Goal: Task Accomplishment & Management: Manage account settings

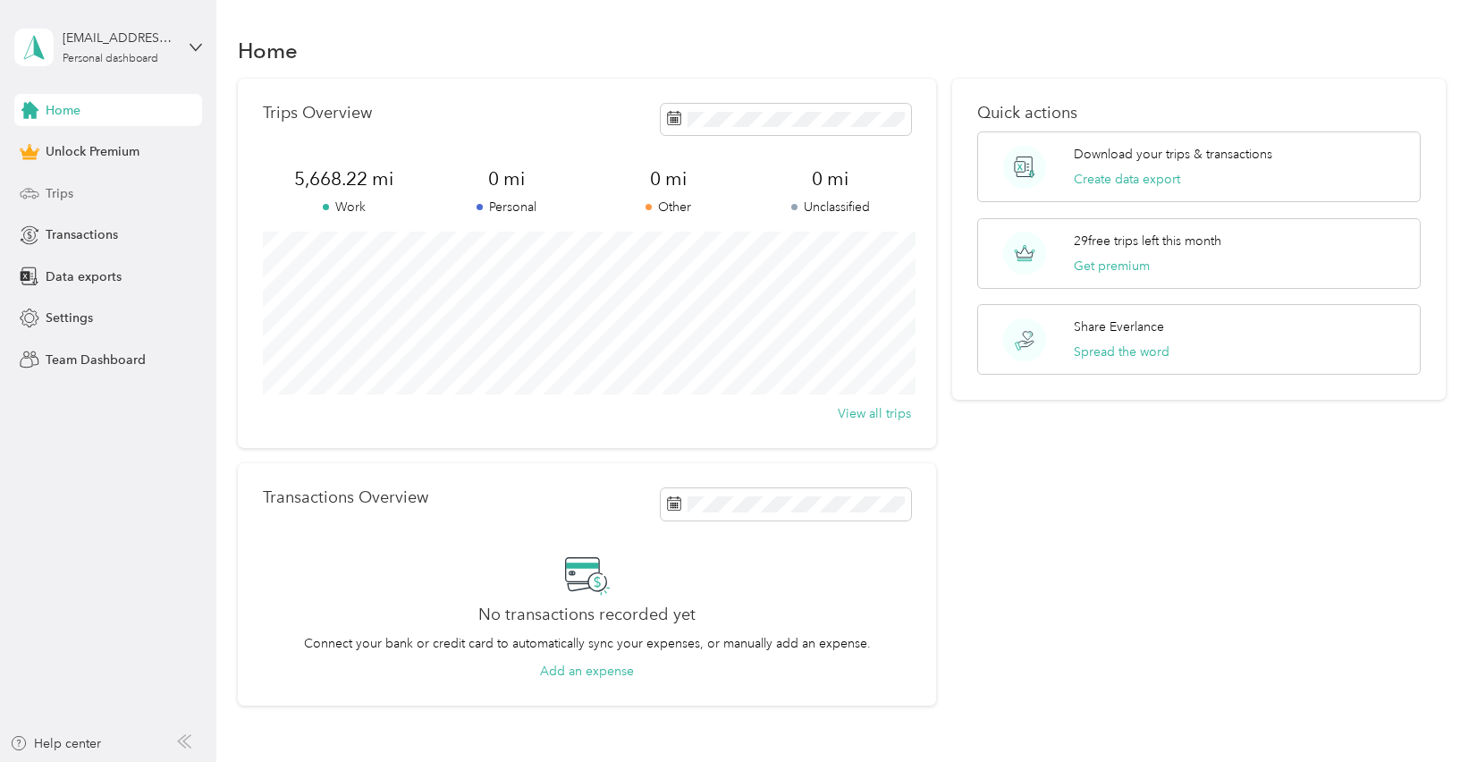
click at [106, 205] on div "Trips" at bounding box center [108, 193] width 188 height 32
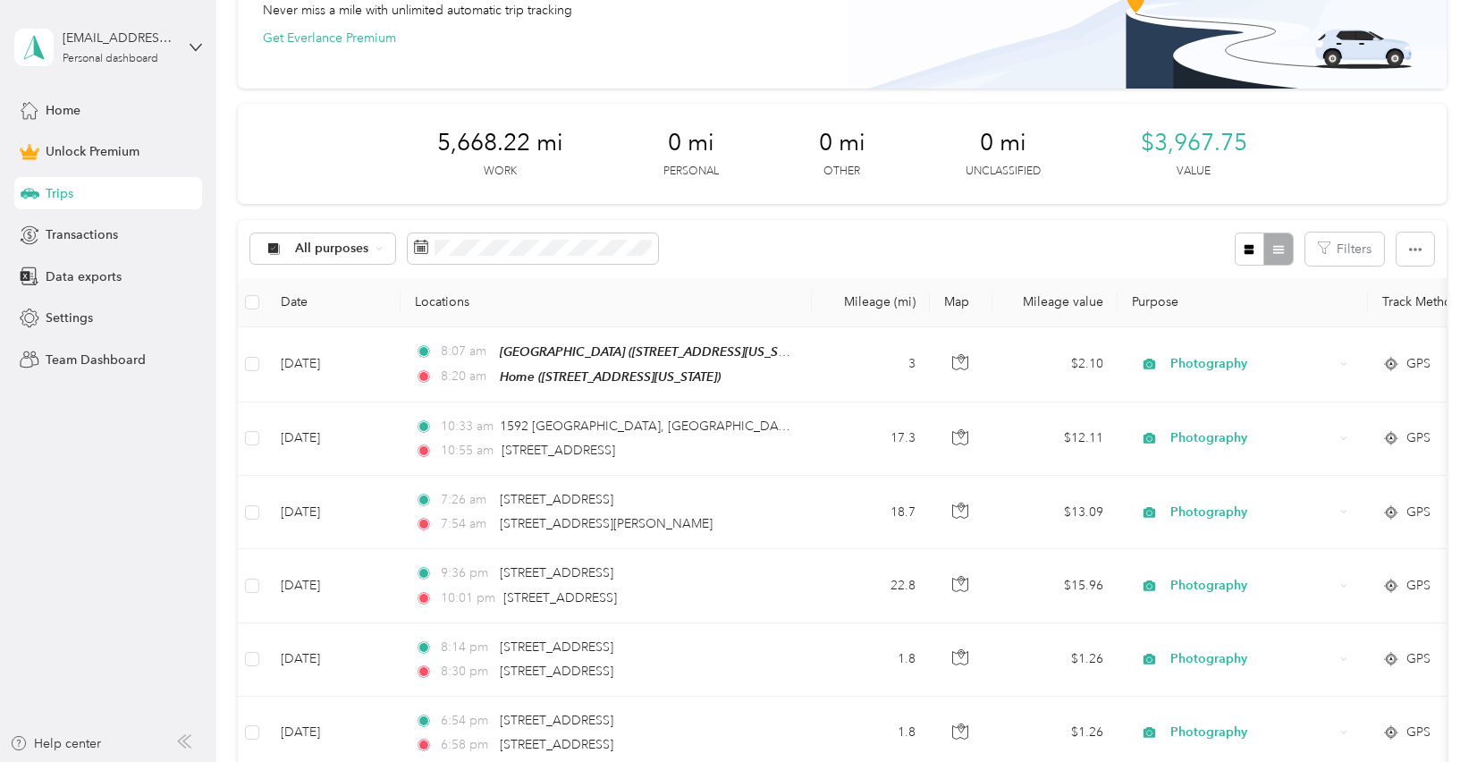
scroll to position [141, 0]
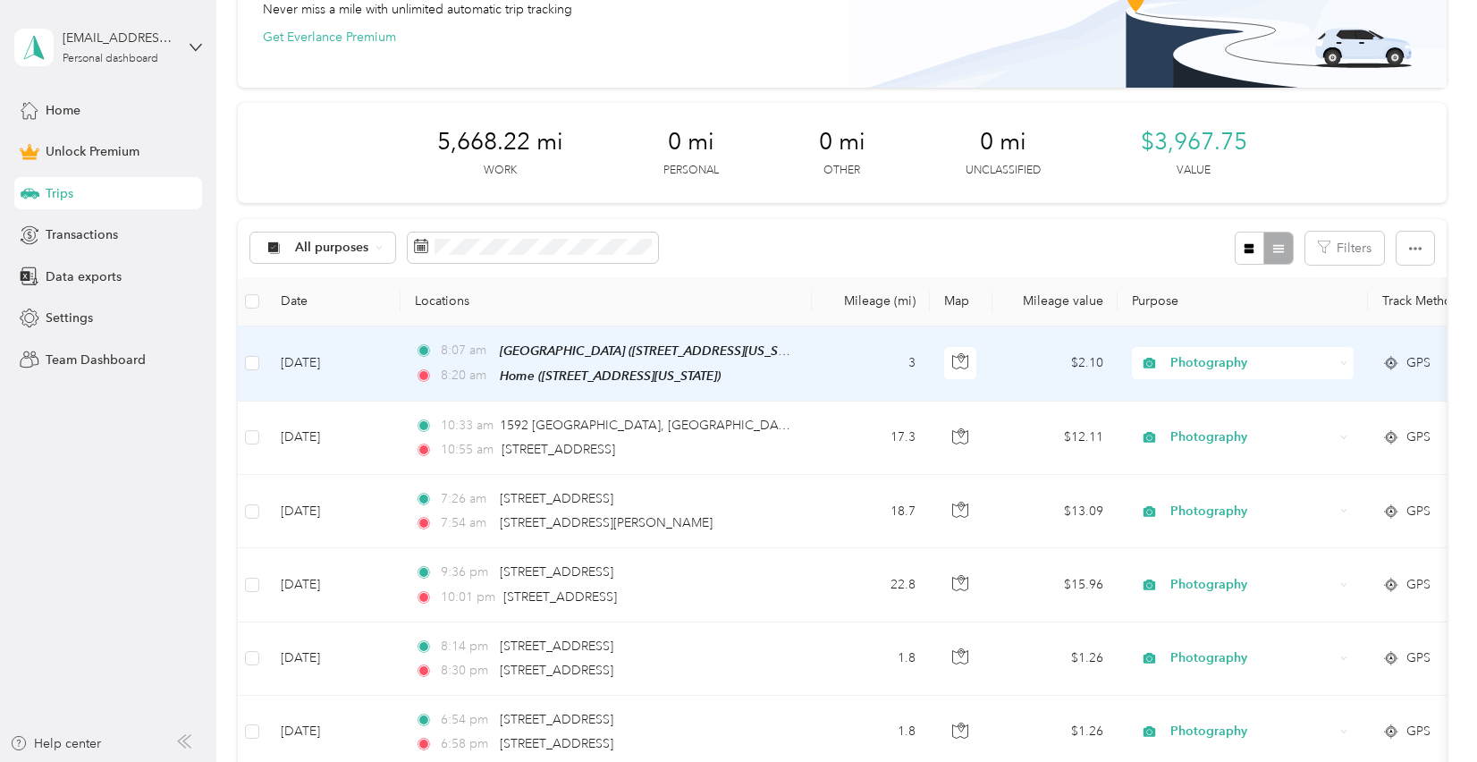
click at [870, 375] on td "3" at bounding box center [871, 363] width 118 height 75
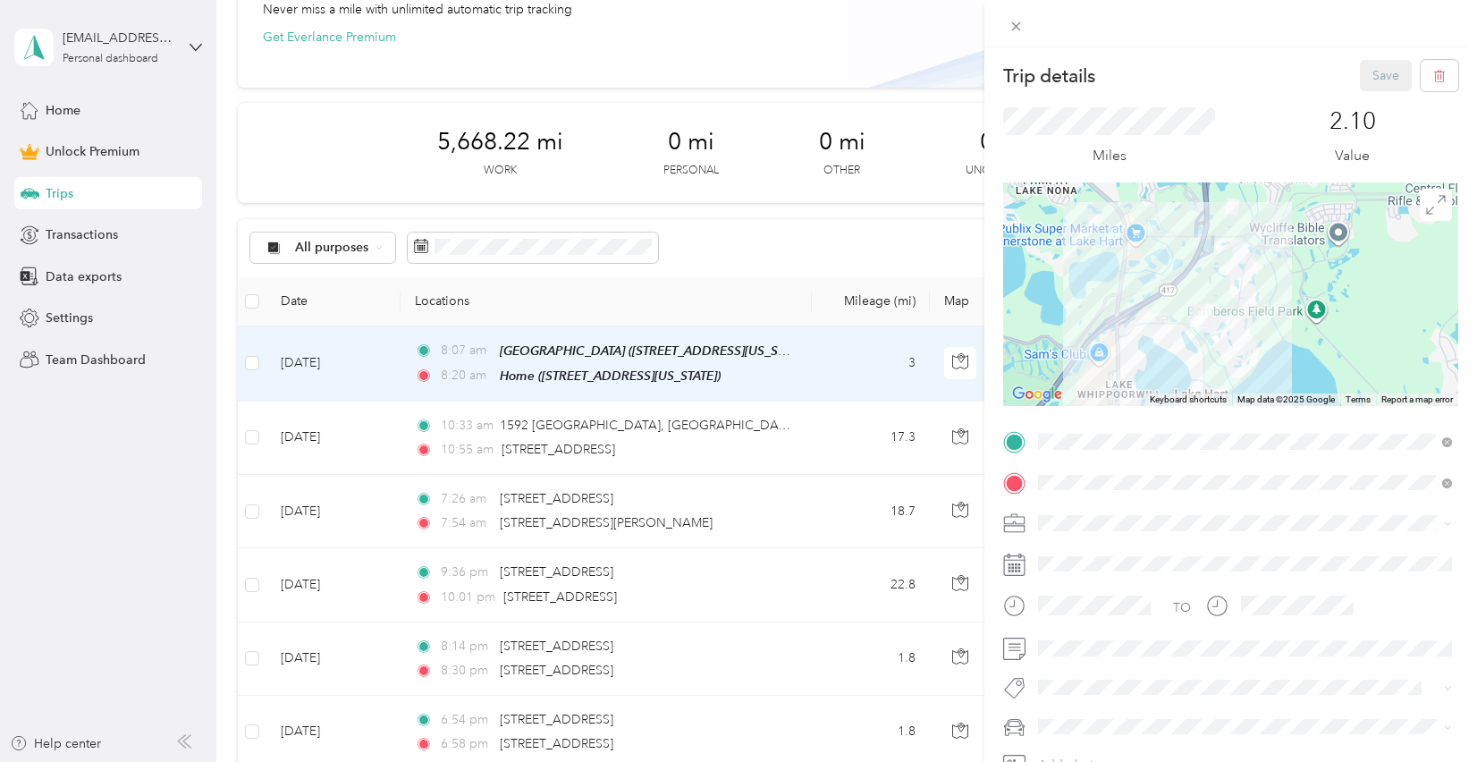
click at [1104, 303] on div "Personal" at bounding box center [1244, 293] width 401 height 19
click at [1381, 73] on button "Save" at bounding box center [1386, 75] width 52 height 31
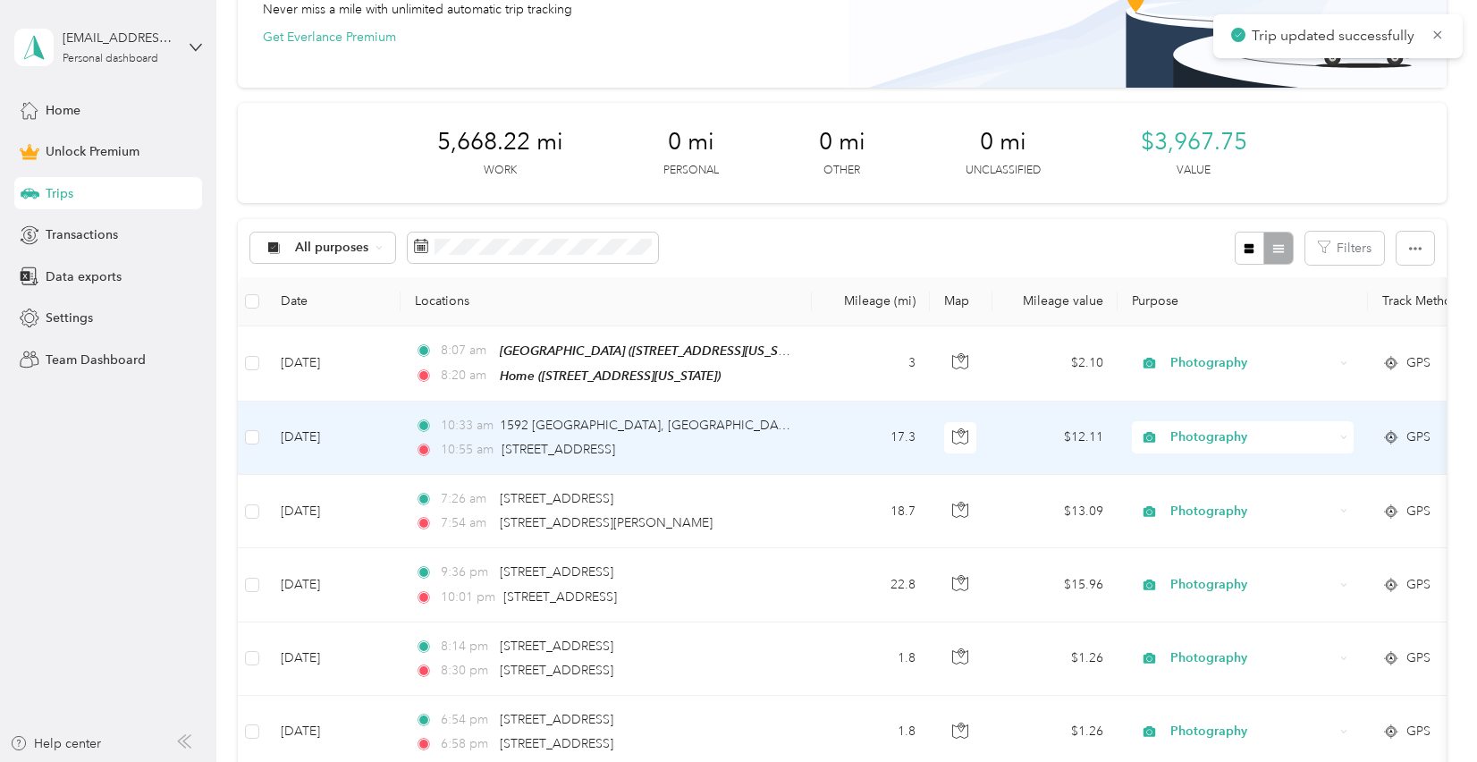
click at [837, 446] on td "17.3" at bounding box center [871, 437] width 118 height 73
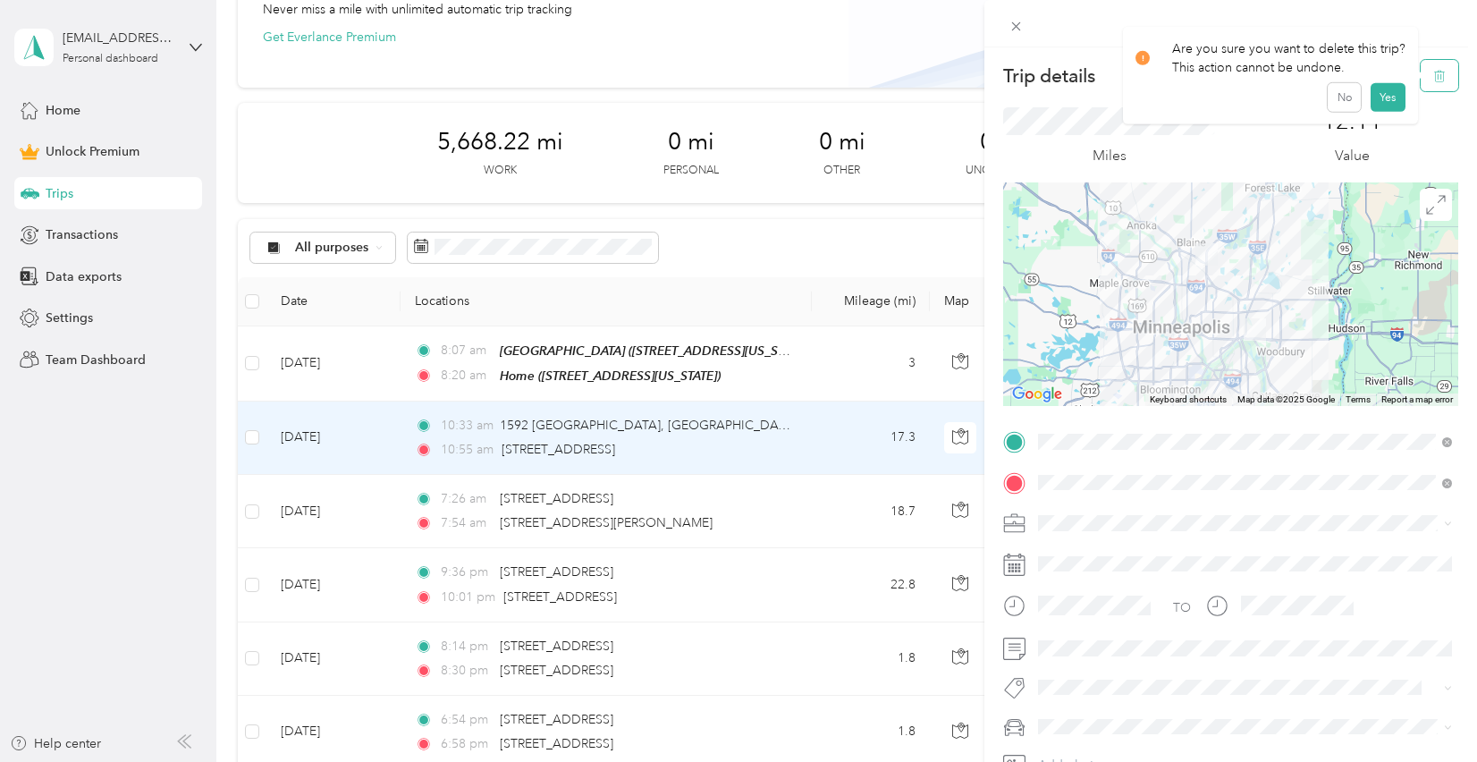
click at [1449, 79] on button "button" at bounding box center [1440, 75] width 38 height 31
click at [1373, 100] on button "Yes" at bounding box center [1387, 97] width 35 height 29
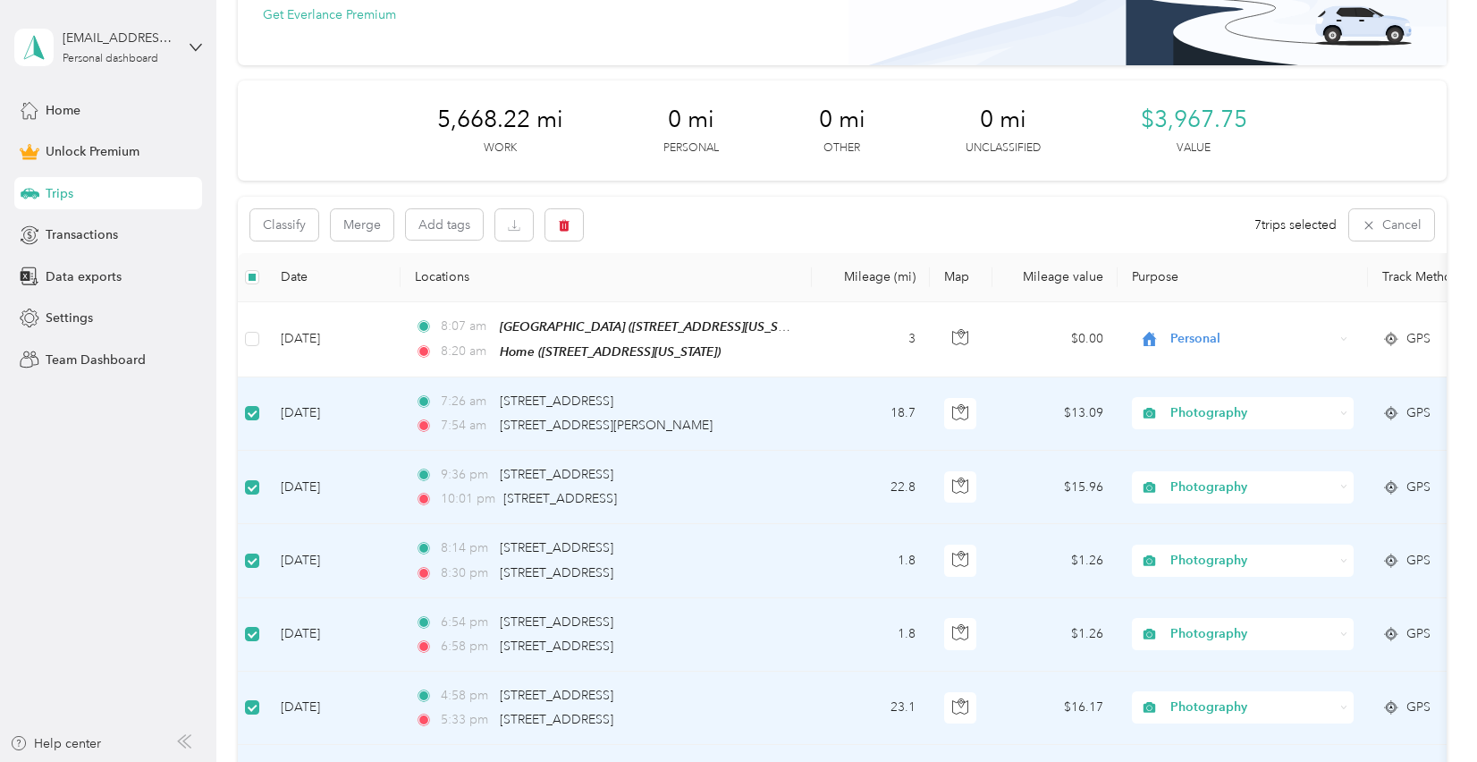
scroll to position [108, 0]
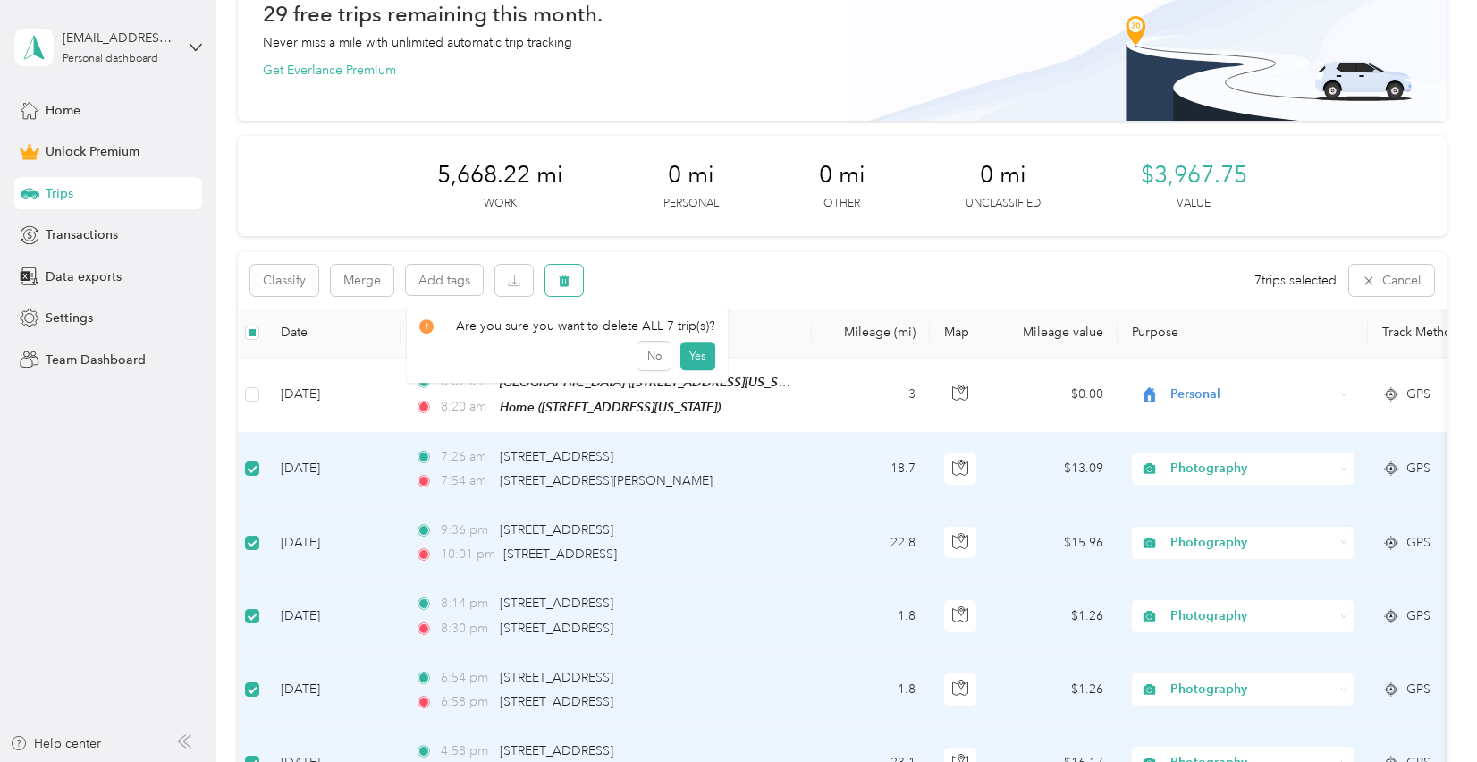
click at [570, 283] on icon "button" at bounding box center [564, 280] width 13 height 13
click at [698, 359] on button "Yes" at bounding box center [697, 355] width 35 height 29
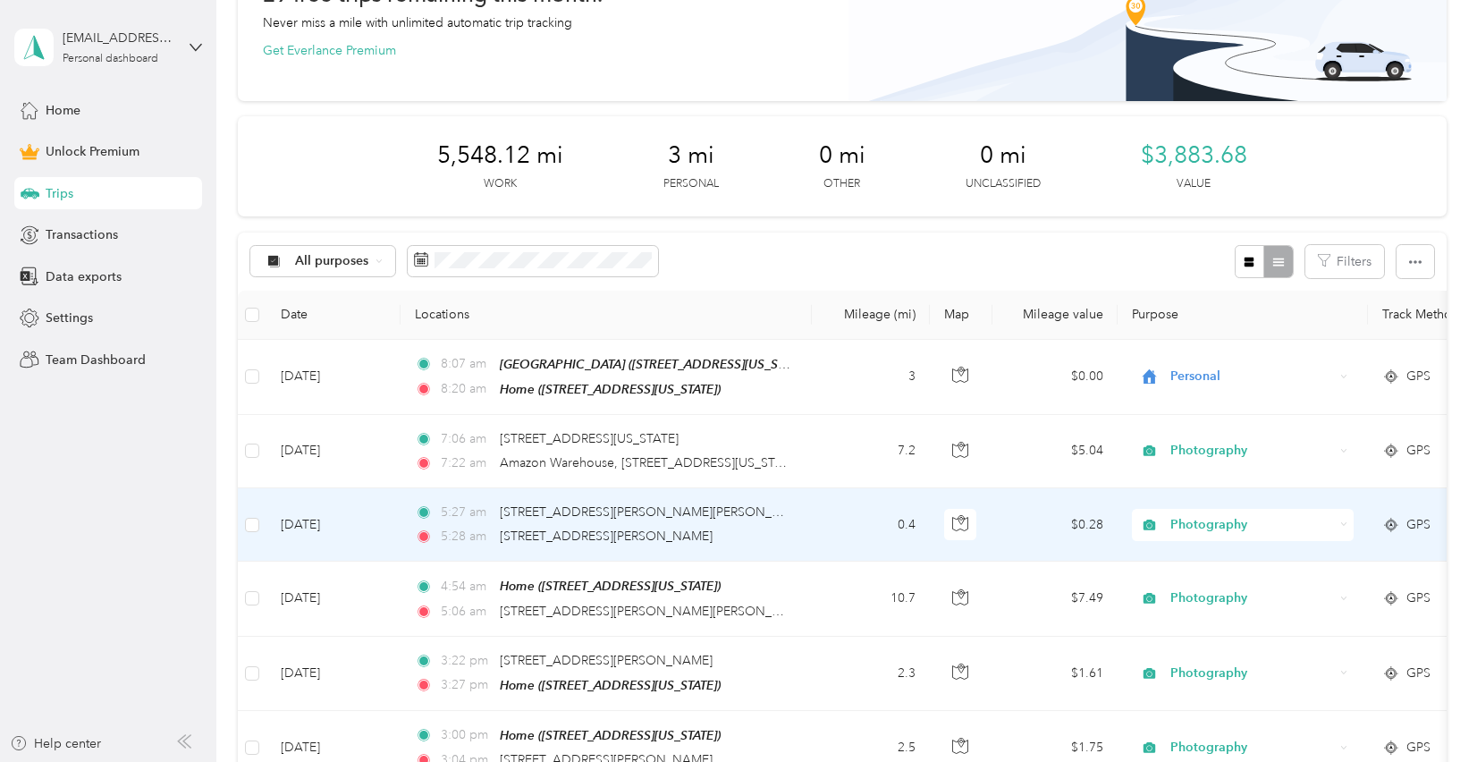
scroll to position [127, 0]
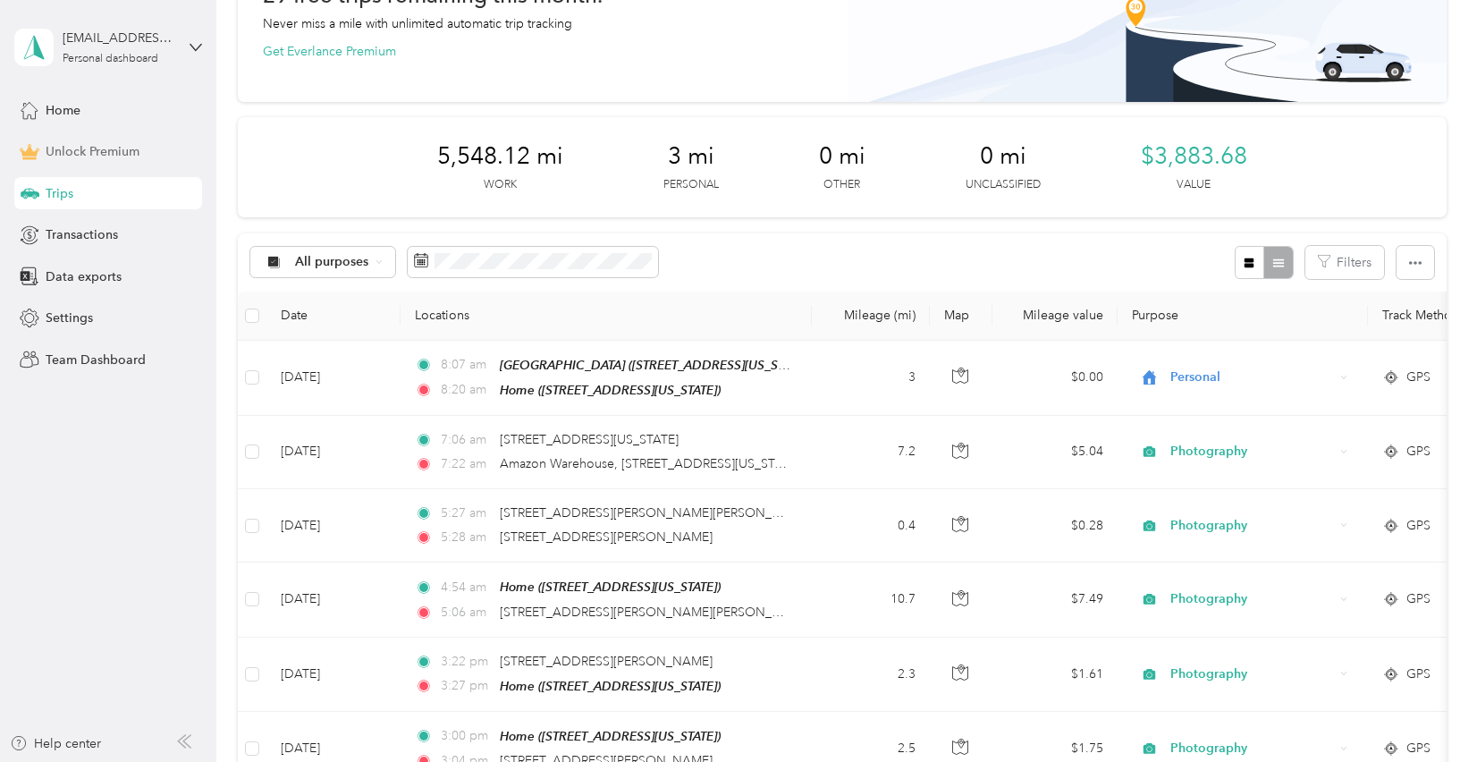
click at [151, 151] on div "Unlock Premium" at bounding box center [108, 152] width 188 height 32
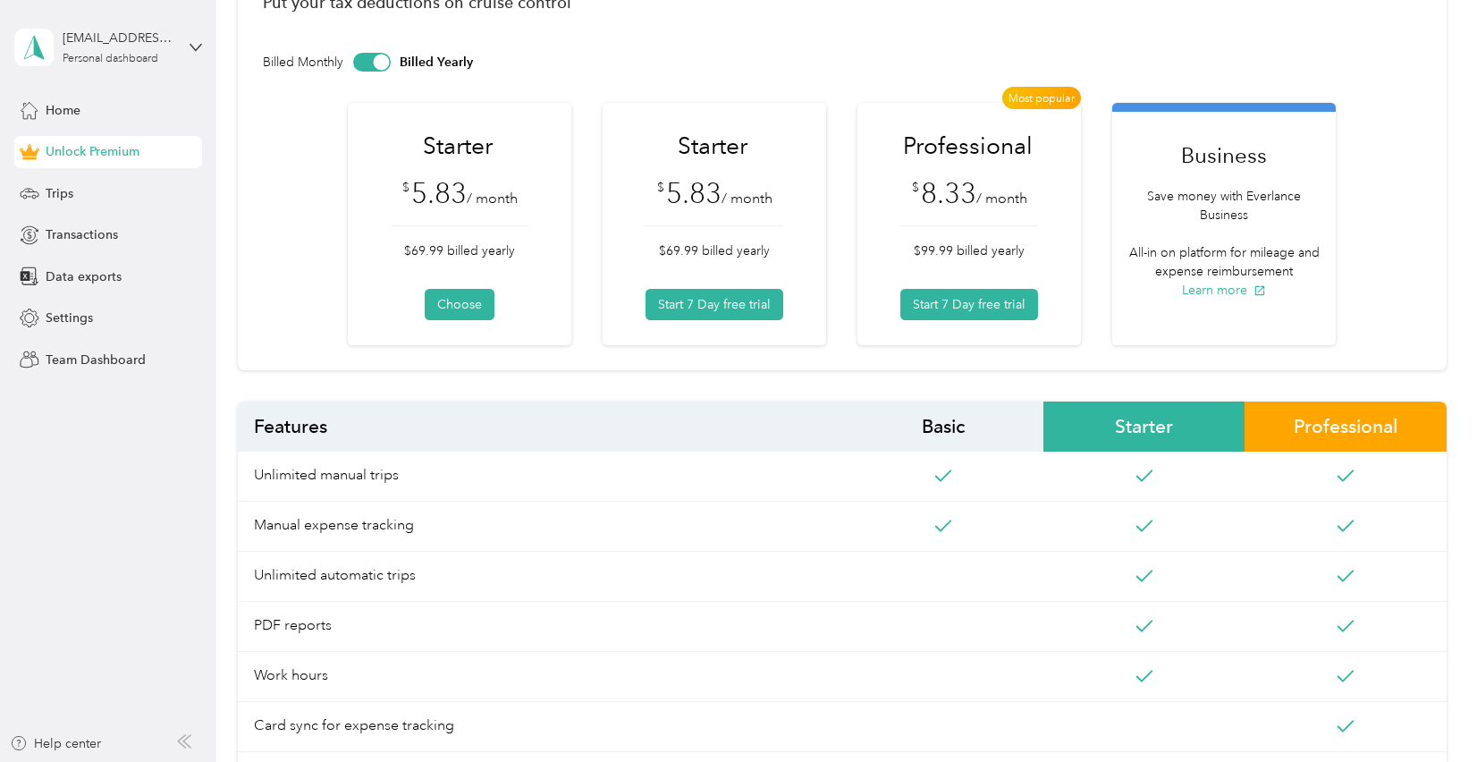
scroll to position [118, 0]
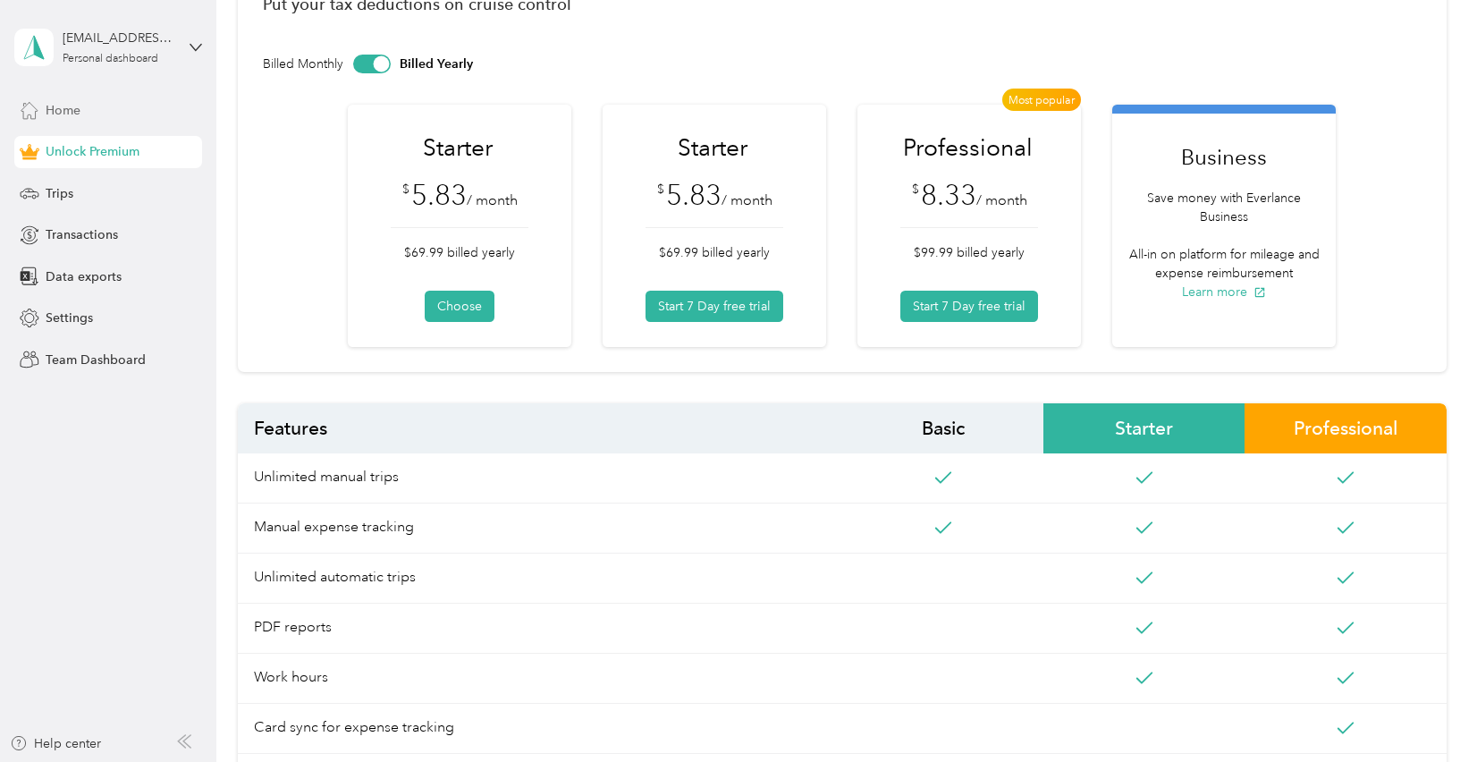
click at [108, 120] on div "Home" at bounding box center [108, 110] width 188 height 32
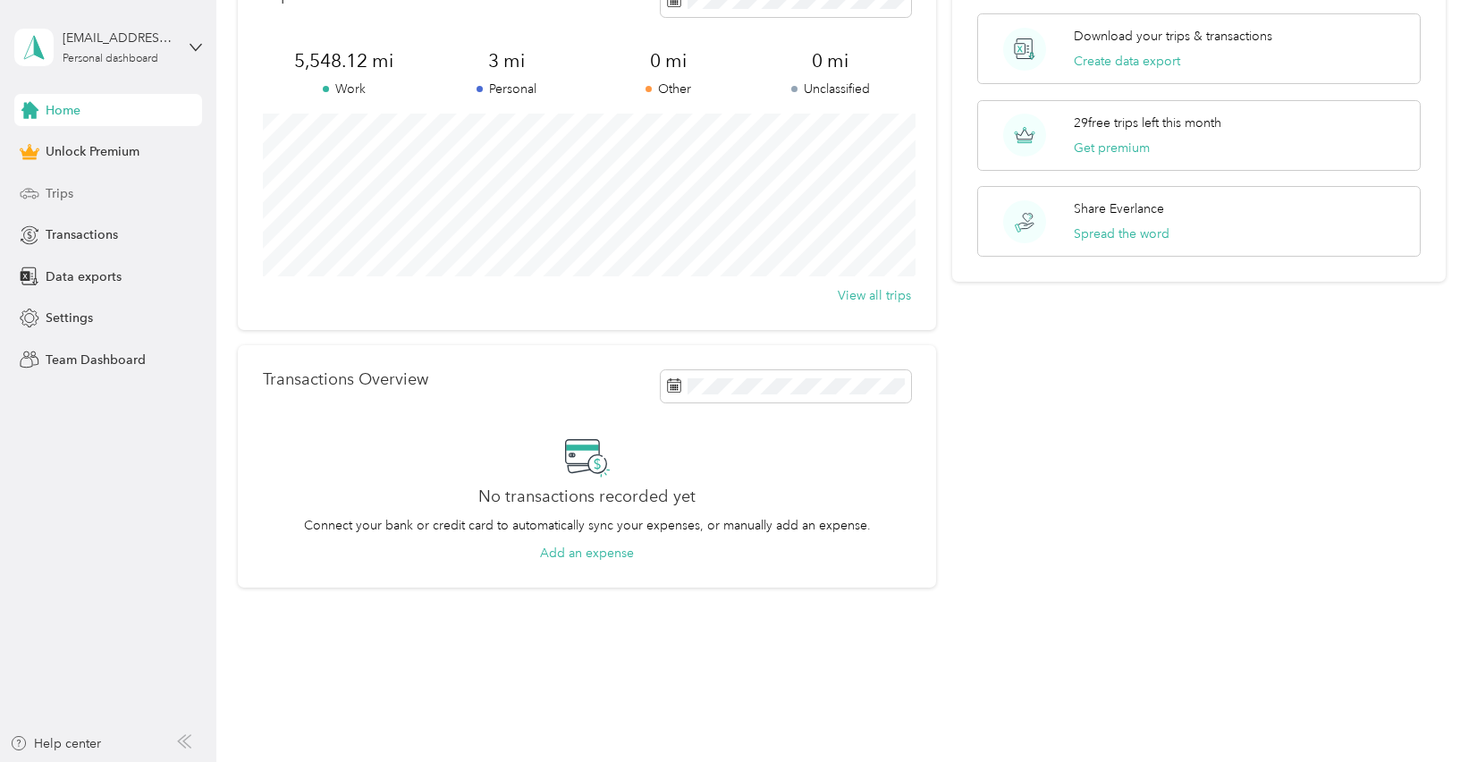
click at [114, 203] on div "Trips" at bounding box center [108, 193] width 188 height 32
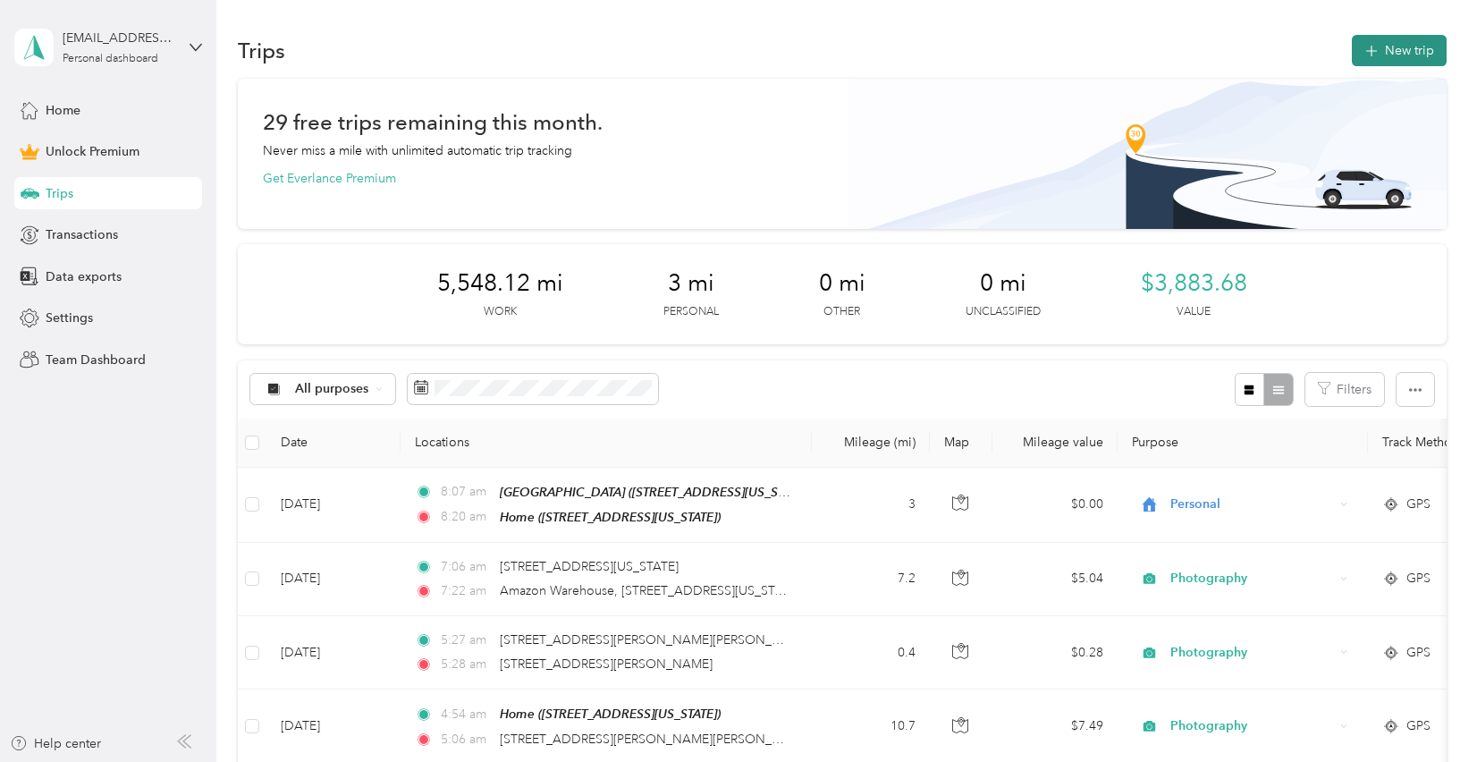
click at [1414, 46] on button "New trip" at bounding box center [1399, 50] width 95 height 31
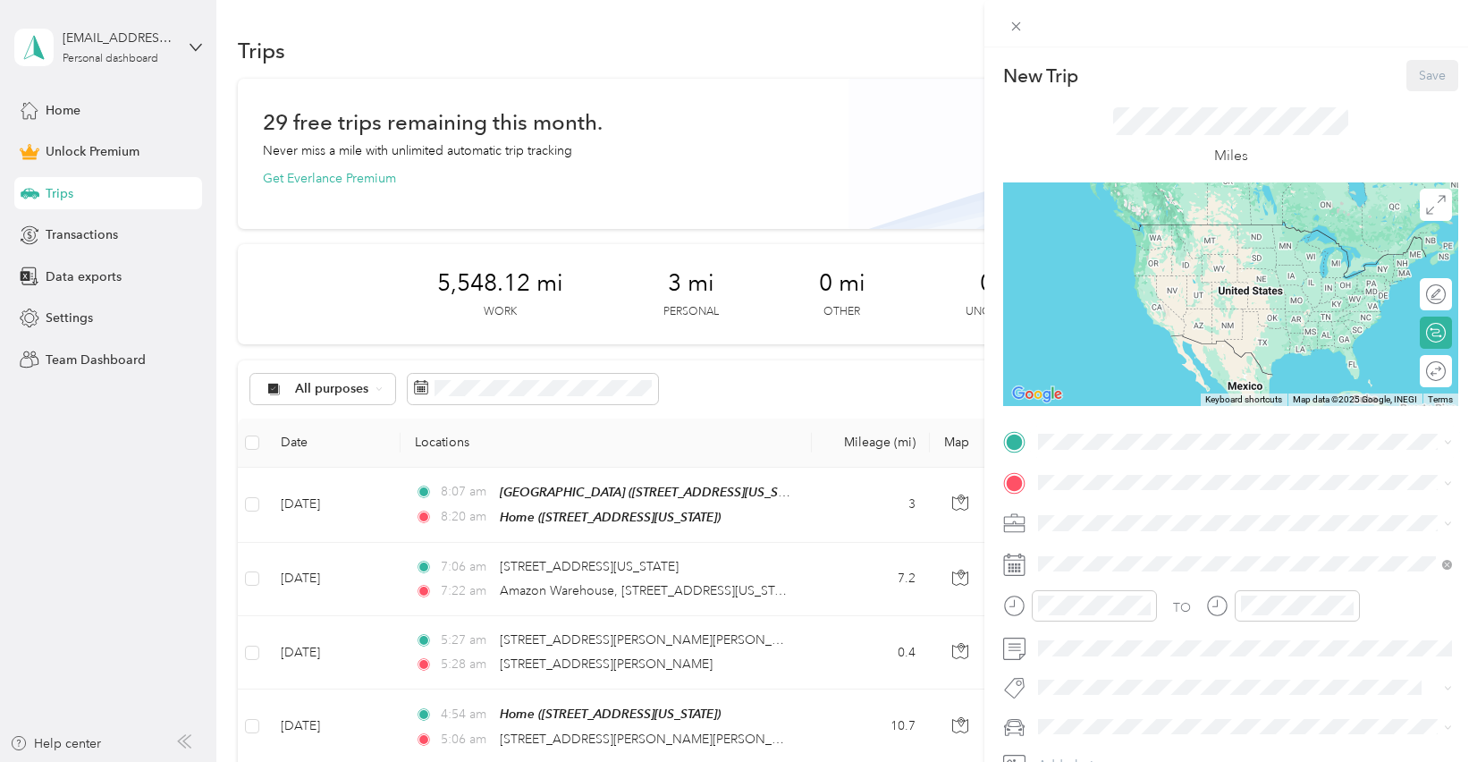
click at [1126, 520] on div "Home [STREET_ADDRESS][US_STATE]" at bounding box center [1161, 517] width 179 height 38
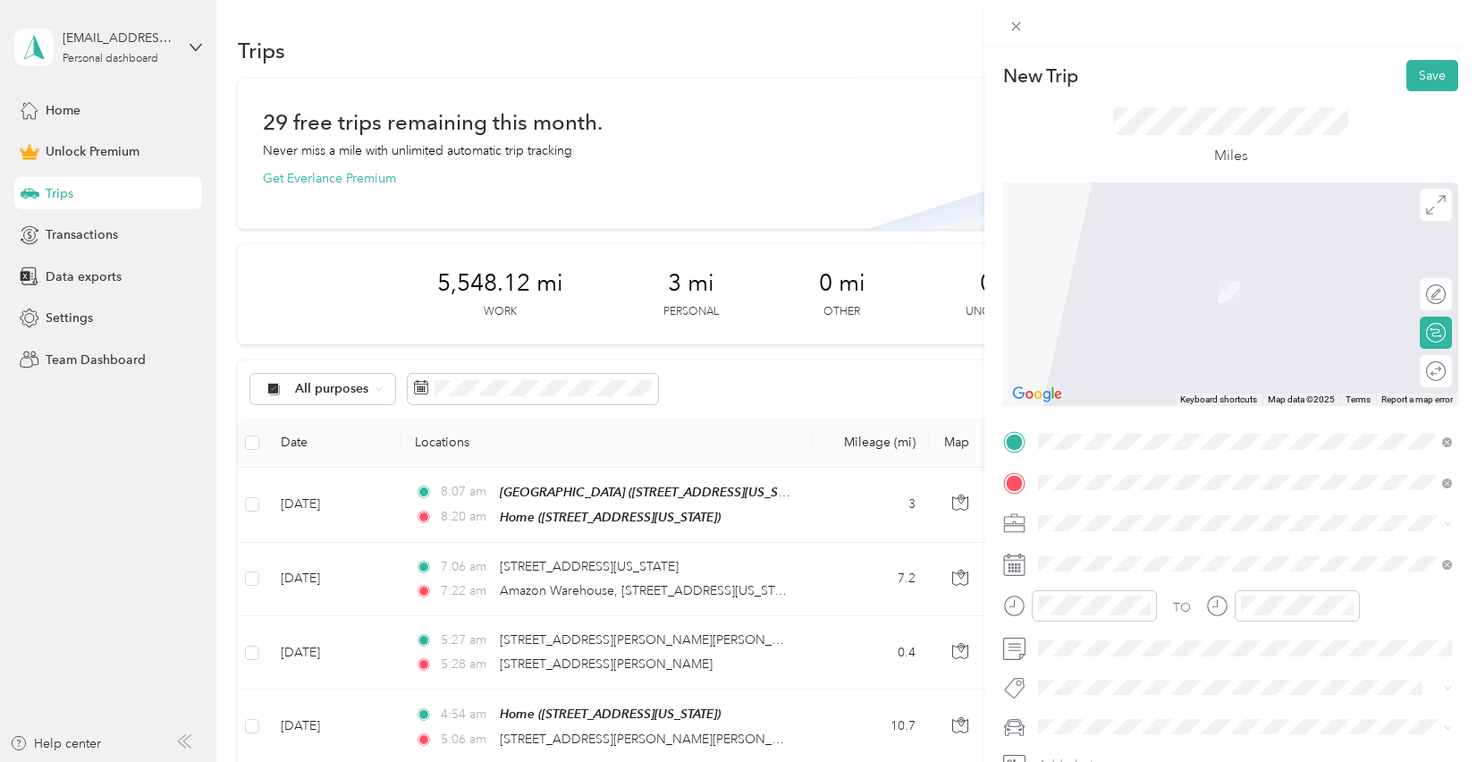
click at [1142, 547] on span "[STREET_ADDRESS][US_STATE]" at bounding box center [1161, 547] width 179 height 16
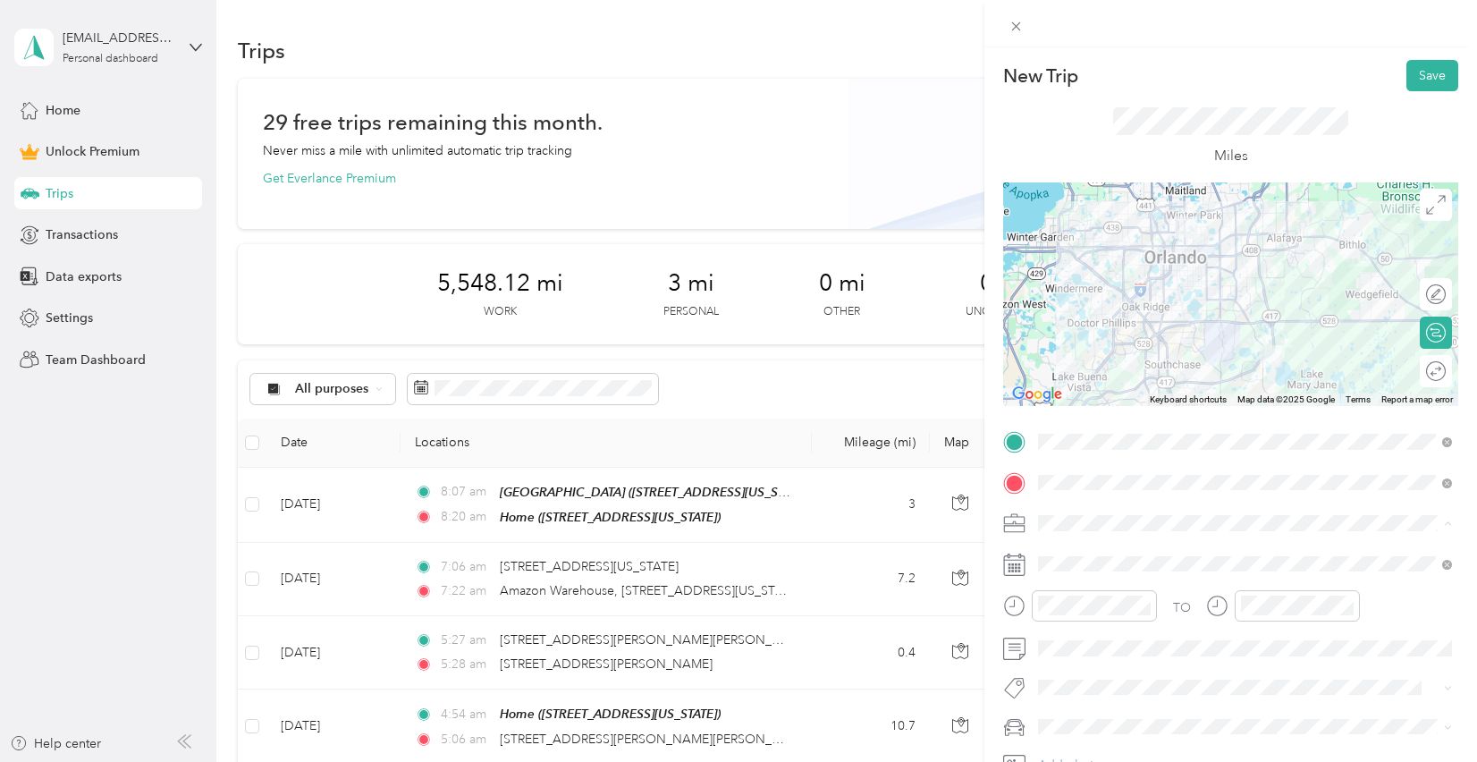
click at [1097, 335] on div "Photography" at bounding box center [1244, 334] width 401 height 19
click at [1069, 486] on div "09" at bounding box center [1056, 485] width 43 height 25
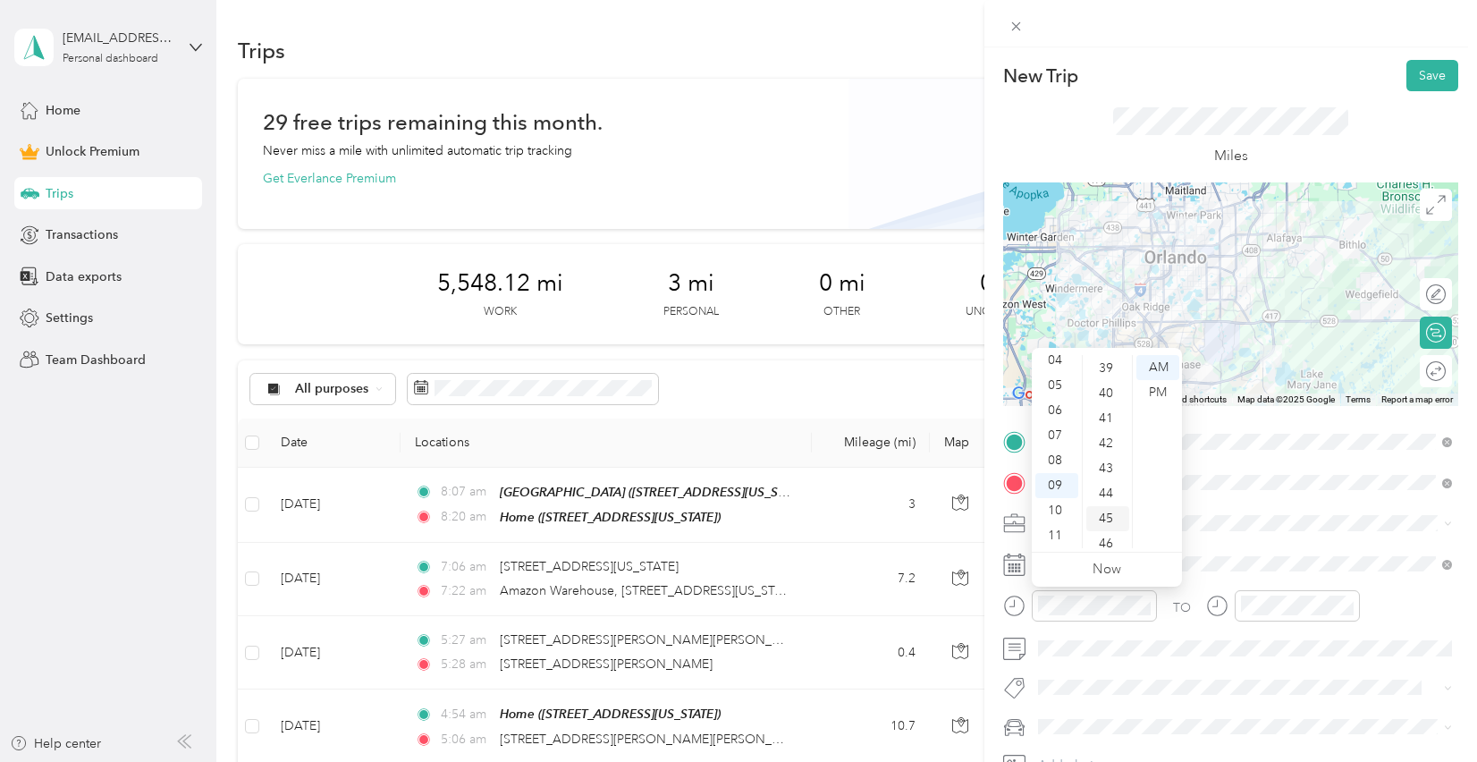
click at [1110, 512] on div "45" at bounding box center [1107, 518] width 43 height 25
click at [1161, 363] on div "AM" at bounding box center [1157, 367] width 43 height 25
click at [1068, 487] on div "09" at bounding box center [1056, 485] width 43 height 25
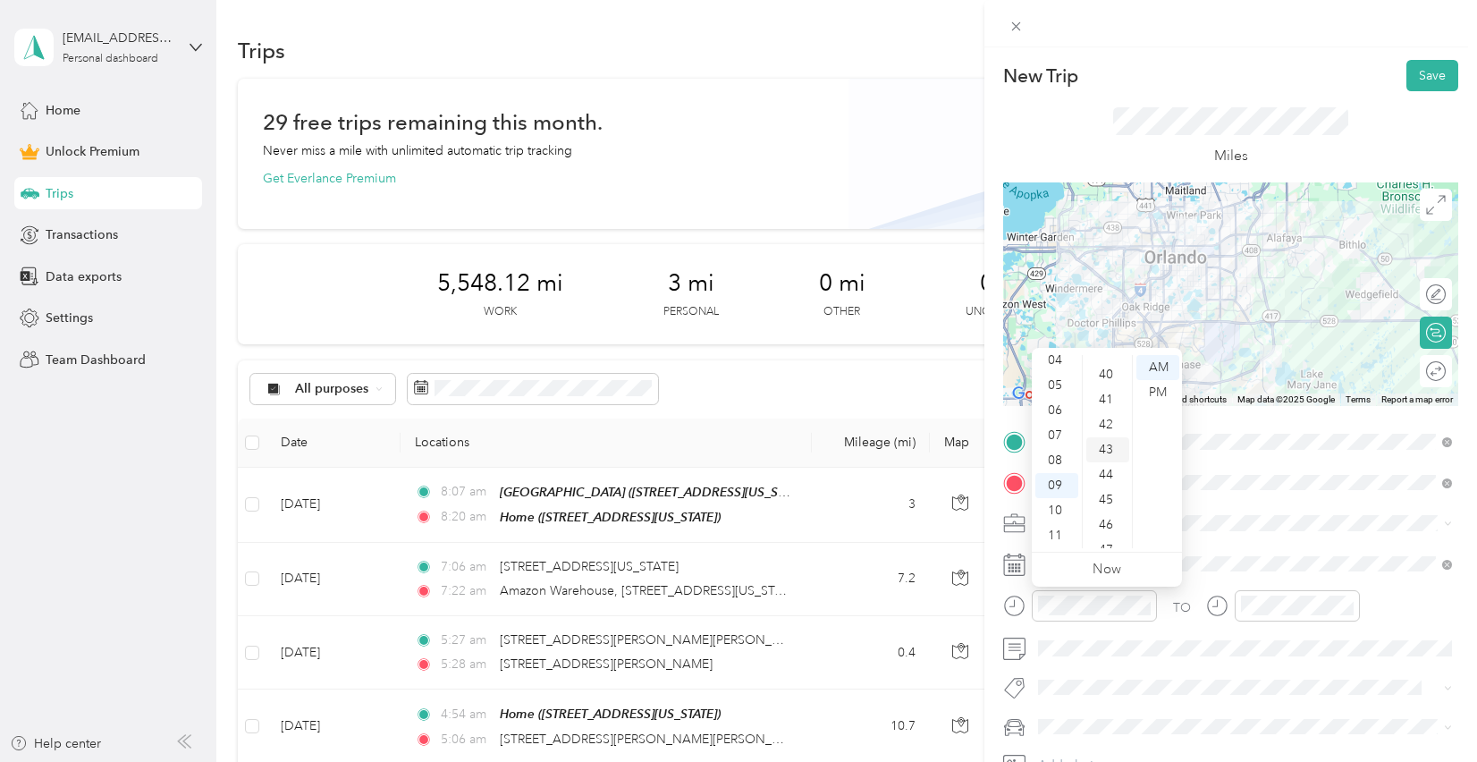
scroll to position [1004, 0]
click at [1108, 491] on div "45" at bounding box center [1107, 489] width 43 height 25
click at [1156, 363] on div "AM" at bounding box center [1157, 367] width 43 height 25
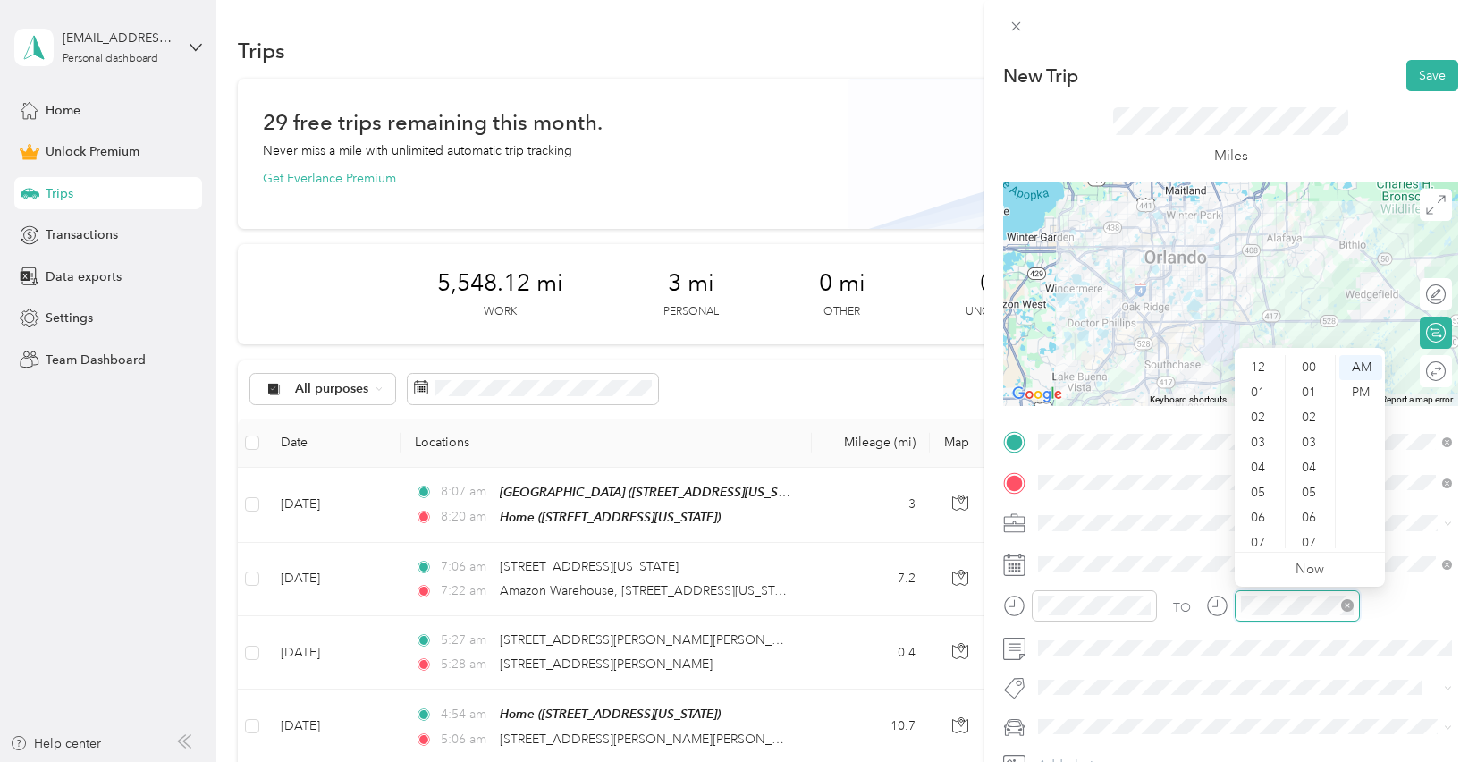
scroll to position [107, 0]
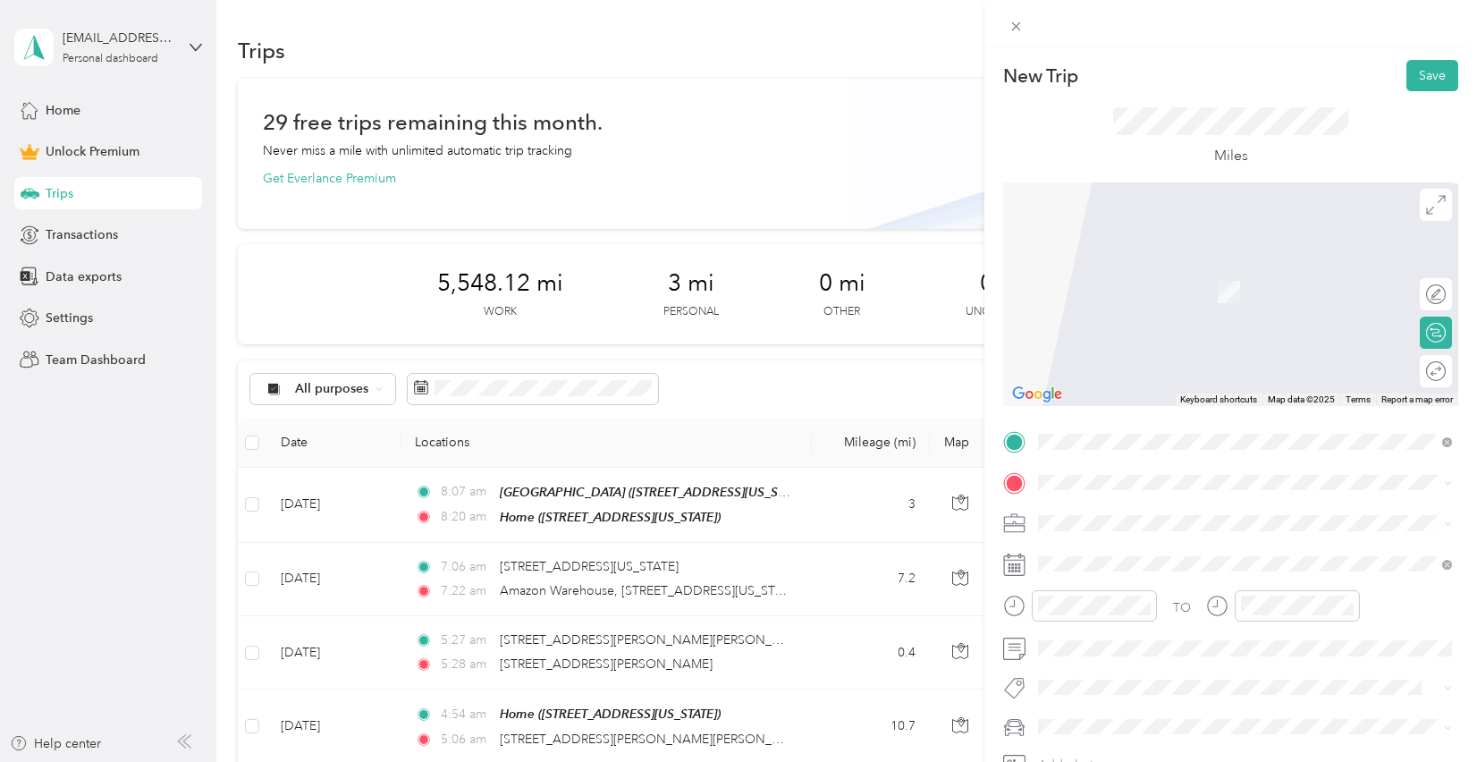
click at [1101, 561] on li "[STREET_ADDRESS][US_STATE]" at bounding box center [1245, 542] width 426 height 37
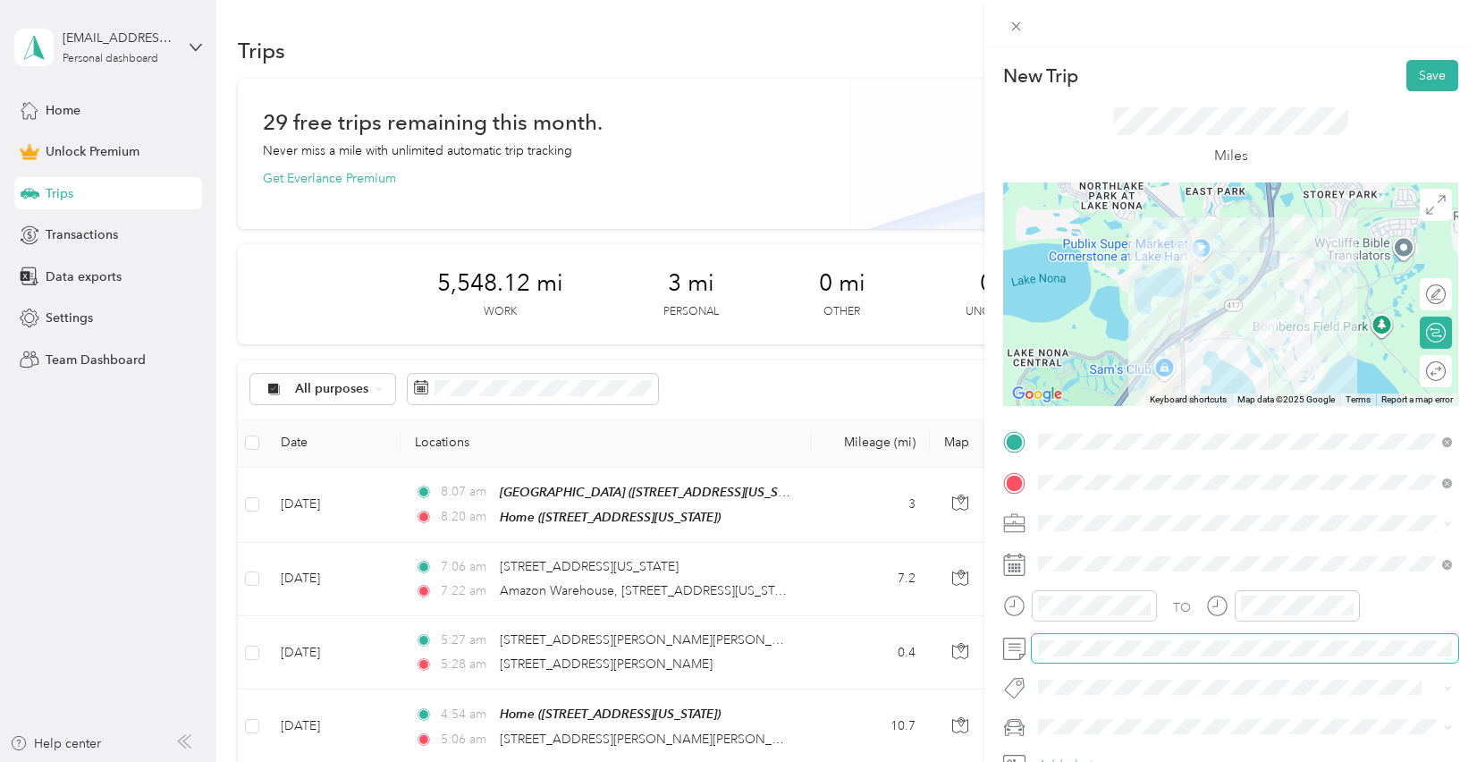
click at [1088, 655] on span at bounding box center [1245, 648] width 426 height 29
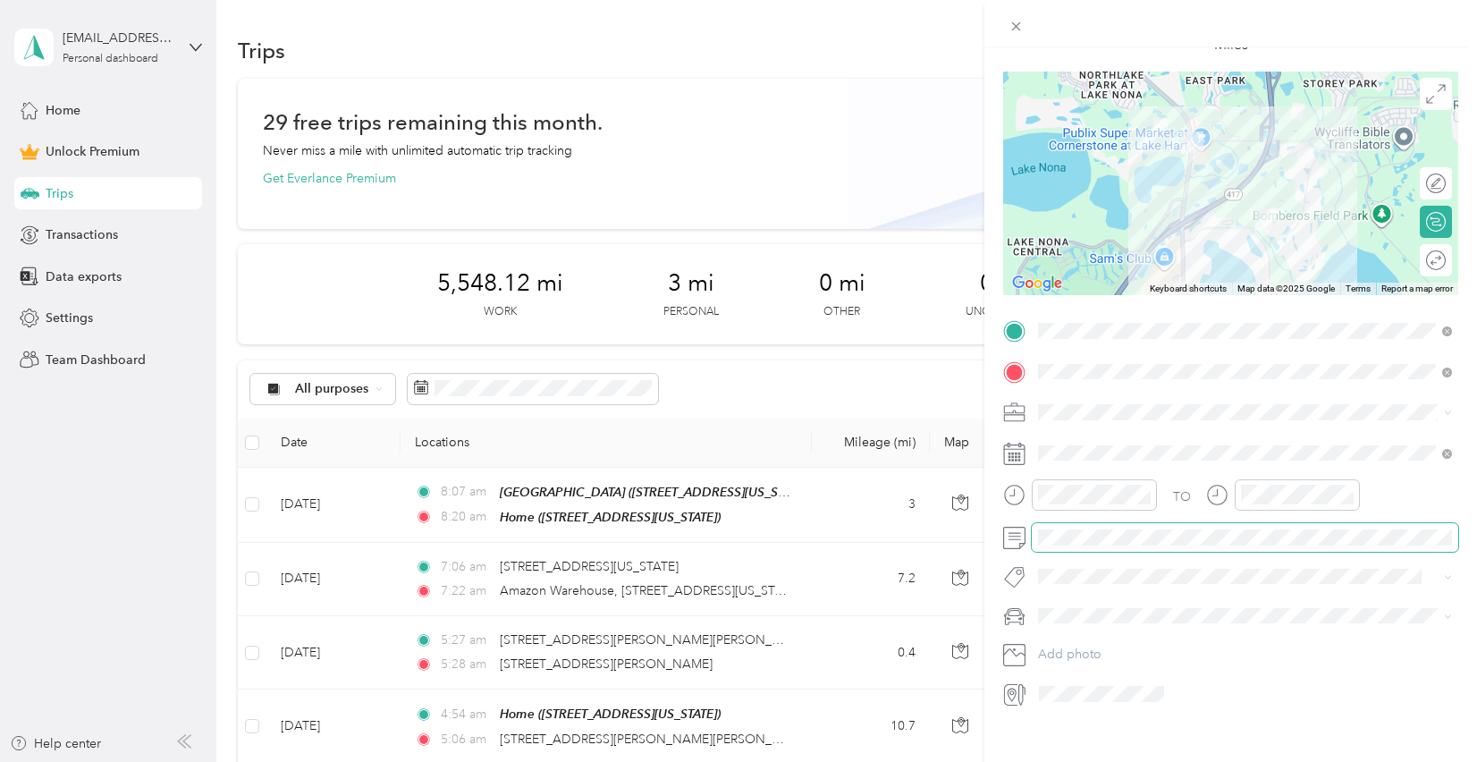
scroll to position [122, 0]
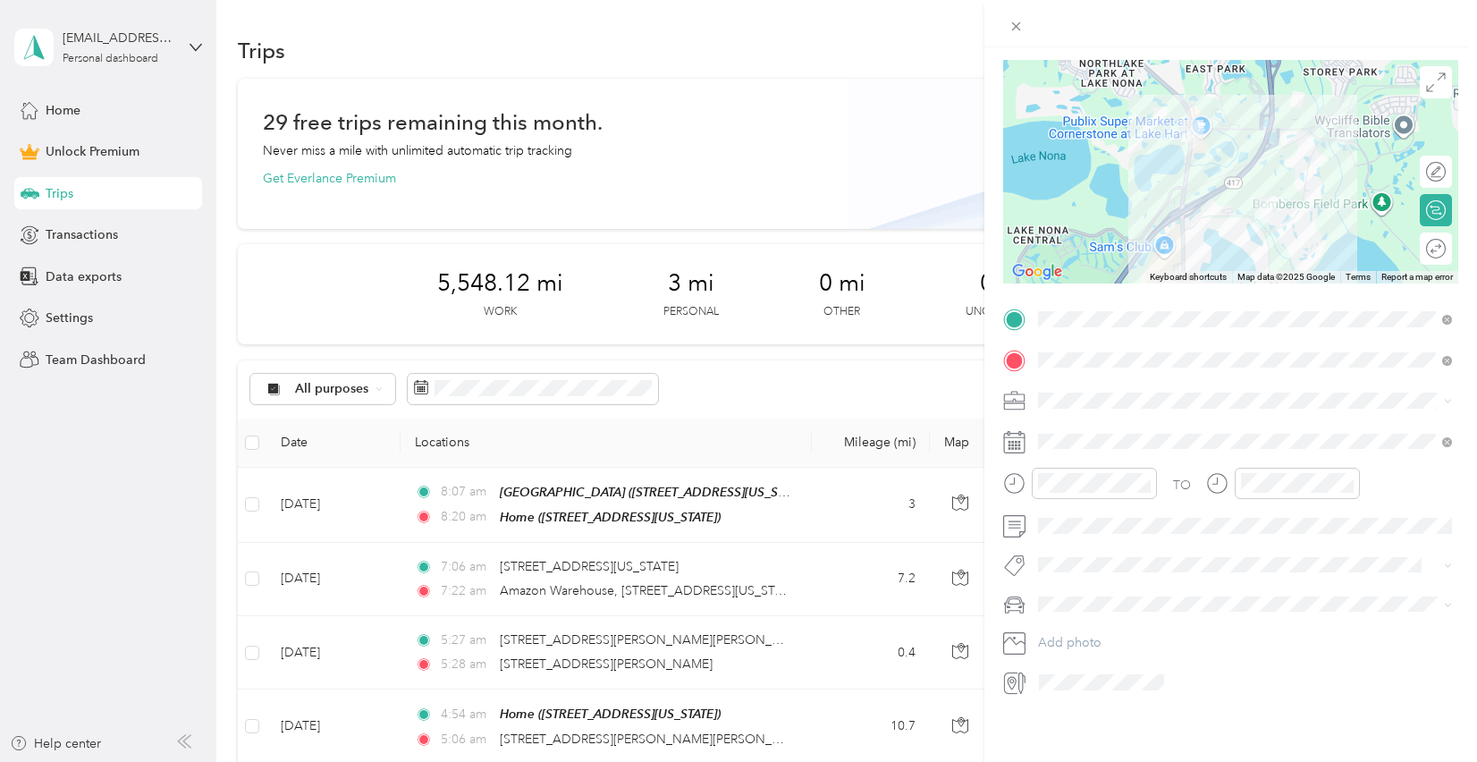
click at [1071, 596] on button "321" at bounding box center [1066, 597] width 44 height 22
click at [1091, 643] on div "Hyundai Santa Fe" at bounding box center [1244, 638] width 401 height 19
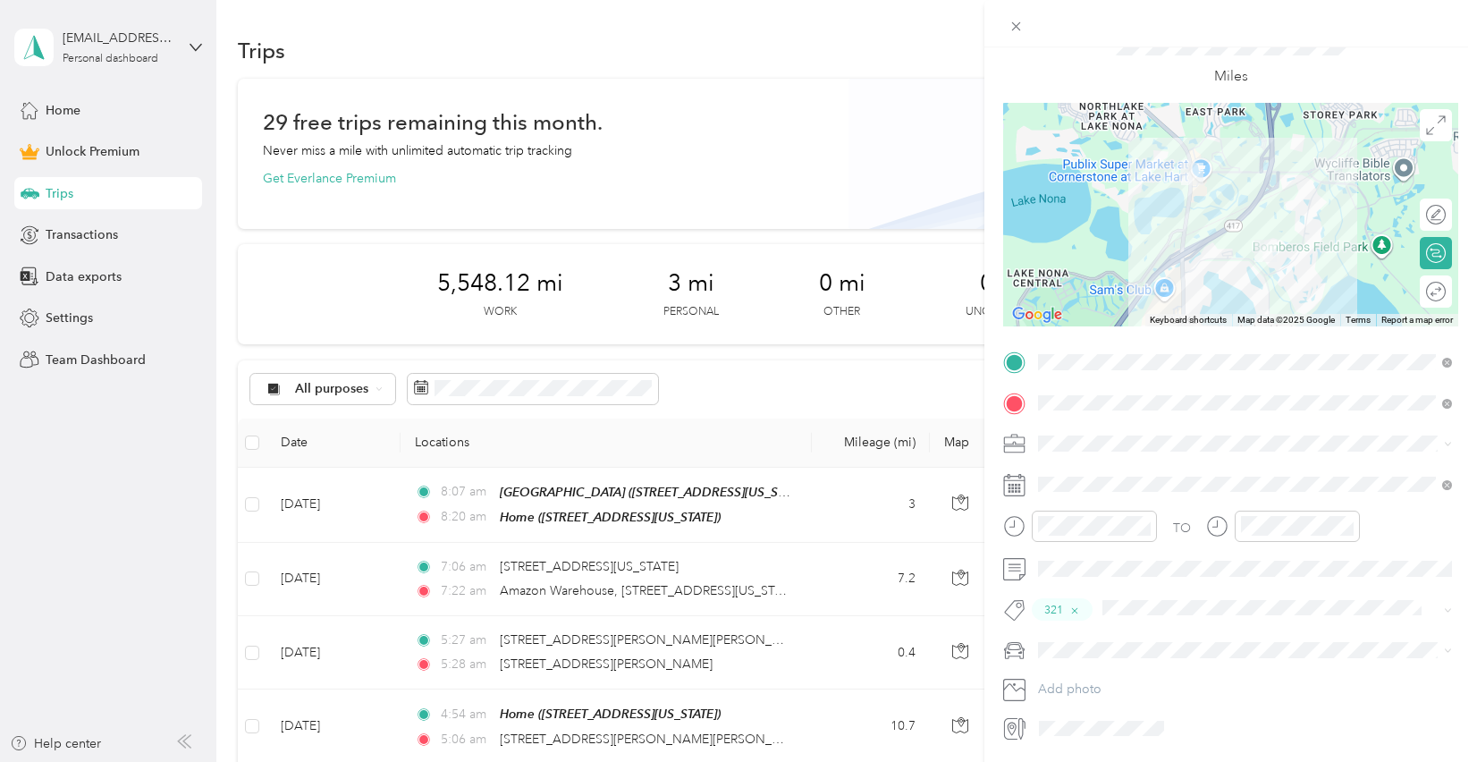
scroll to position [86, 0]
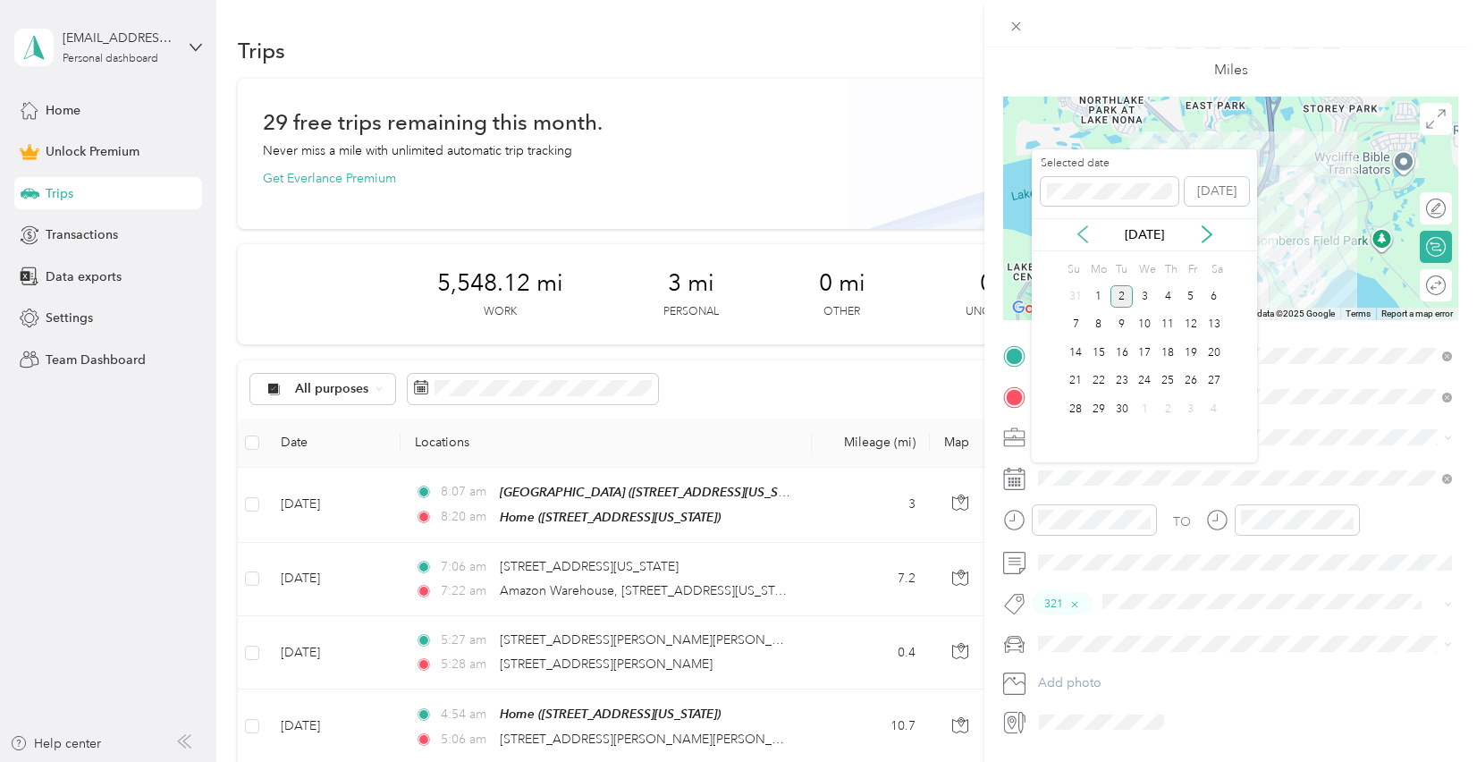
click at [1089, 236] on icon at bounding box center [1083, 234] width 18 height 18
click at [1169, 410] on div "28" at bounding box center [1167, 409] width 23 height 22
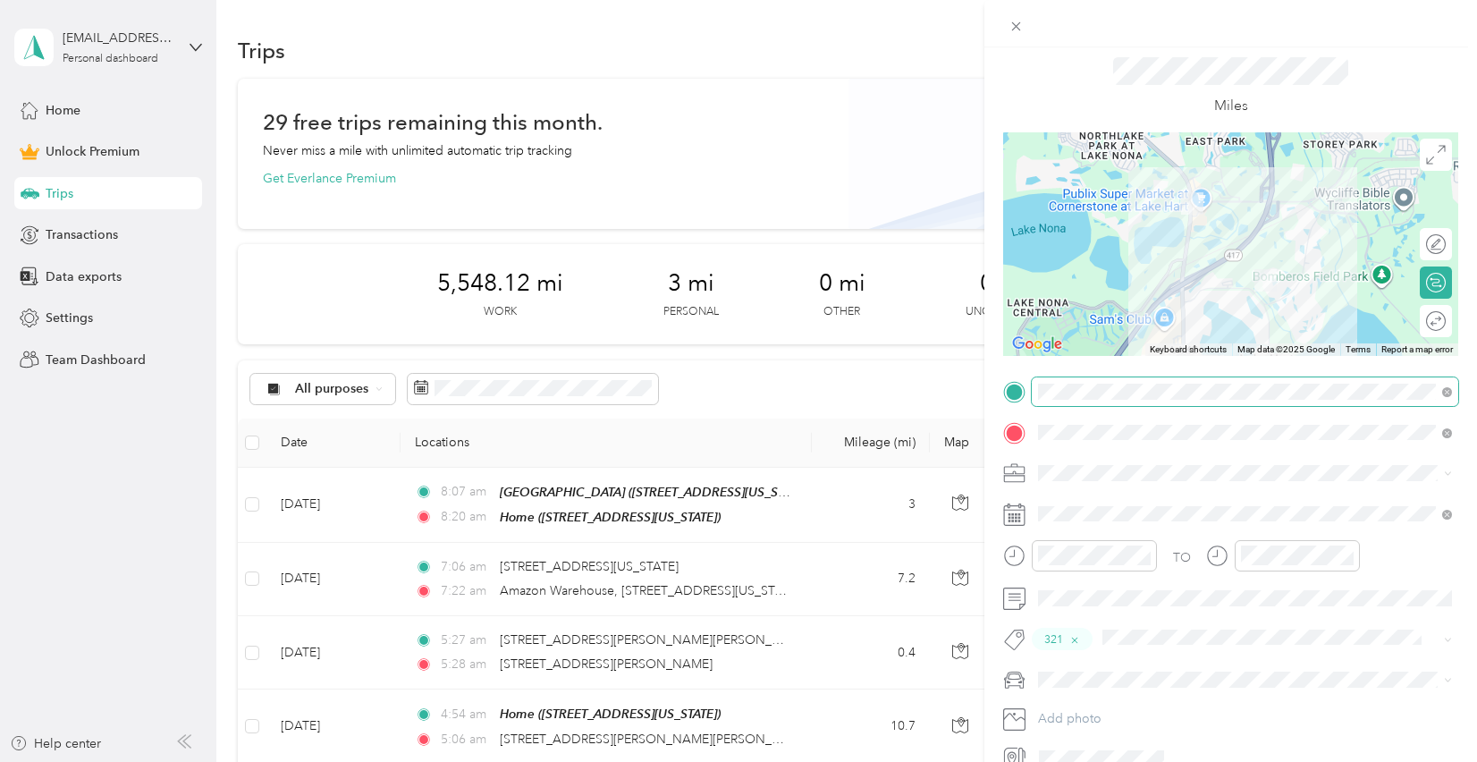
scroll to position [0, 0]
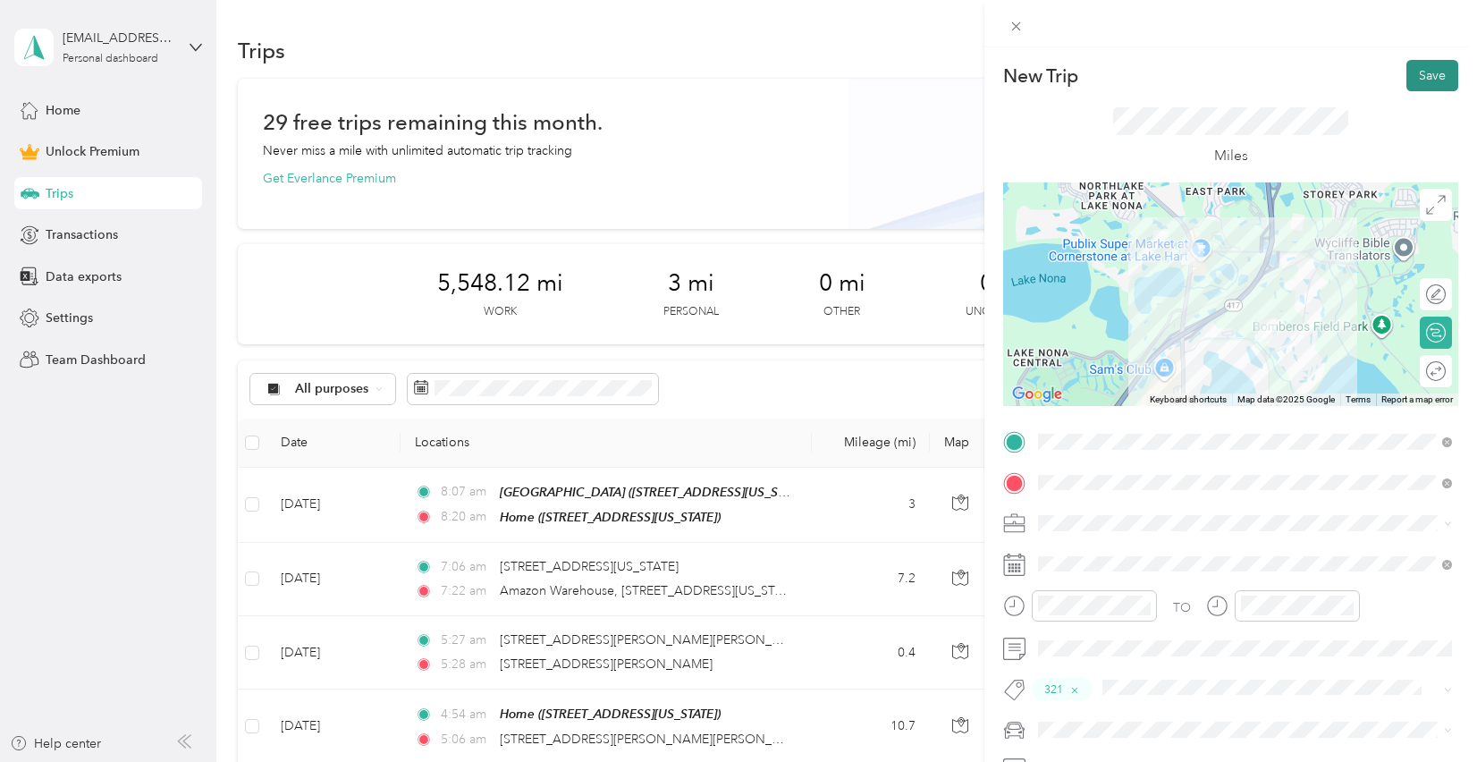
click at [1428, 80] on button "Save" at bounding box center [1432, 75] width 52 height 31
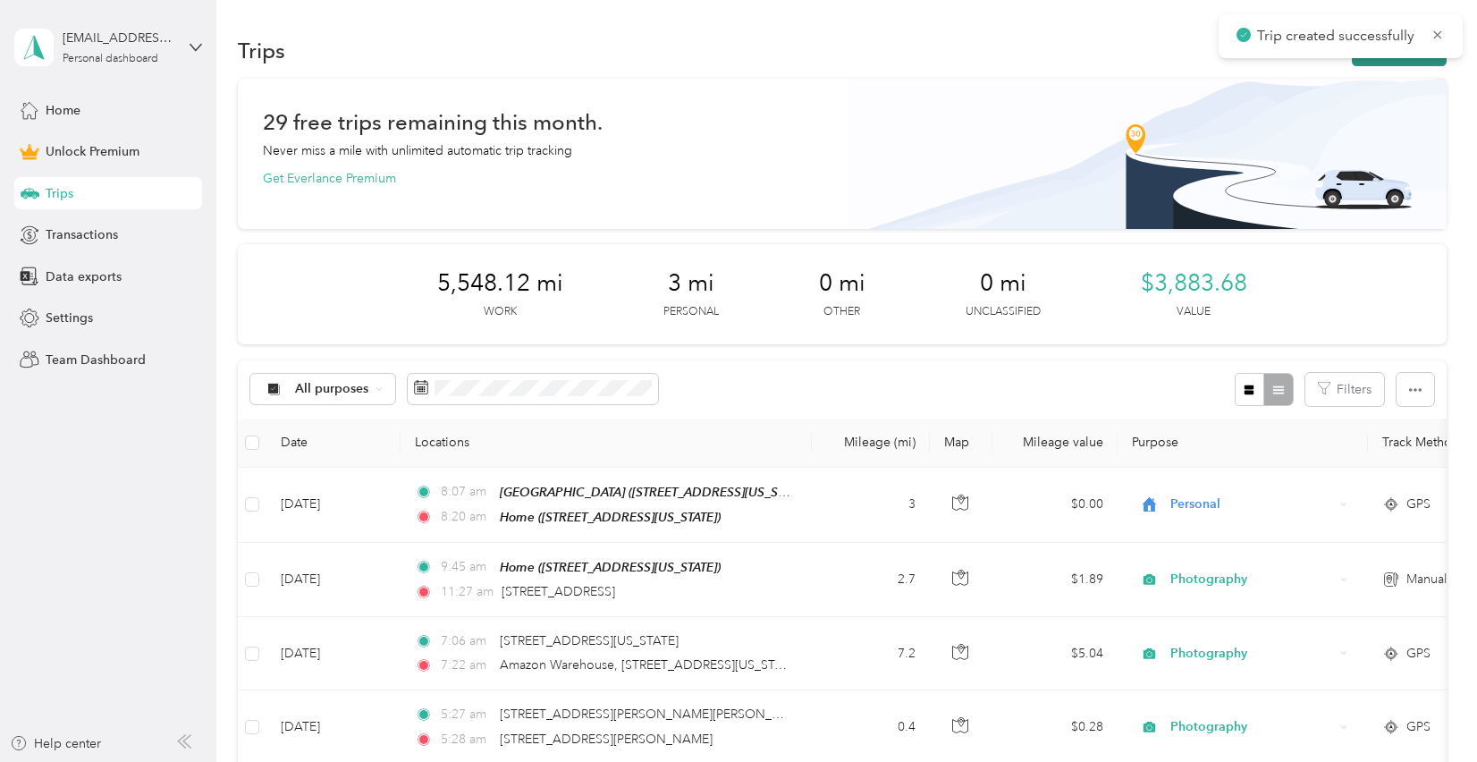
click at [1423, 64] on button "New trip" at bounding box center [1399, 50] width 95 height 31
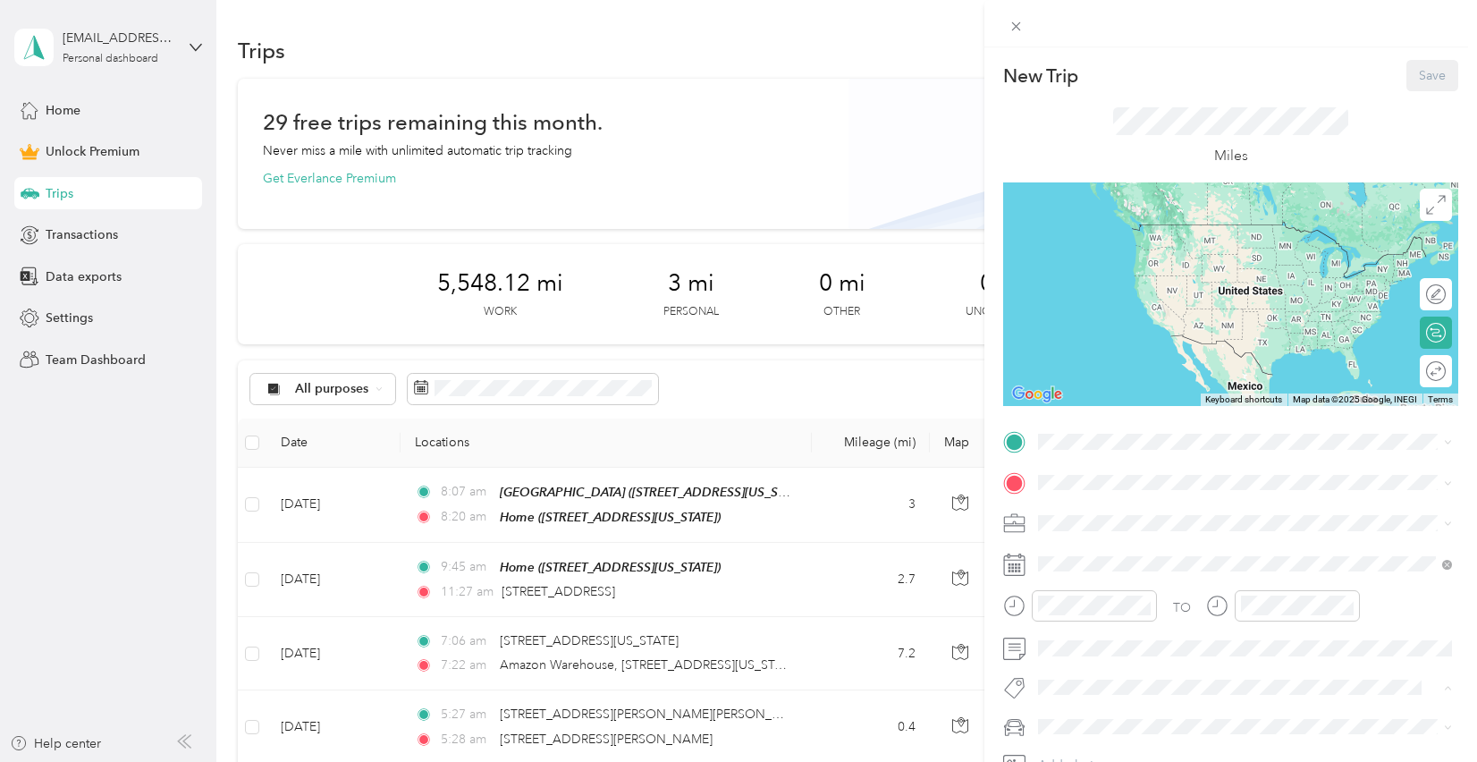
click at [1076, 520] on button "321" at bounding box center [1066, 518] width 44 height 22
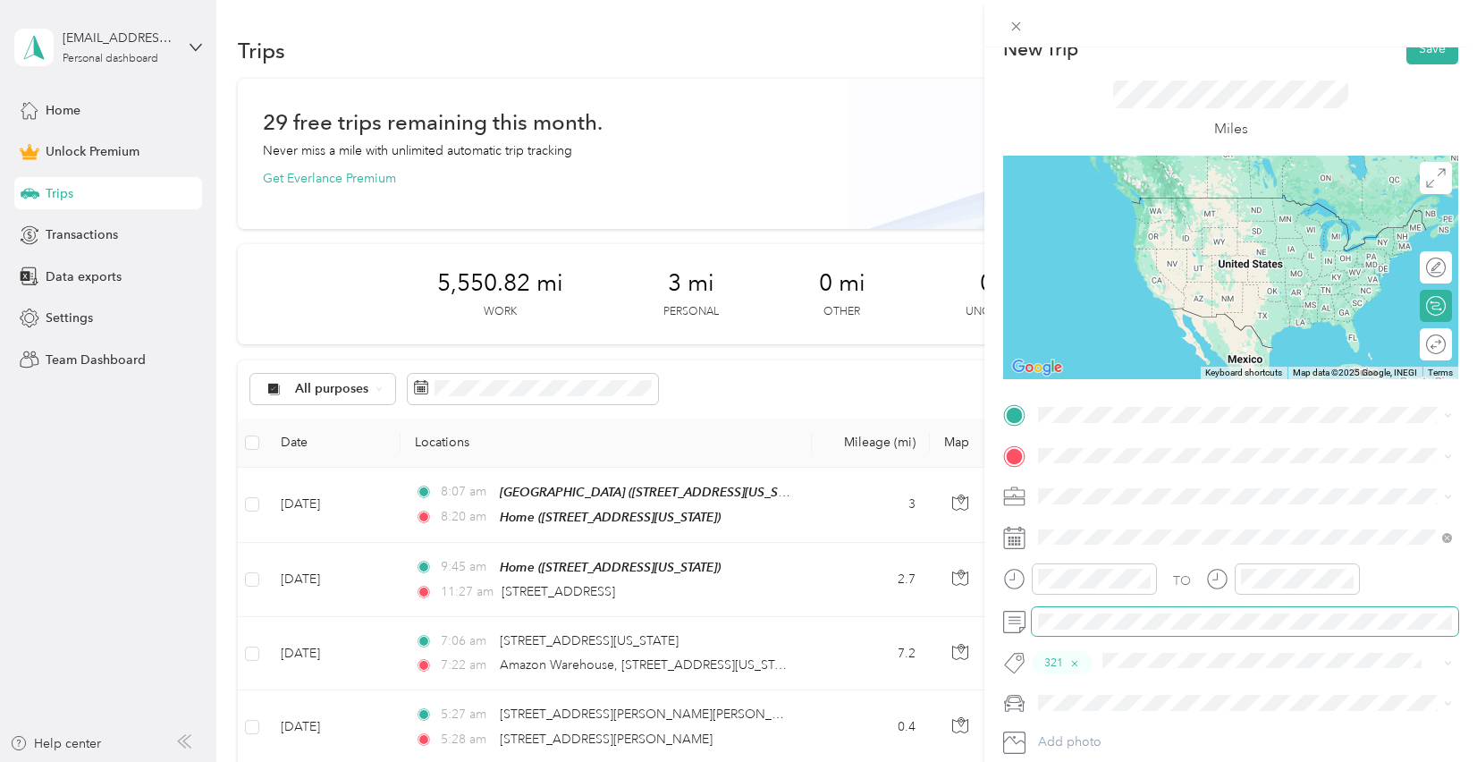
scroll to position [32, 0]
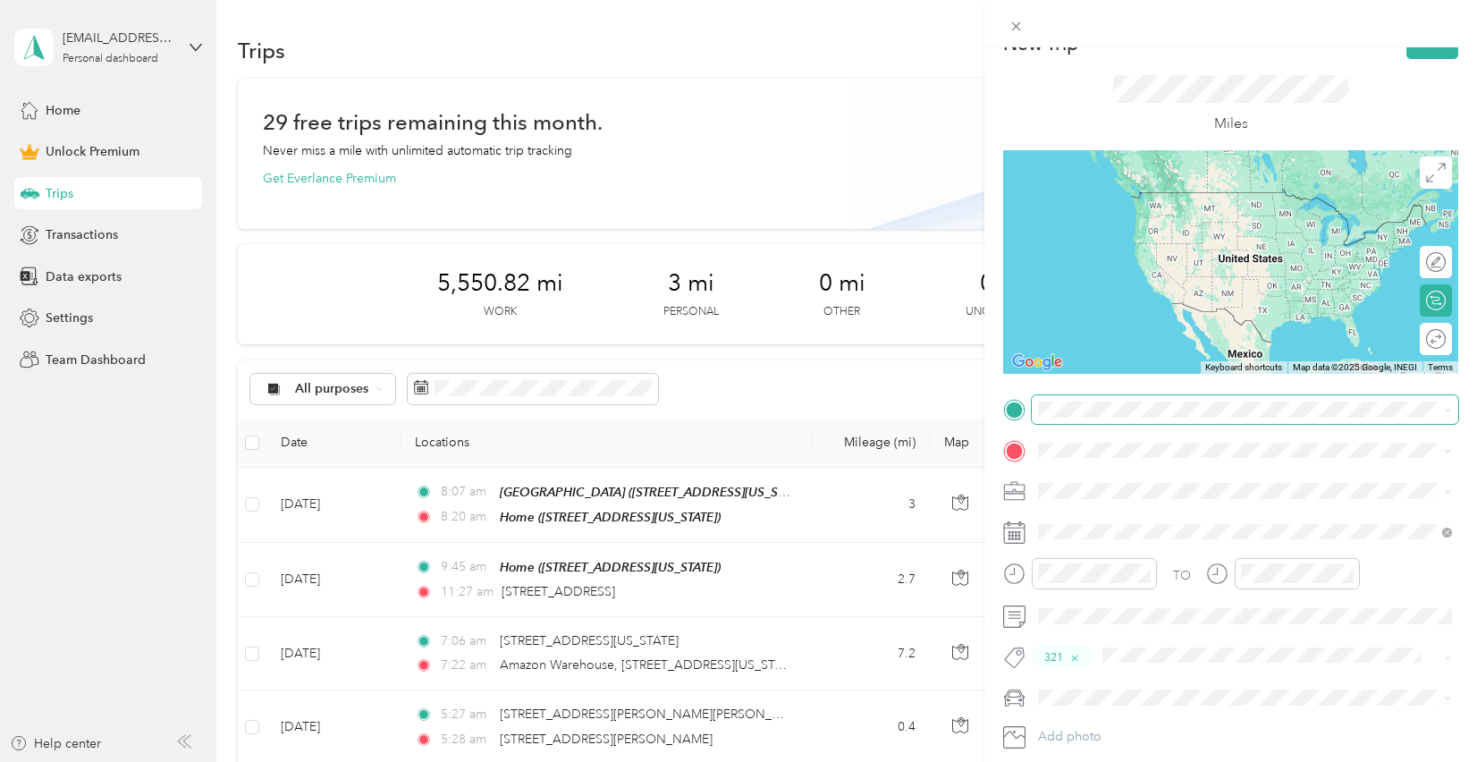
click at [1096, 401] on span at bounding box center [1245, 409] width 426 height 29
click at [1130, 477] on span "[STREET_ADDRESS][US_STATE]" at bounding box center [1161, 474] width 179 height 16
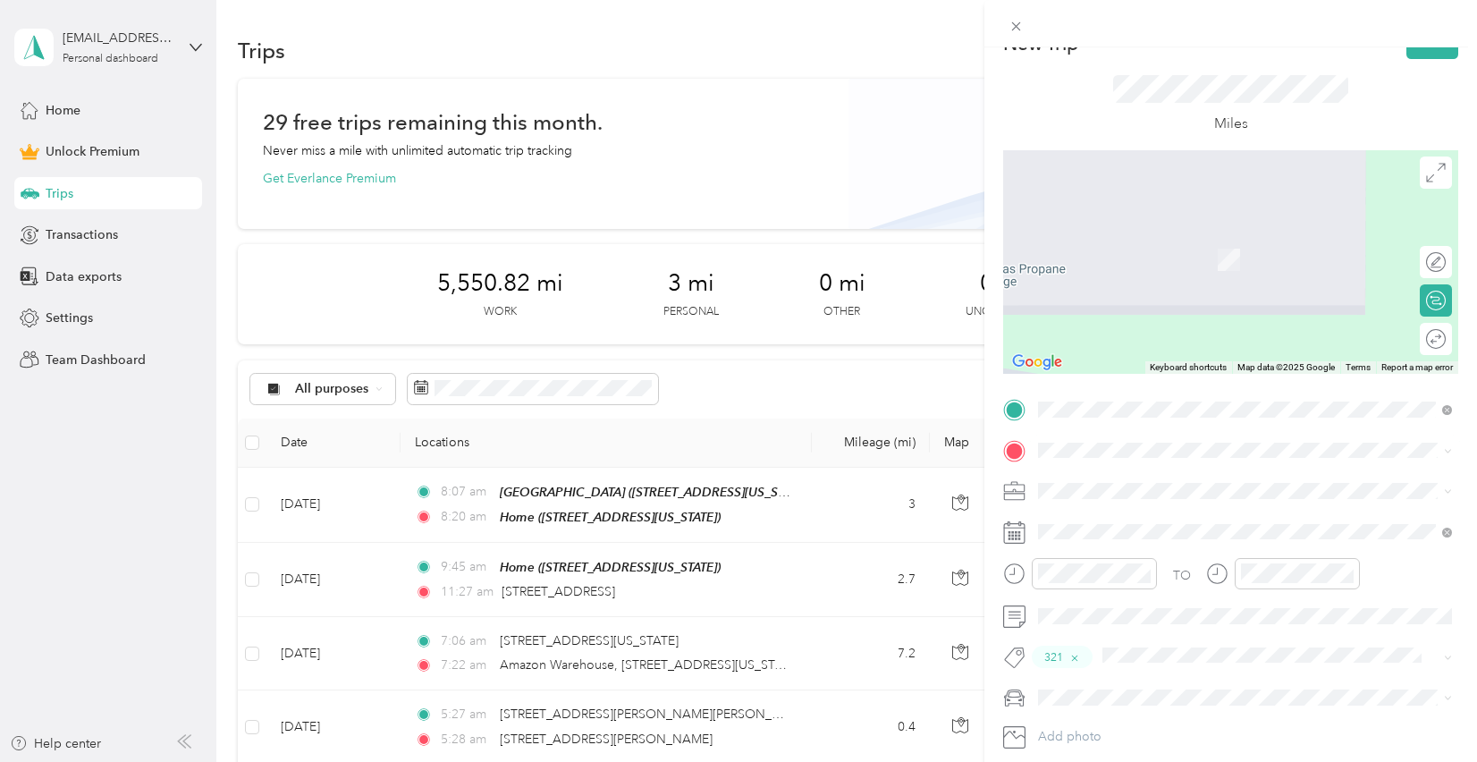
click at [1128, 513] on span "[STREET_ADDRESS][US_STATE]" at bounding box center [1161, 514] width 179 height 16
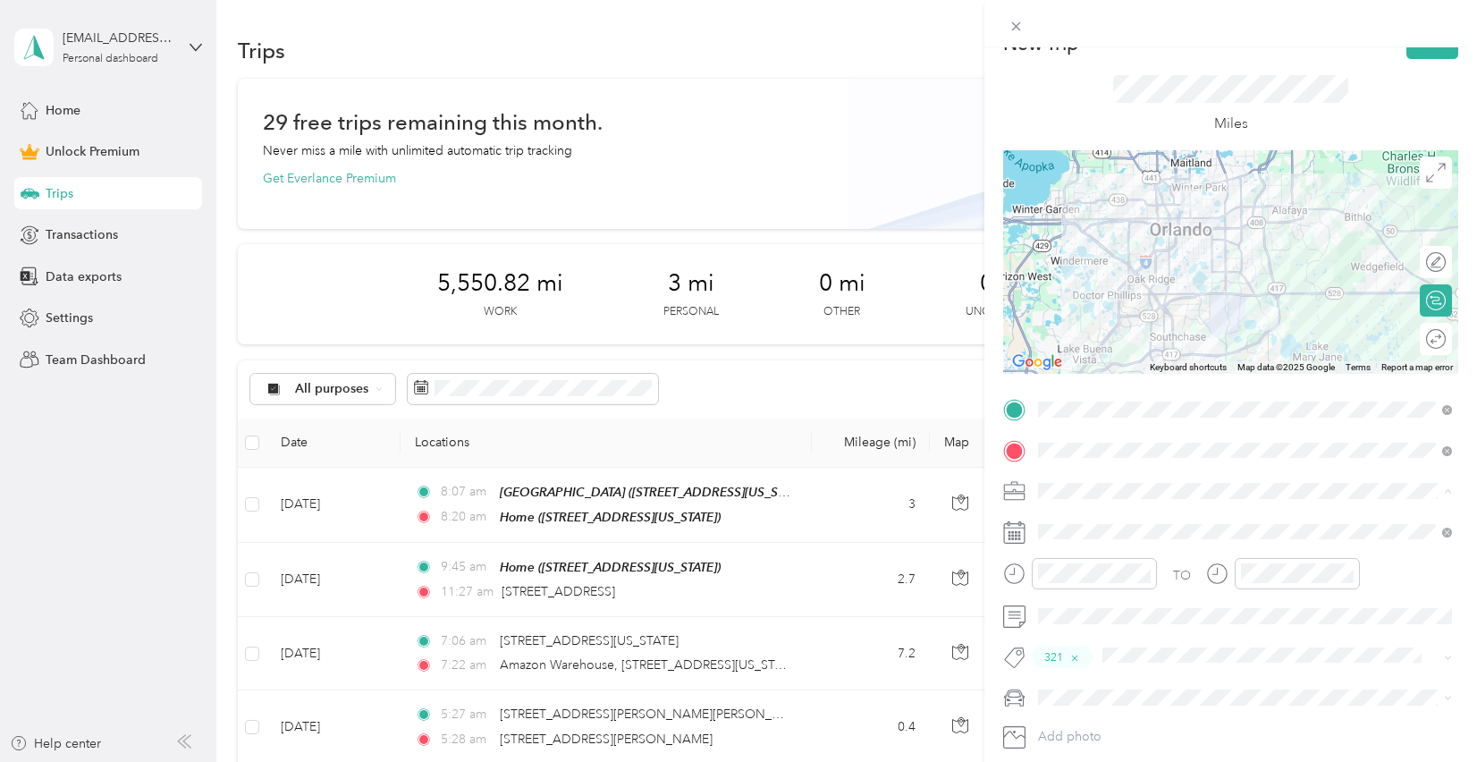
click at [1116, 581] on span "Photography" at bounding box center [1081, 585] width 74 height 15
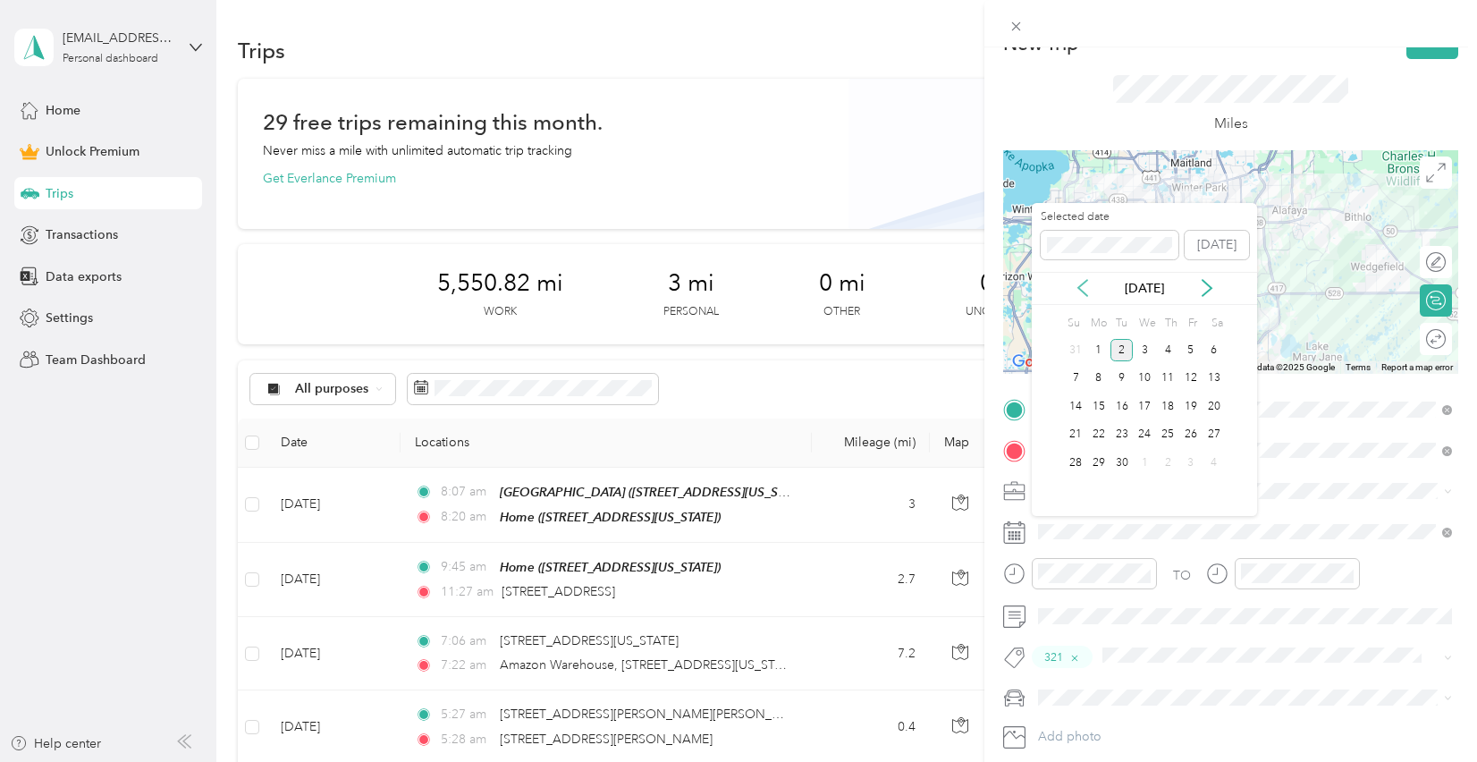
click at [1081, 283] on icon at bounding box center [1082, 288] width 9 height 16
click at [1168, 463] on div "28" at bounding box center [1167, 463] width 23 height 22
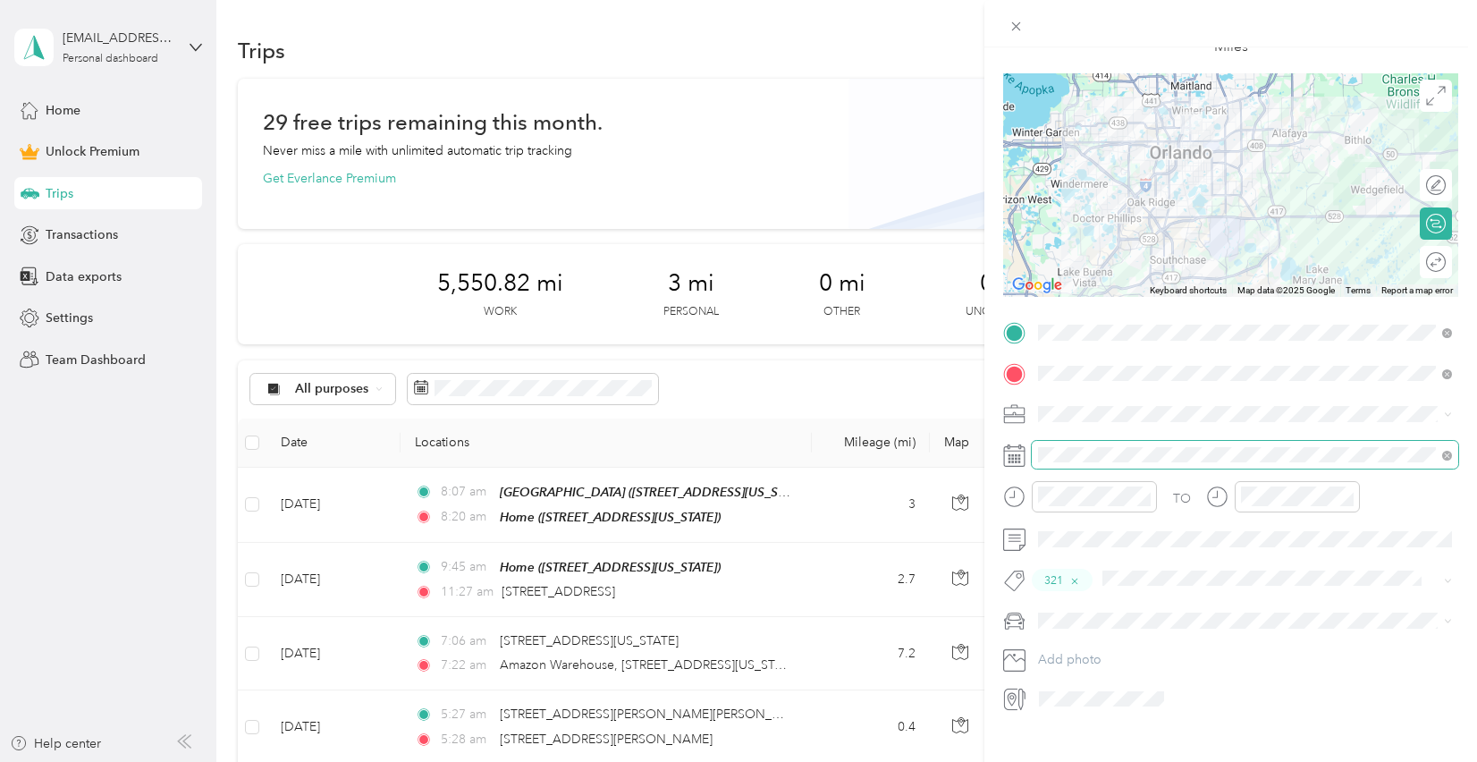
scroll to position [125, 0]
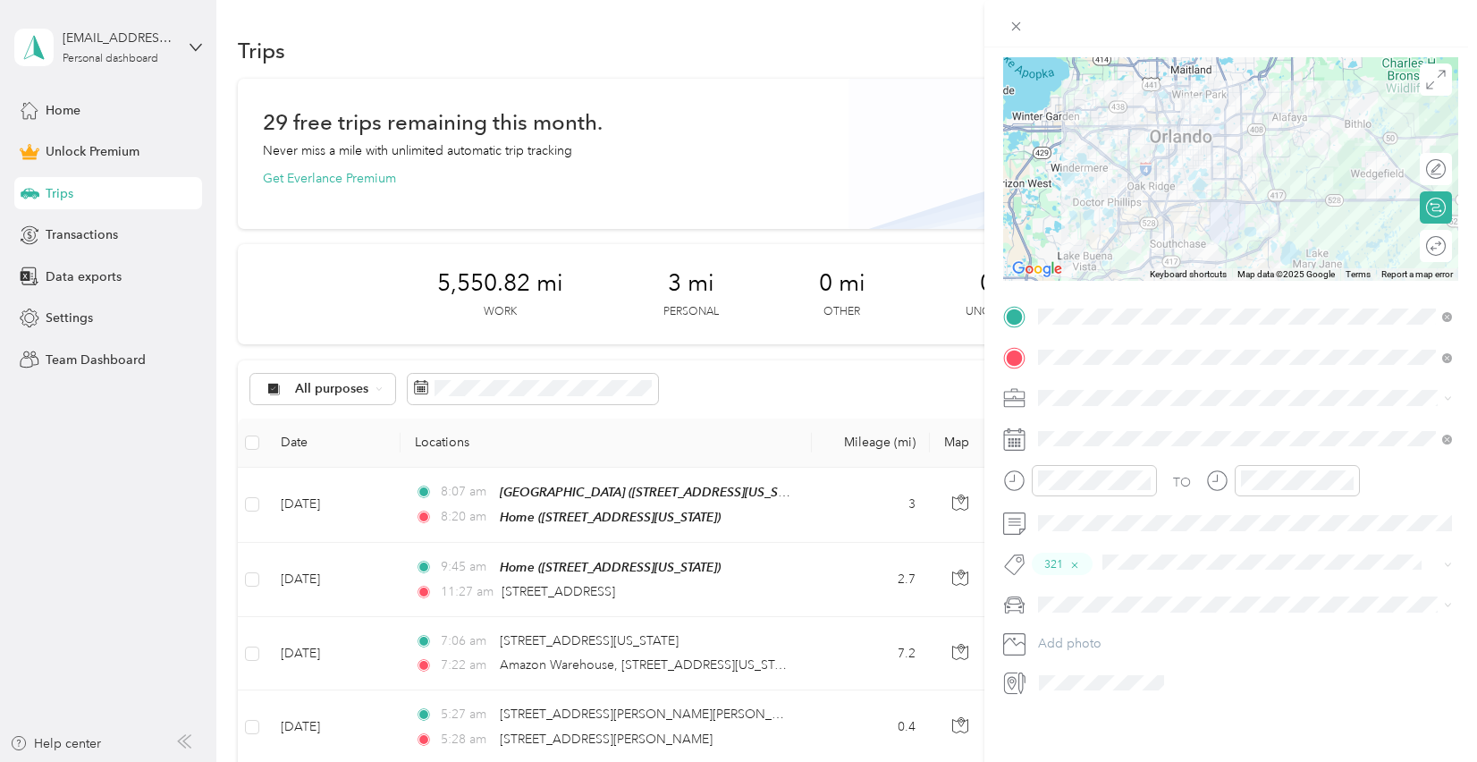
click at [1107, 644] on ol "Hyundai Santa Fe Subaru Forester" at bounding box center [1245, 651] width 426 height 63
click at [1088, 613] on span at bounding box center [1245, 604] width 426 height 29
click at [1087, 630] on span "Hyundai Santa Fe" at bounding box center [1092, 628] width 97 height 15
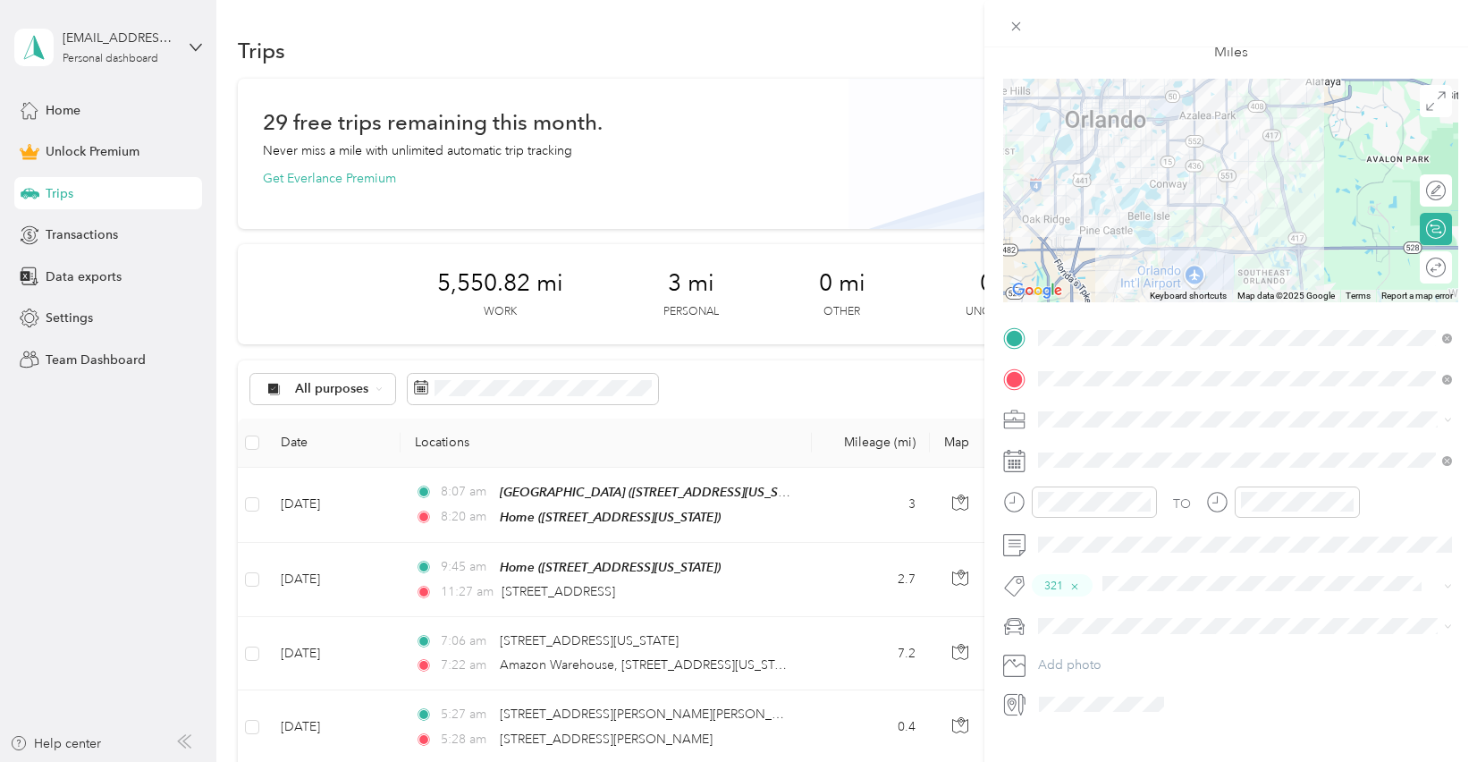
scroll to position [0, 0]
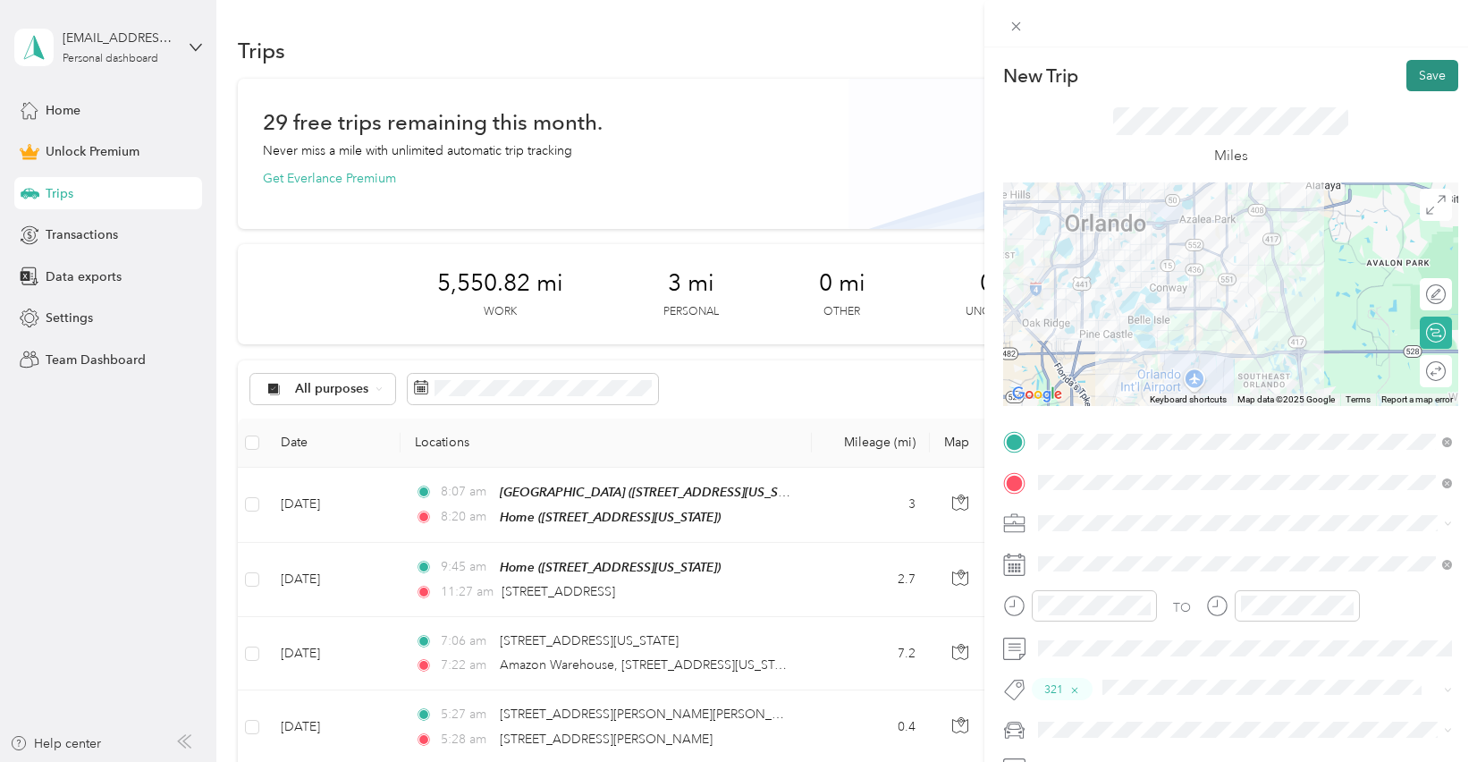
click at [1424, 84] on button "Save" at bounding box center [1432, 75] width 52 height 31
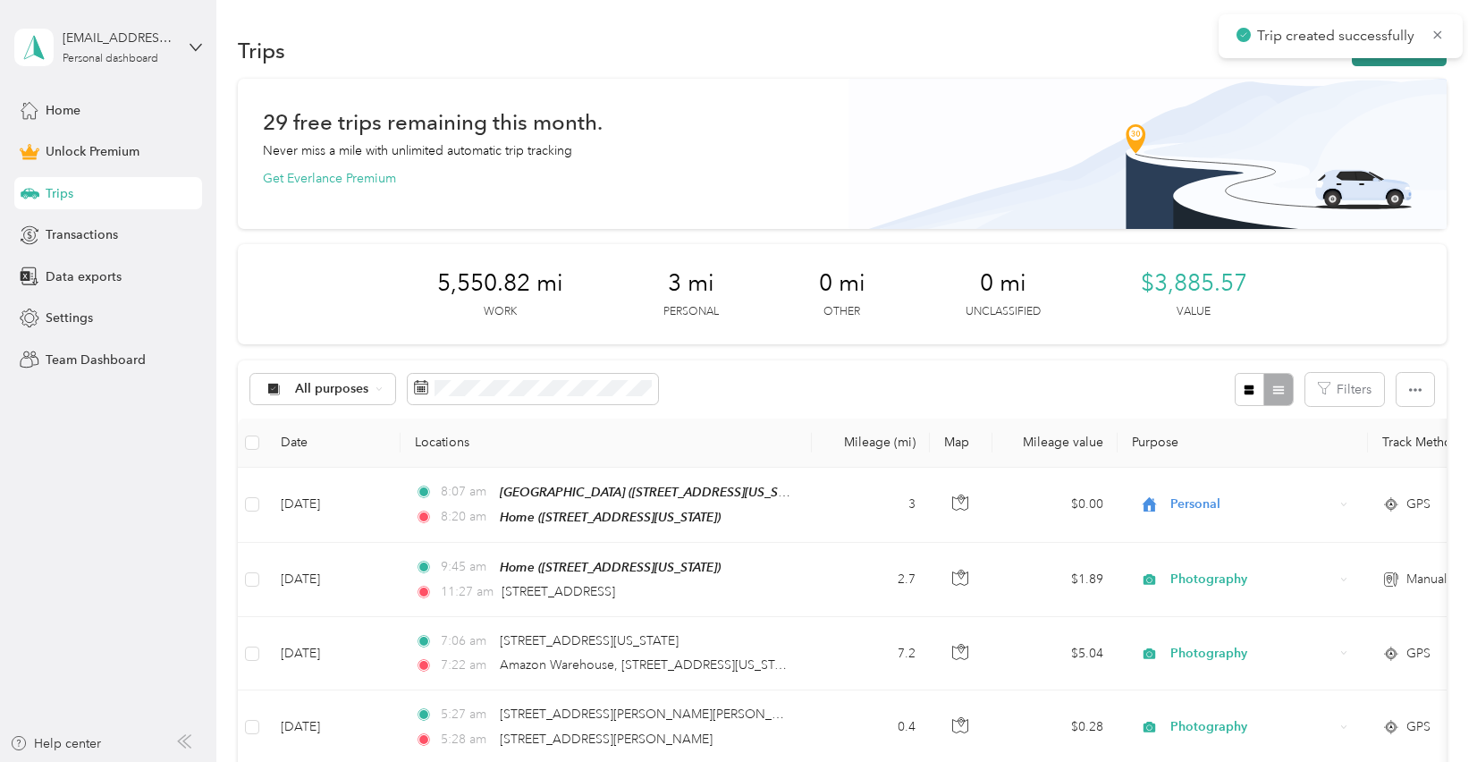
click at [1411, 61] on button "New trip" at bounding box center [1399, 50] width 95 height 31
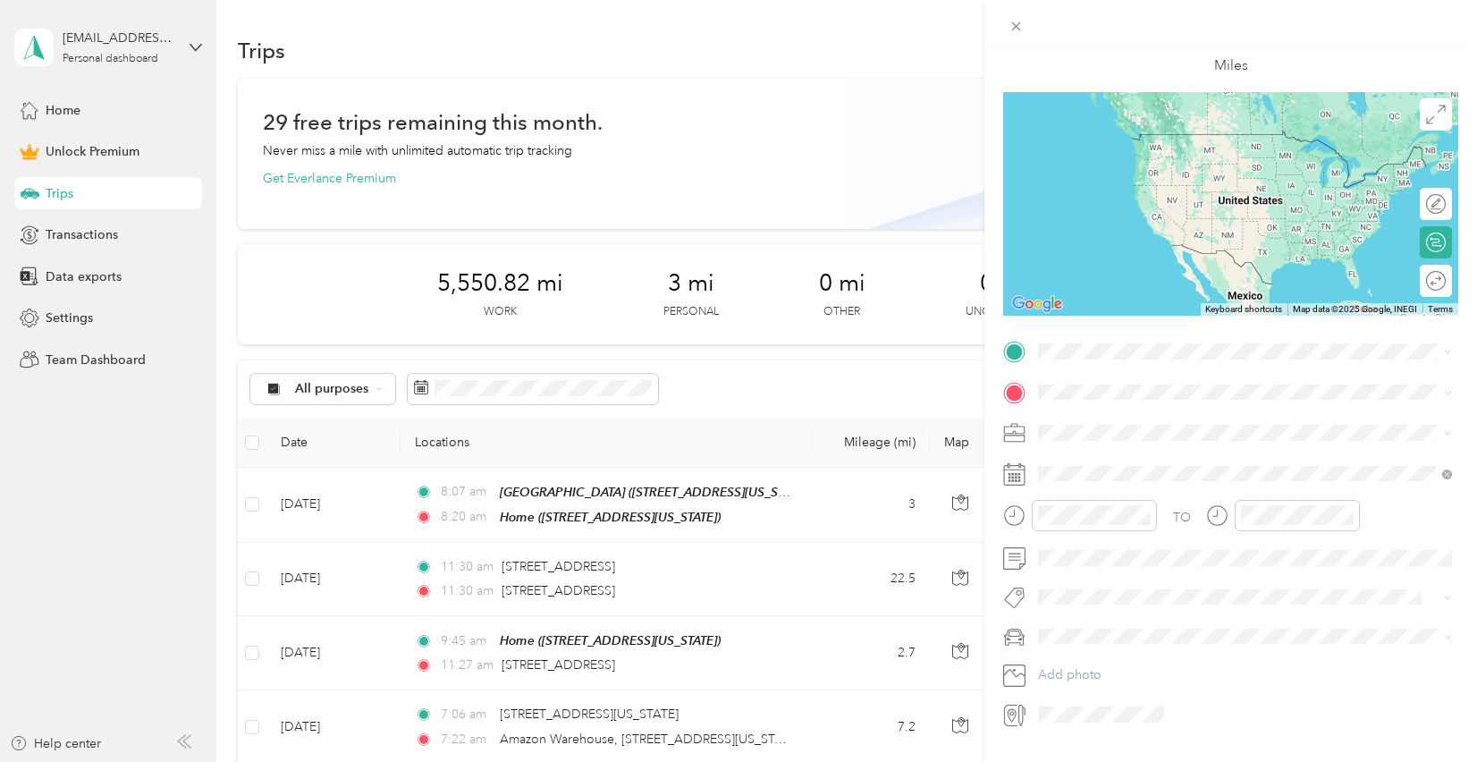
scroll to position [122, 0]
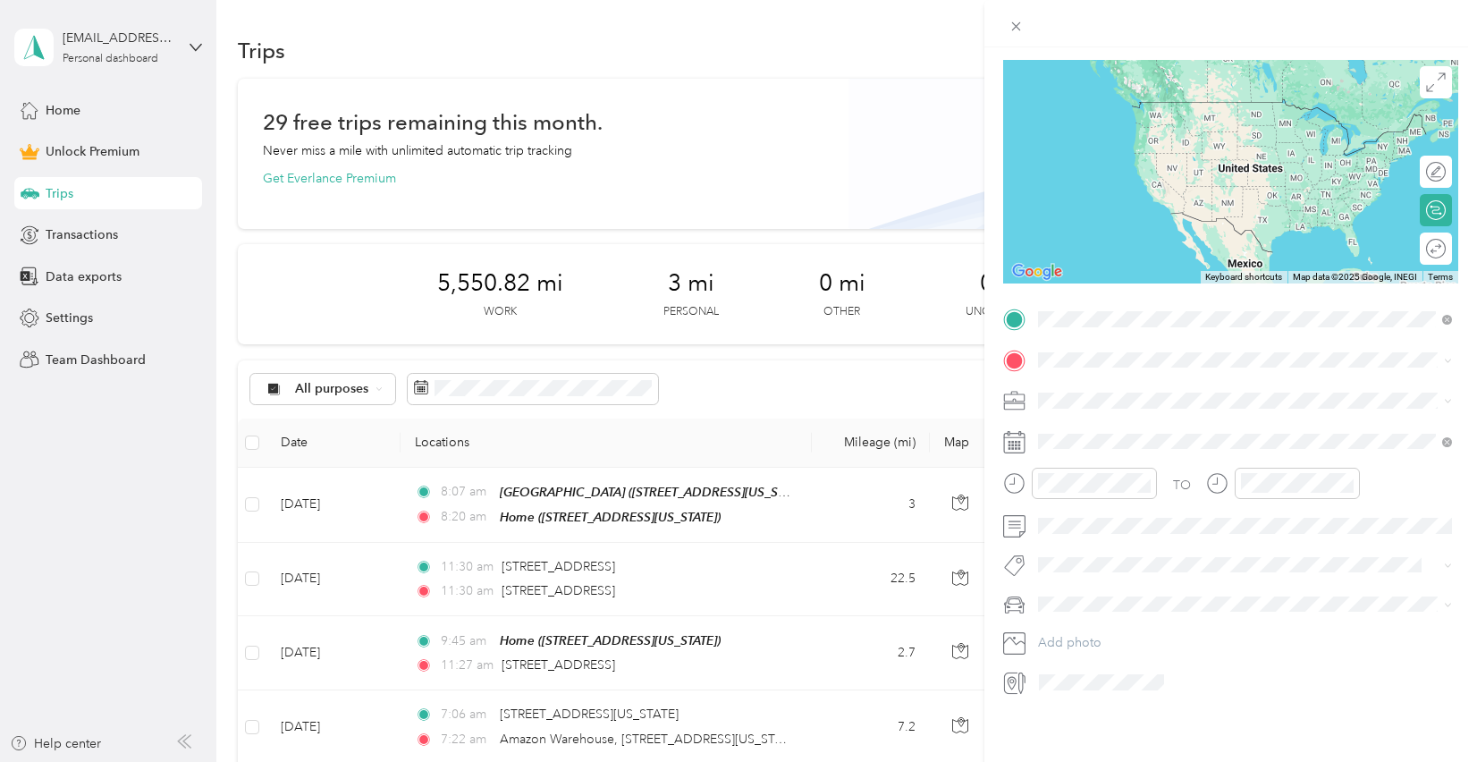
click at [1132, 392] on span "[STREET_ADDRESS][US_STATE]" at bounding box center [1161, 384] width 179 height 16
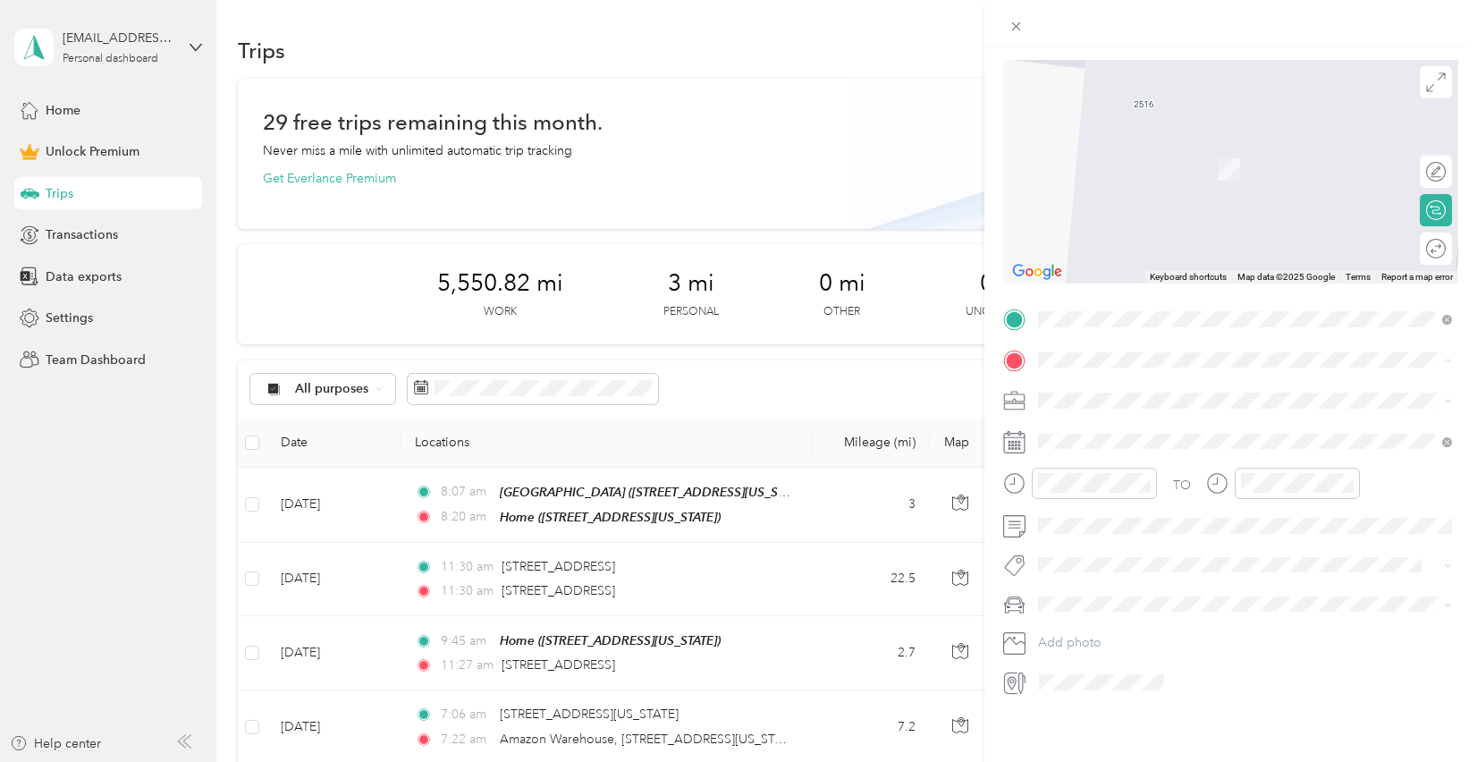
click at [1119, 440] on div "Home [STREET_ADDRESS][US_STATE]" at bounding box center [1161, 442] width 179 height 38
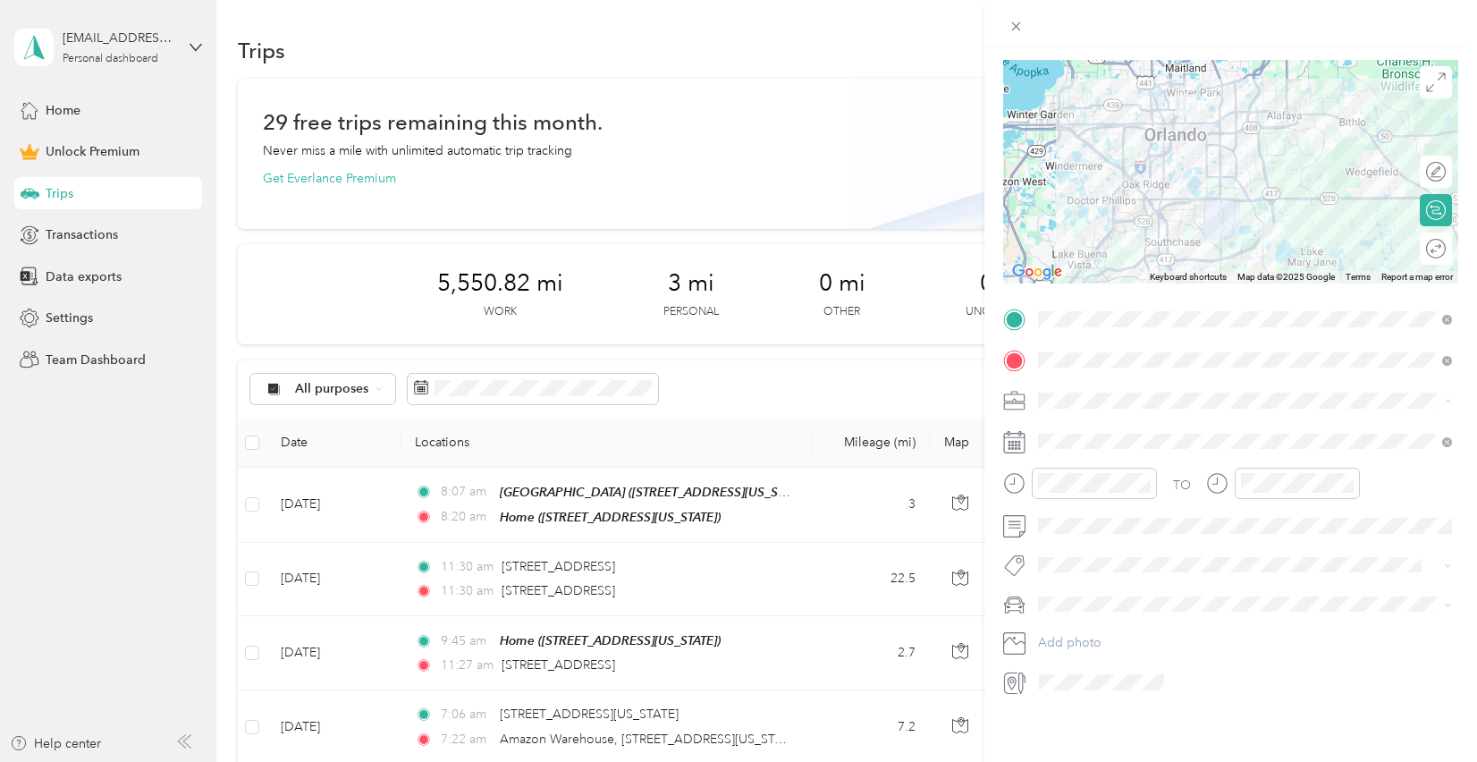
click at [1118, 494] on span "Photography" at bounding box center [1081, 494] width 74 height 15
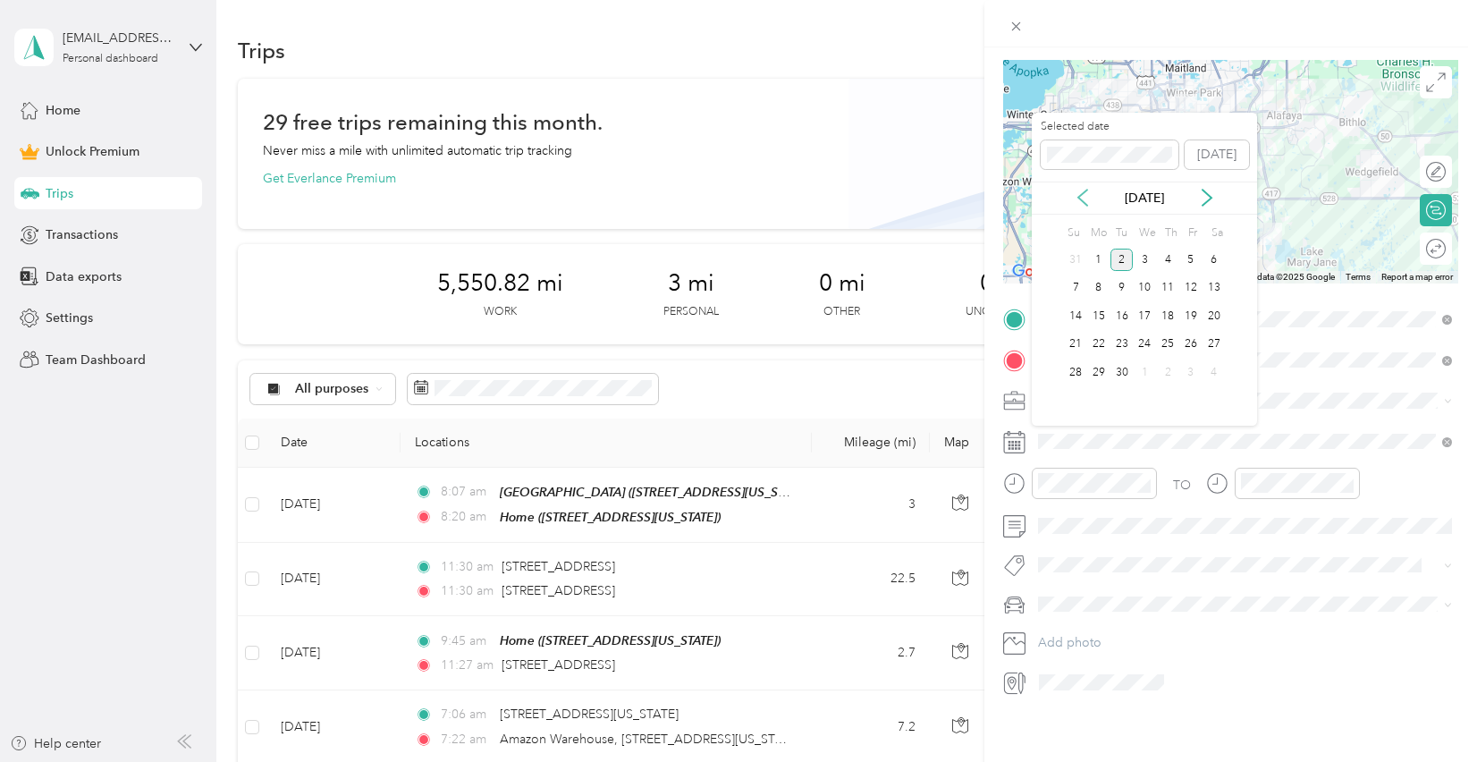
click at [1084, 195] on icon at bounding box center [1083, 198] width 18 height 18
click at [1178, 375] on div "28" at bounding box center [1167, 372] width 23 height 22
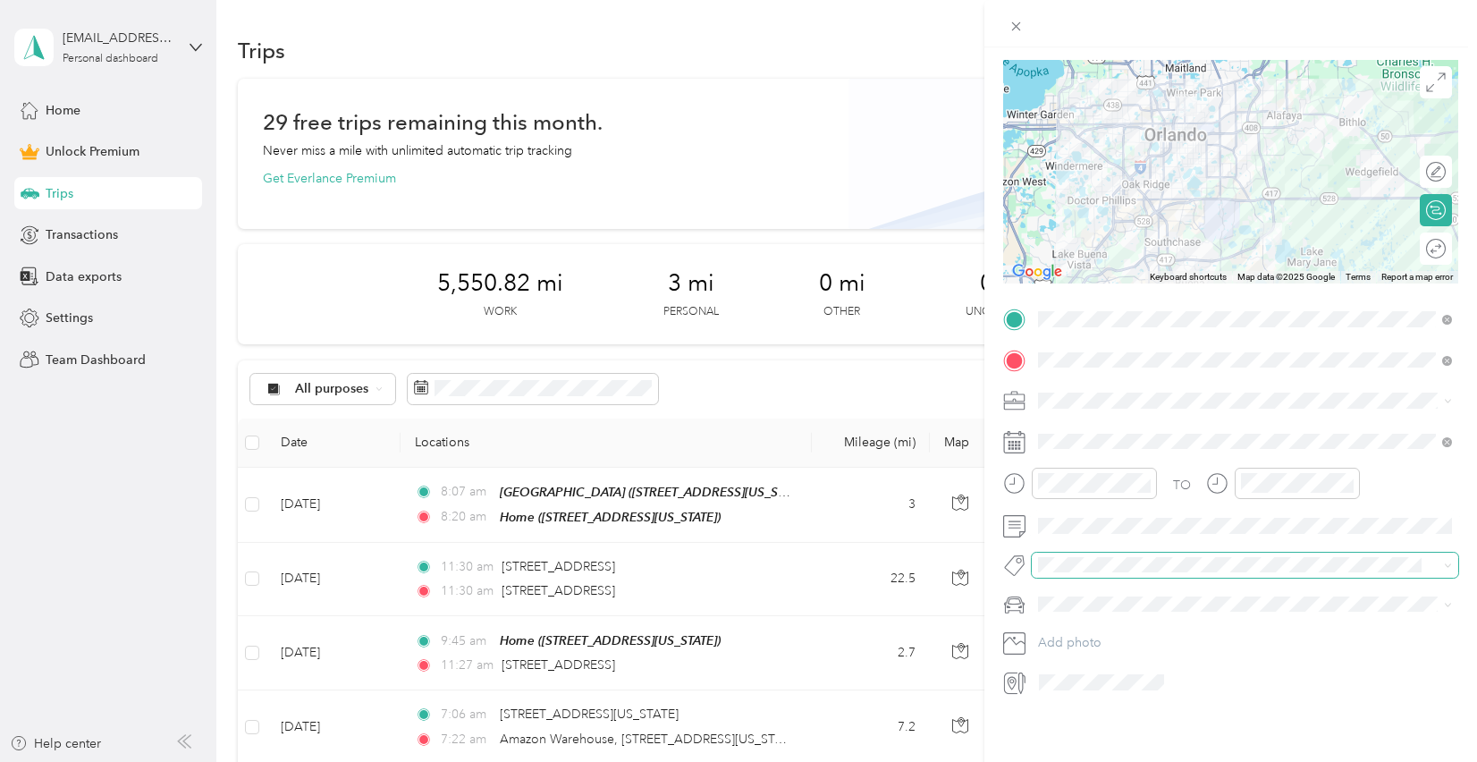
click at [1094, 761] on div "New Trip Save This trip cannot be edited because it is either under review, app…" at bounding box center [734, 762] width 1468 height 0
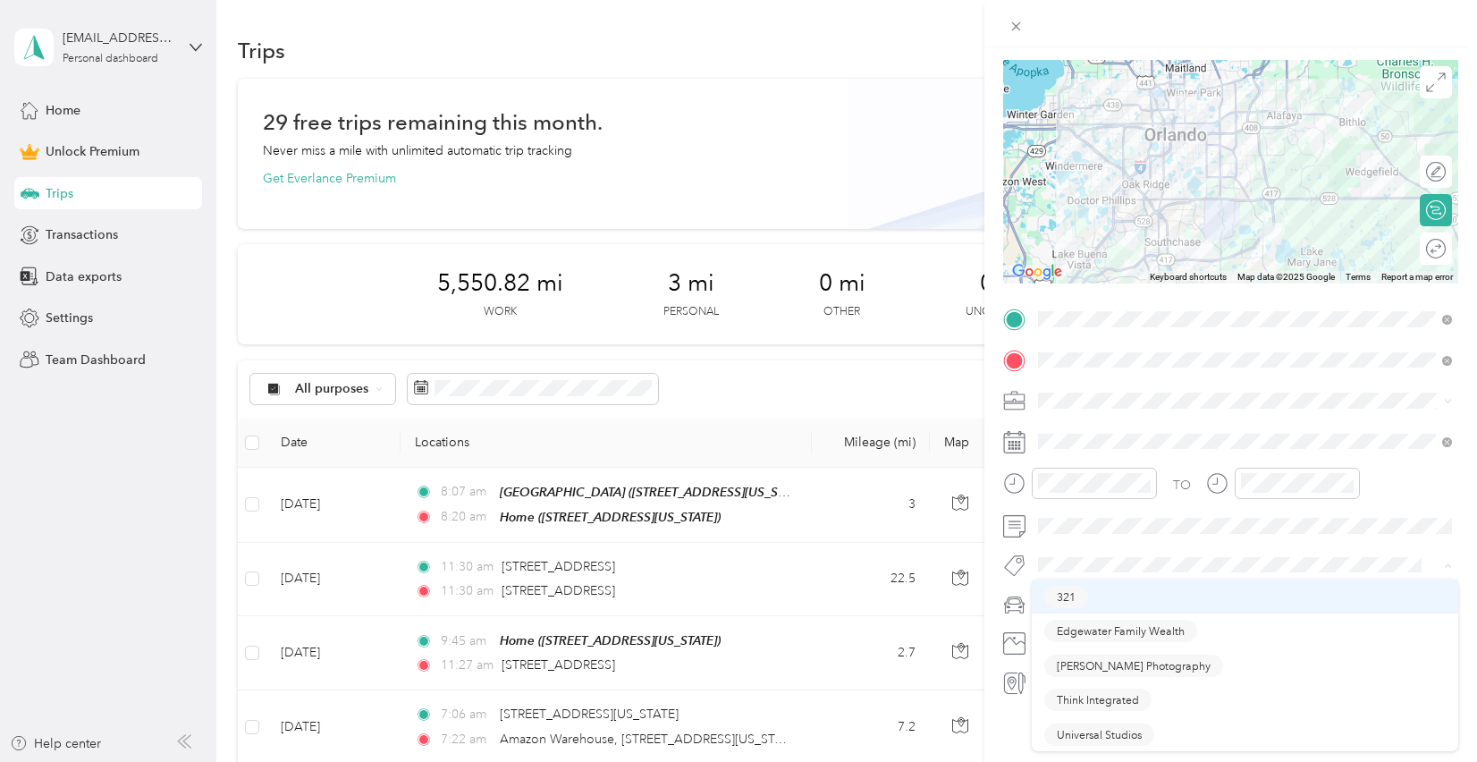
click at [1068, 599] on span "321" at bounding box center [1066, 596] width 19 height 16
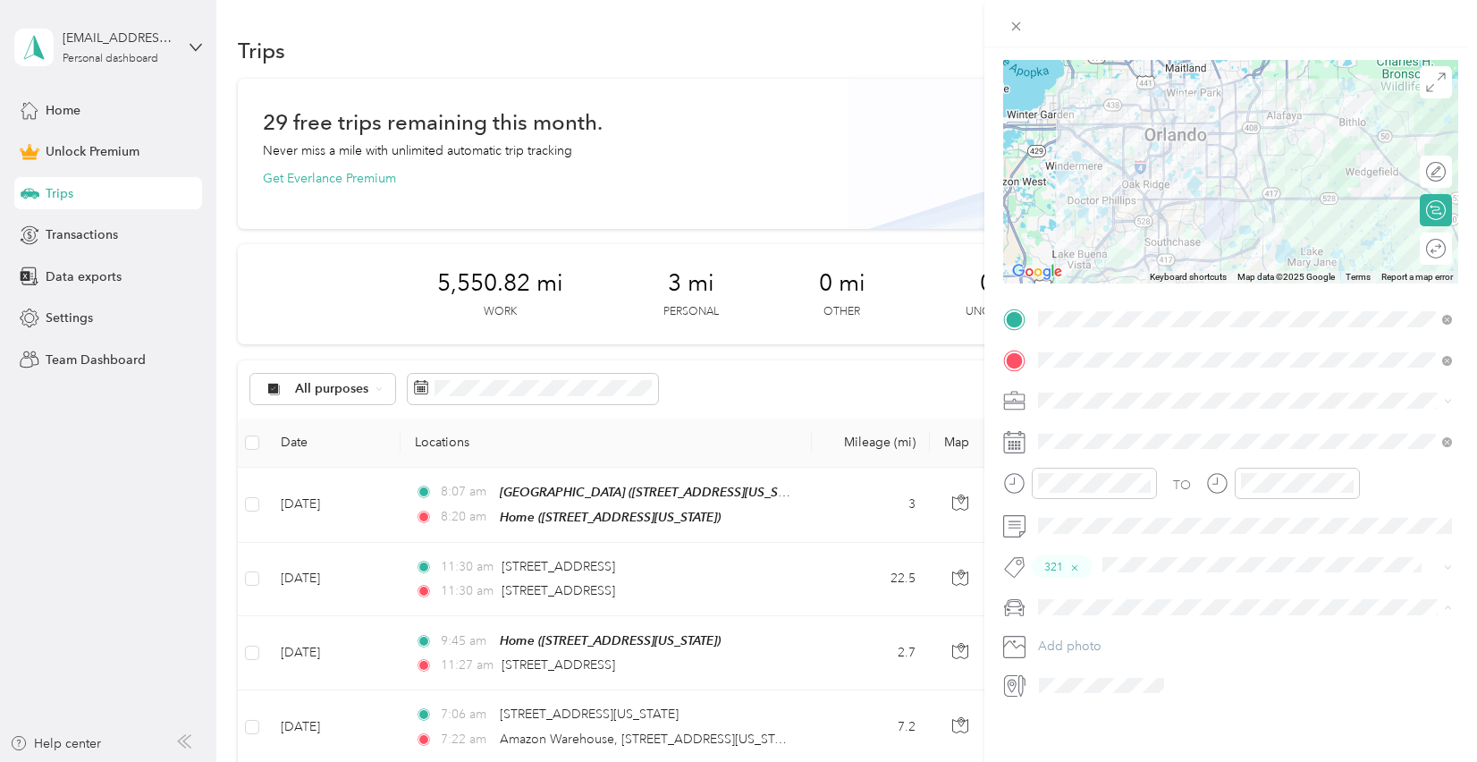
click at [1068, 642] on li "Hyundai Santa Fe" at bounding box center [1245, 638] width 426 height 31
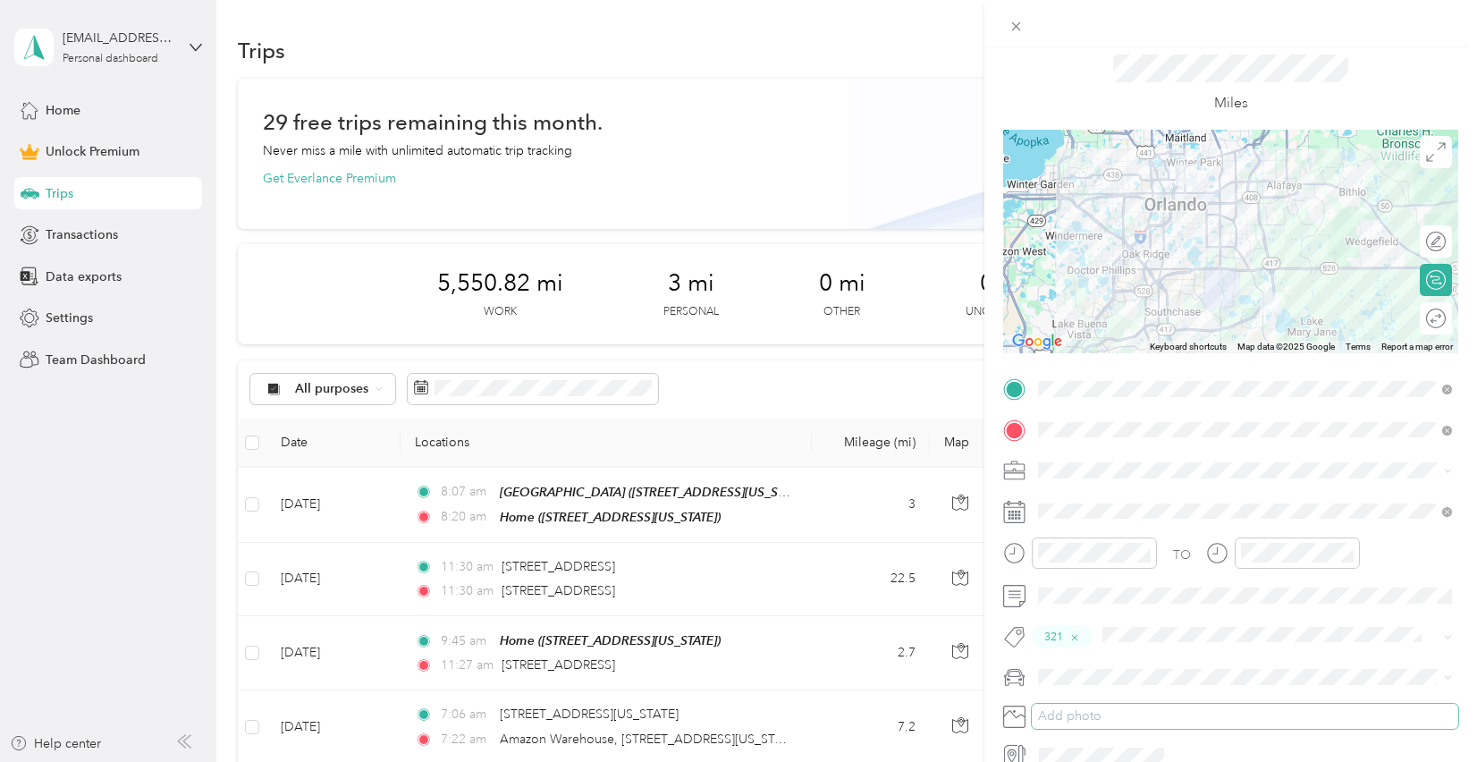
scroll to position [0, 0]
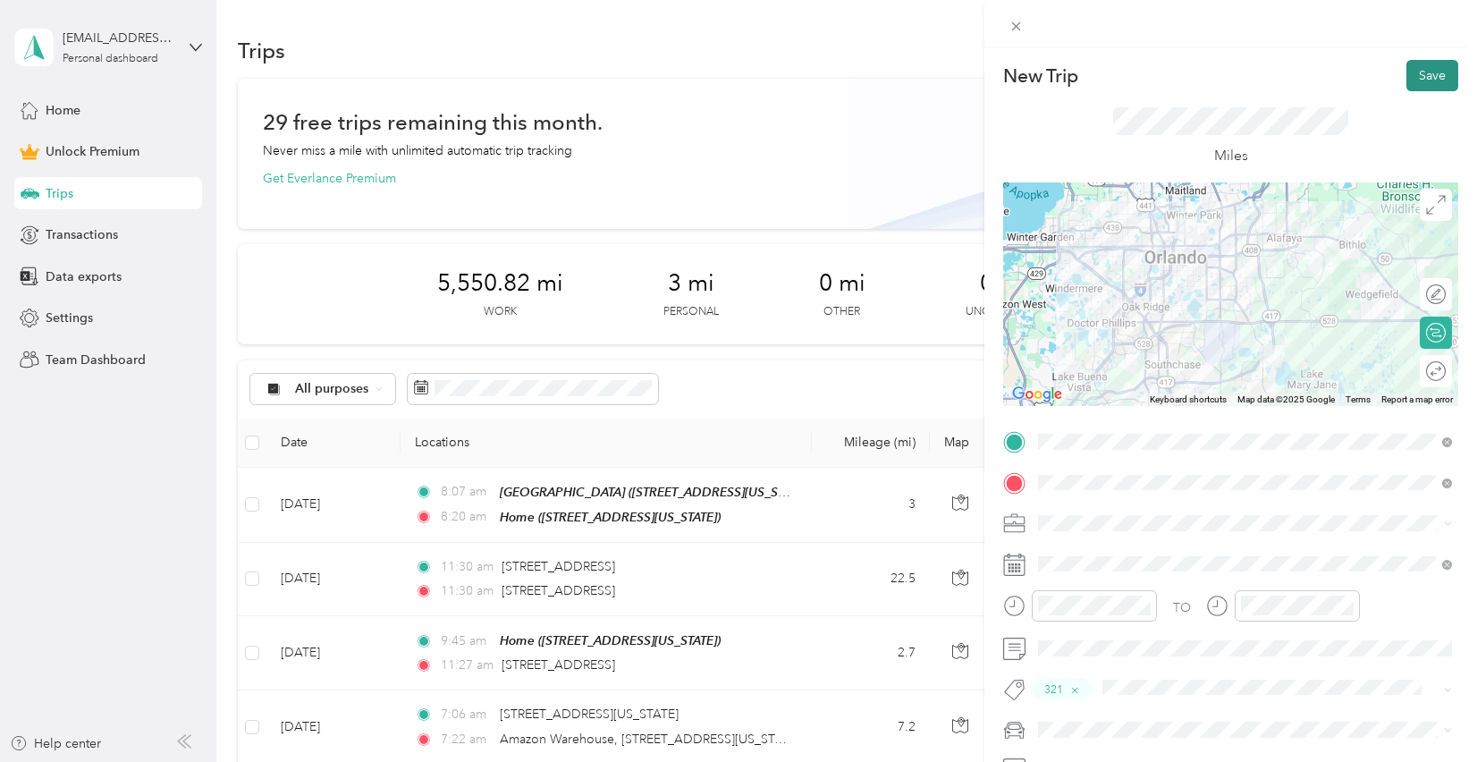
click at [1437, 80] on button "Save" at bounding box center [1432, 75] width 52 height 31
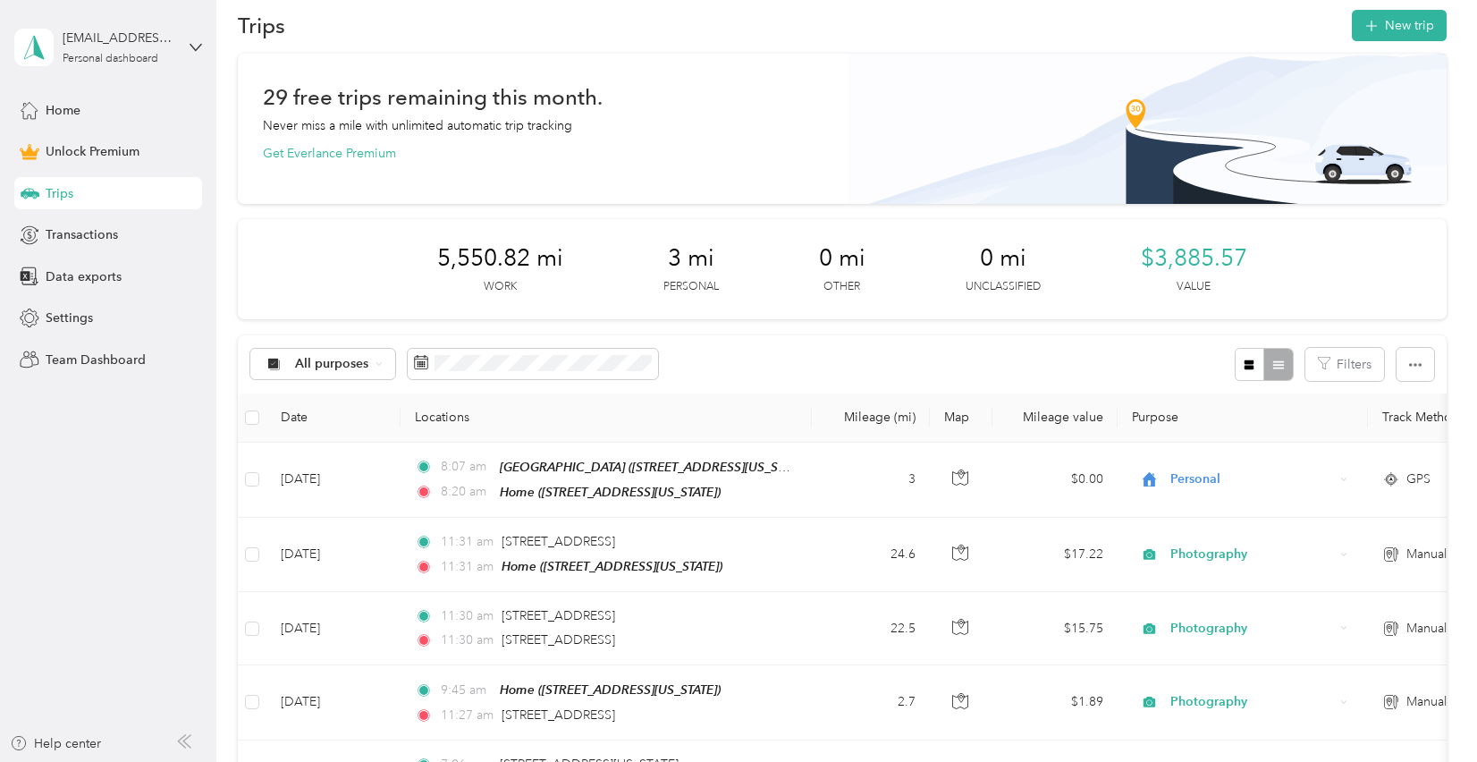
scroll to position [3, 0]
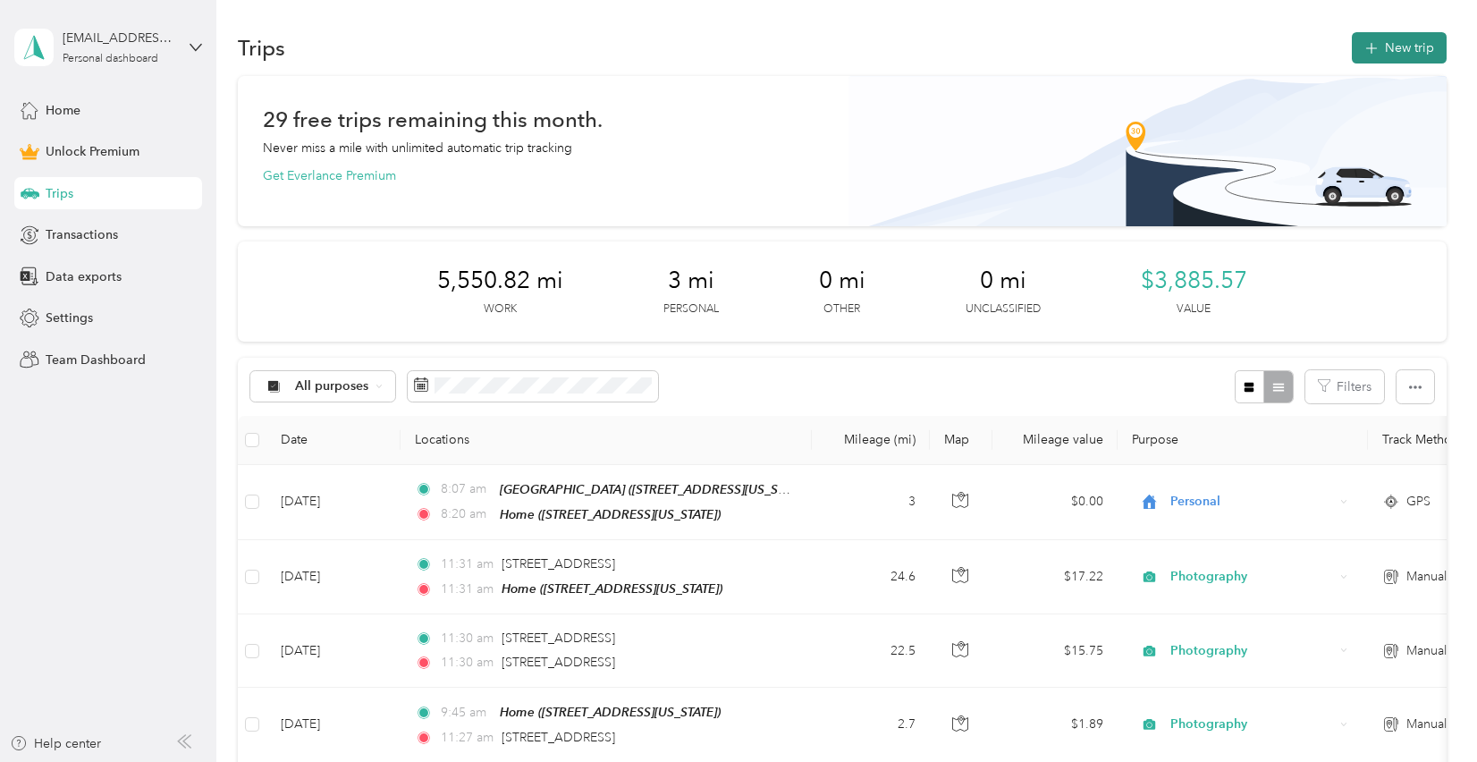
click at [1418, 39] on button "New trip" at bounding box center [1399, 47] width 95 height 31
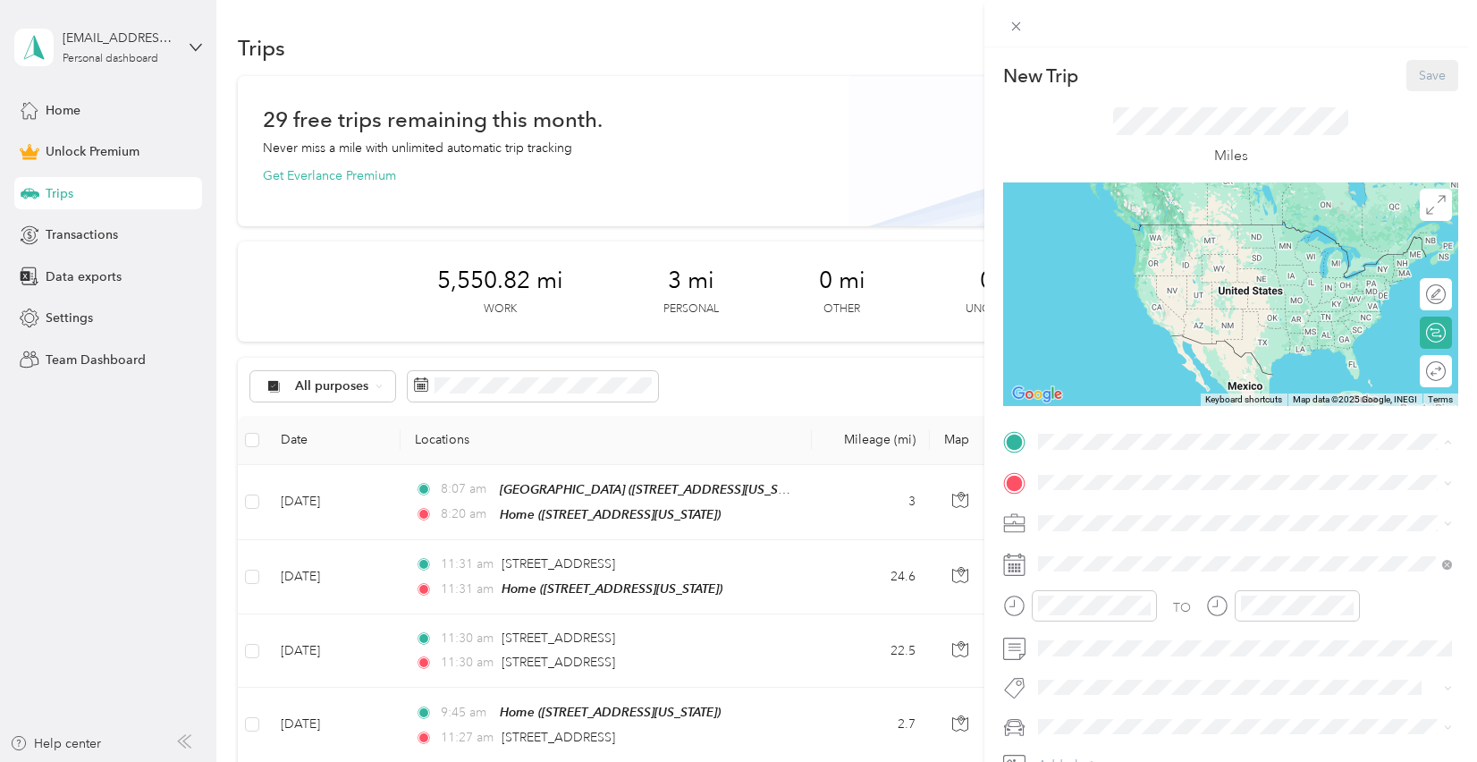
click at [1097, 533] on div "Home [STREET_ADDRESS][US_STATE]" at bounding box center [1161, 523] width 179 height 38
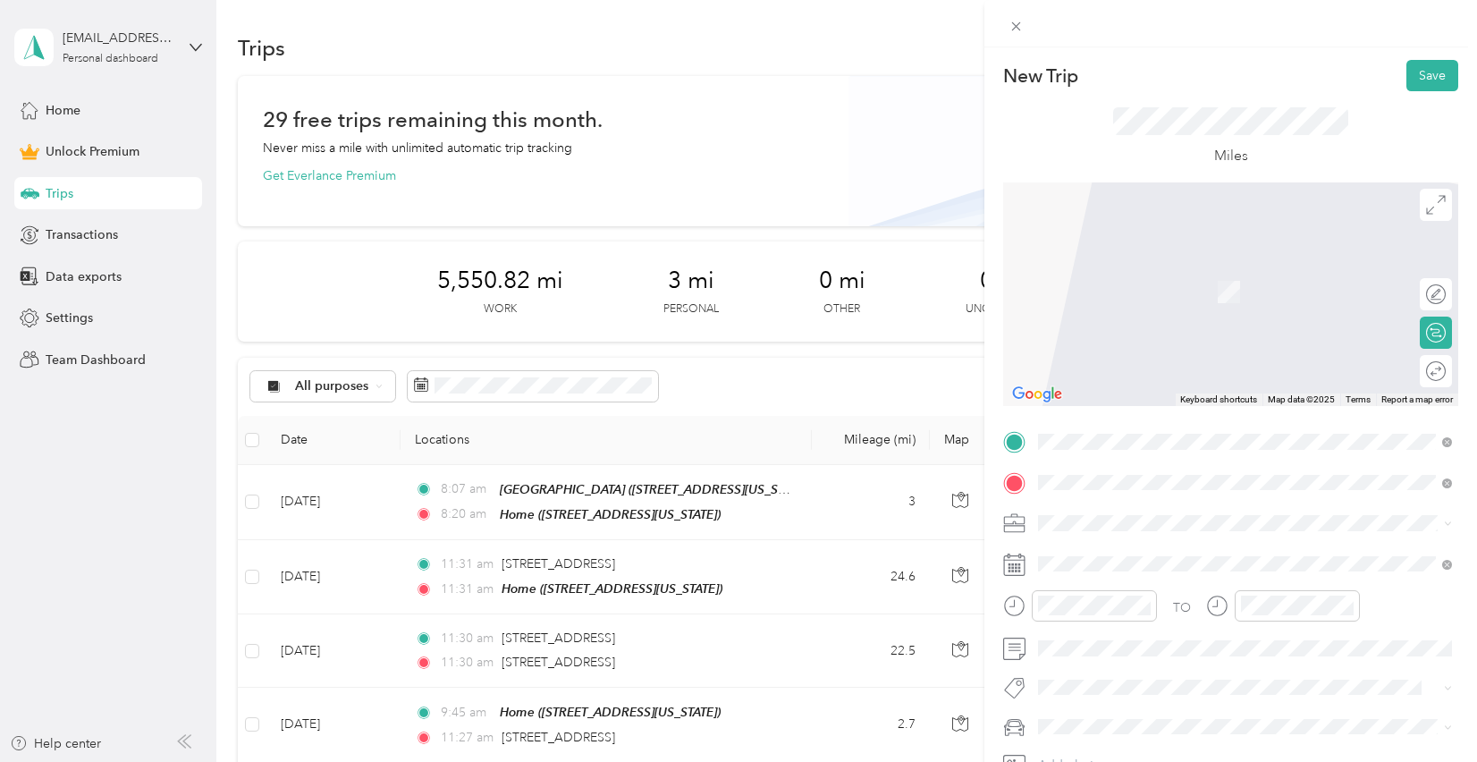
click at [1110, 560] on div "[STREET_ADDRESS][PERSON_NAME][US_STATE]" at bounding box center [1244, 548] width 401 height 24
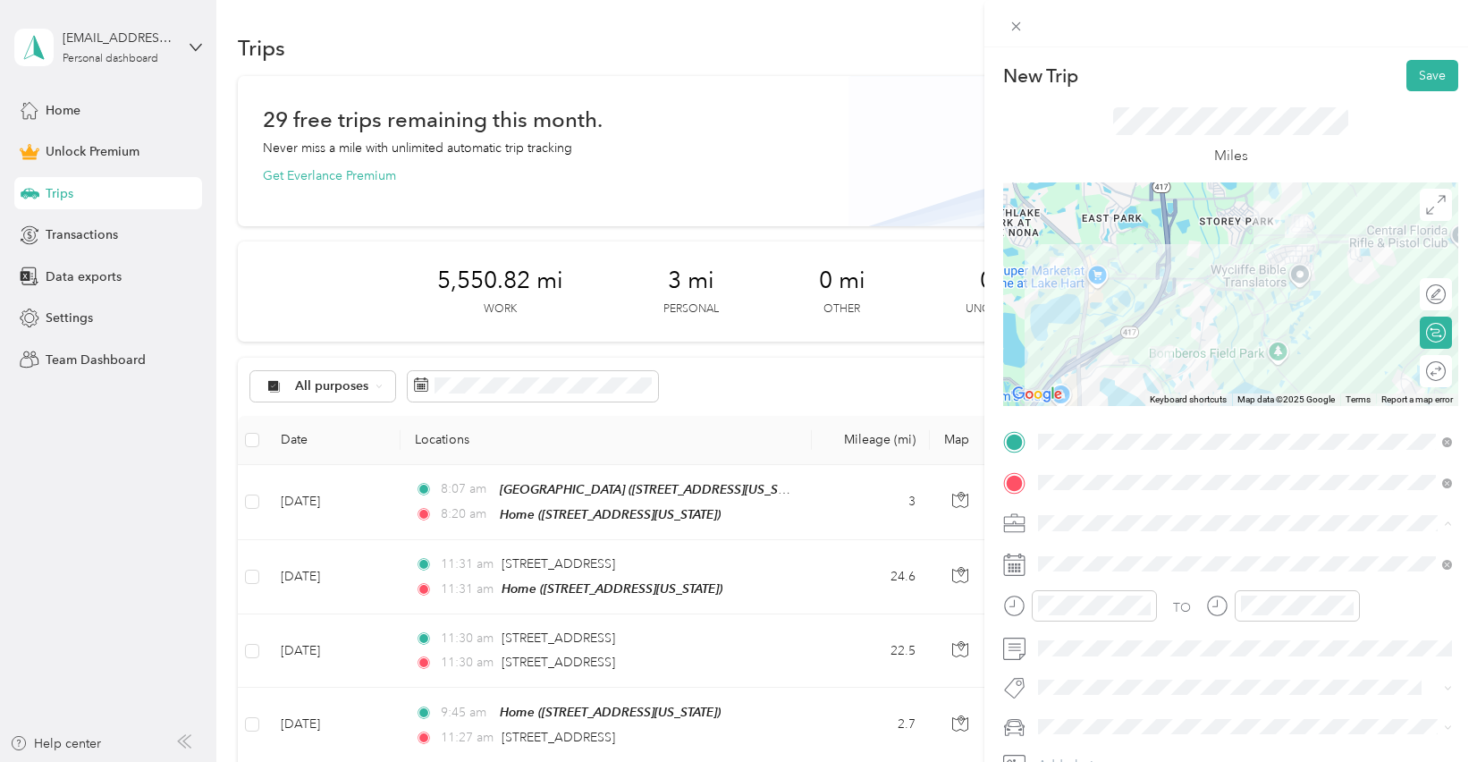
click at [1119, 339] on li "Photography" at bounding box center [1245, 334] width 426 height 31
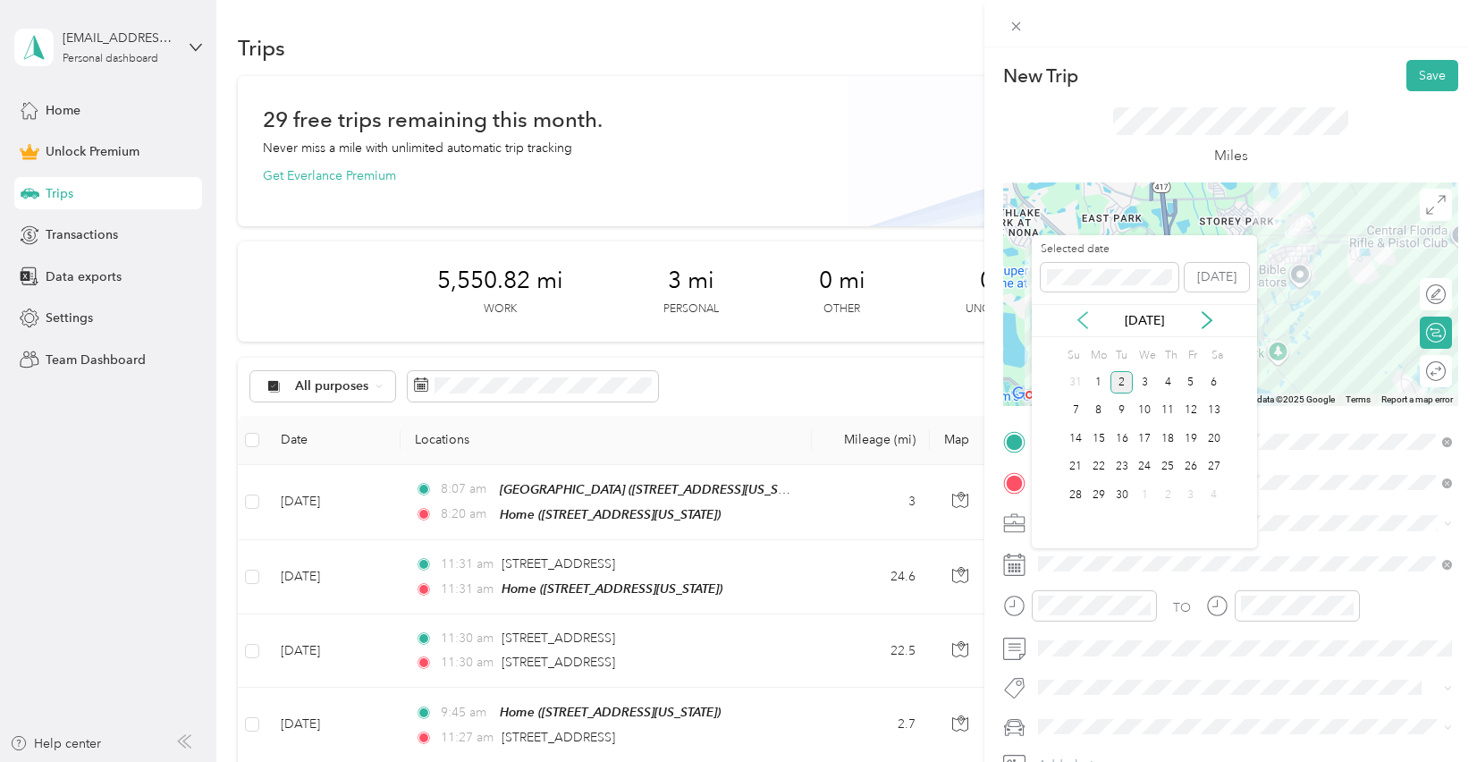
click at [1079, 323] on icon at bounding box center [1083, 320] width 18 height 18
click at [1167, 494] on div "28" at bounding box center [1167, 495] width 23 height 22
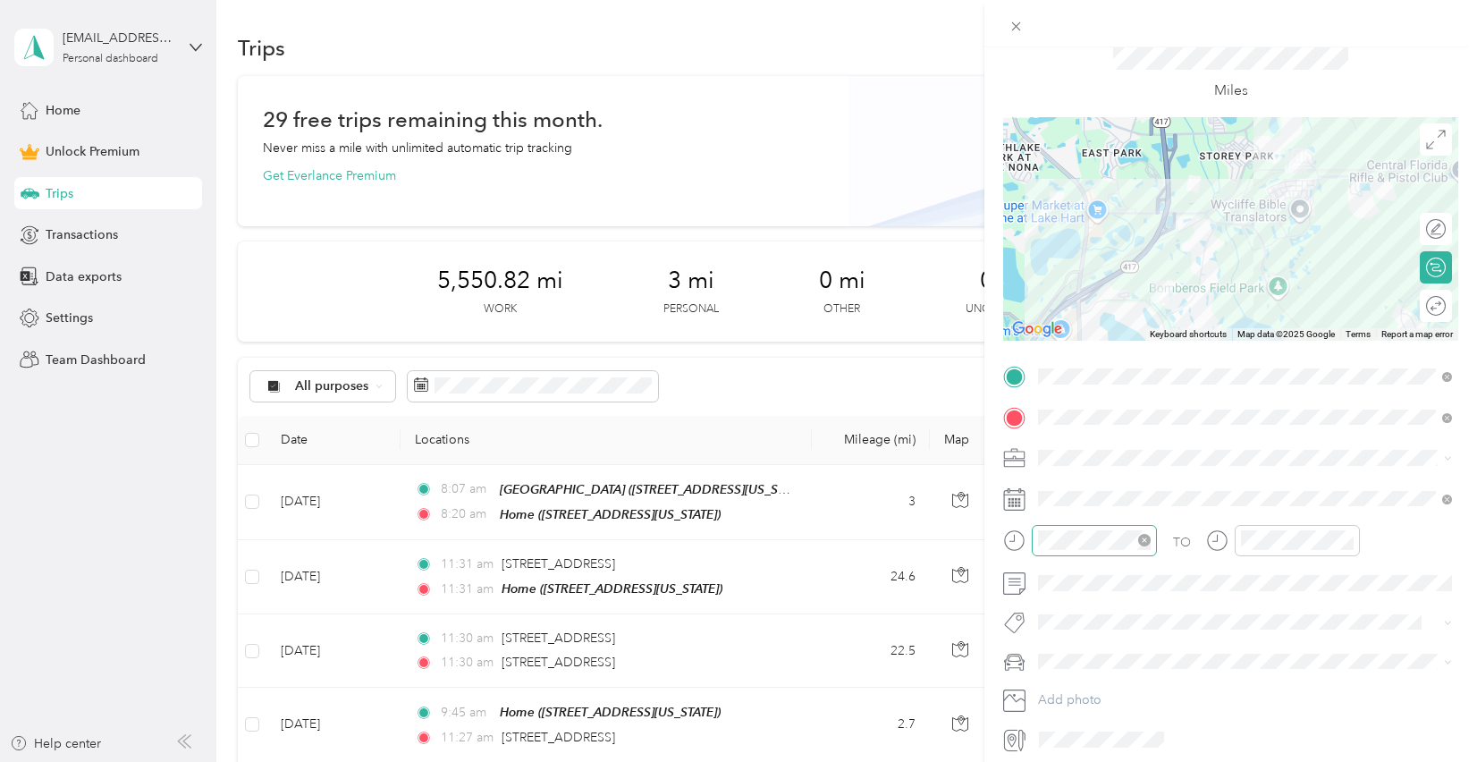
scroll to position [75, 0]
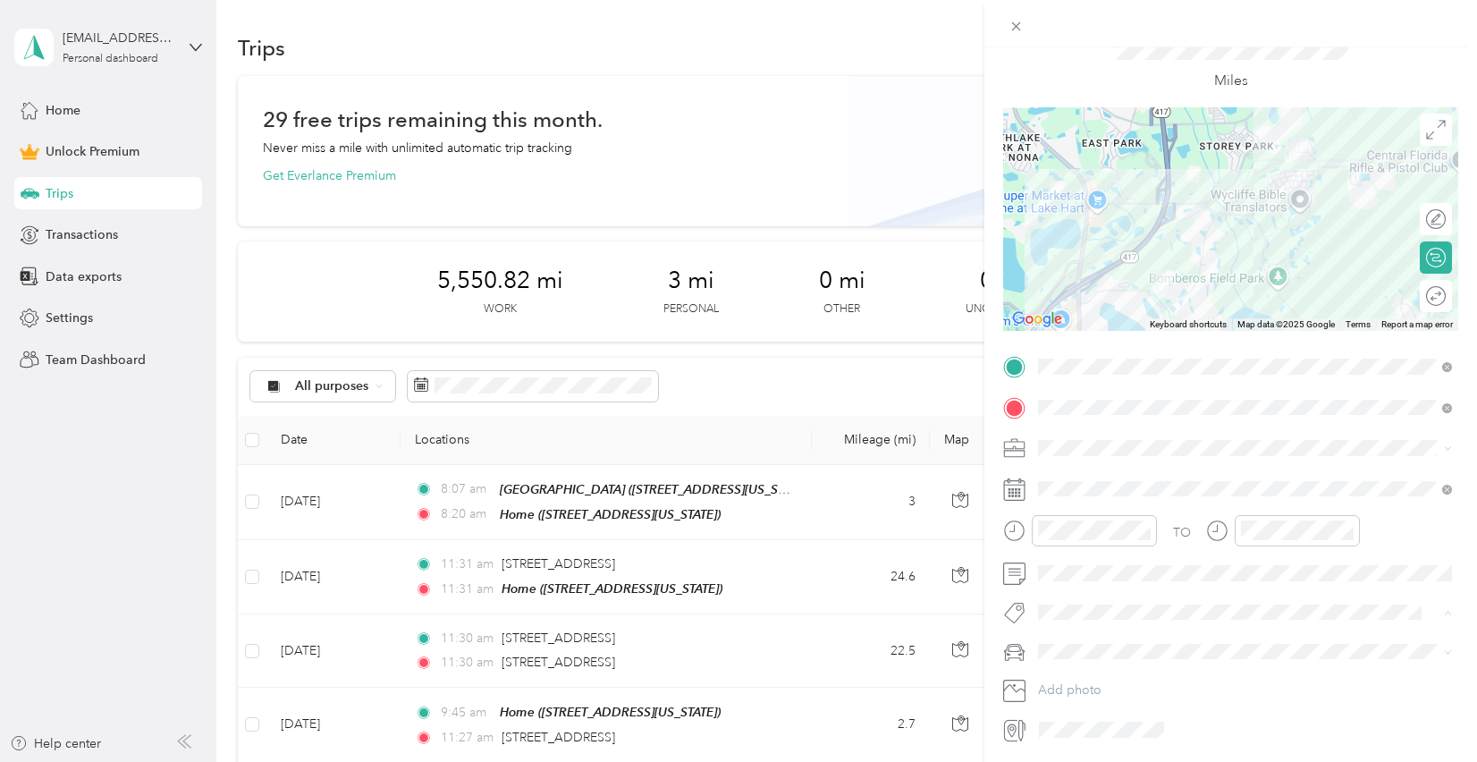
click at [1078, 443] on button "321" at bounding box center [1066, 443] width 44 height 22
click at [1105, 713] on span "Subaru Forester" at bounding box center [1089, 717] width 90 height 15
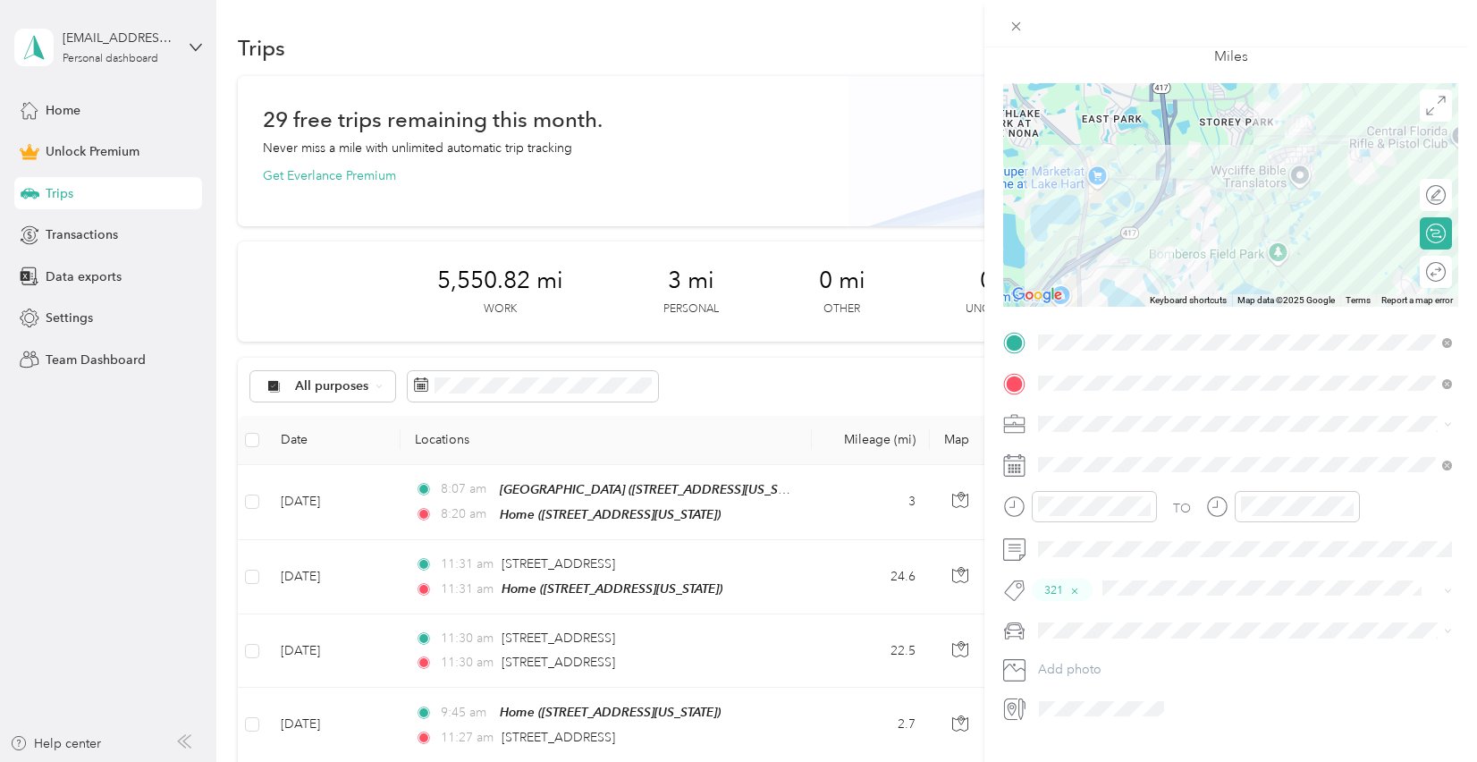
scroll to position [105, 0]
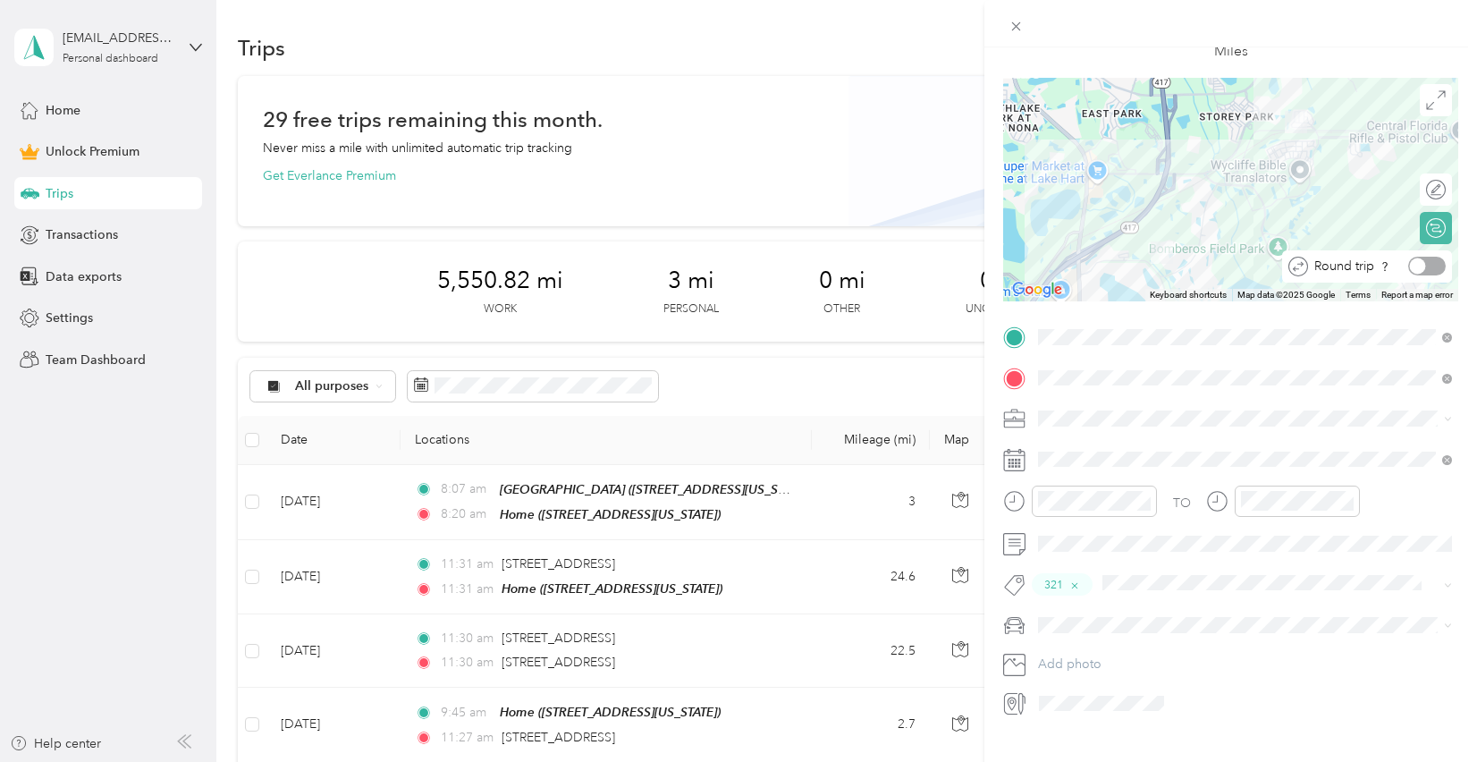
click at [1433, 266] on div "Round trip" at bounding box center [1377, 266] width 138 height 19
click at [1433, 266] on div at bounding box center [1427, 266] width 38 height 19
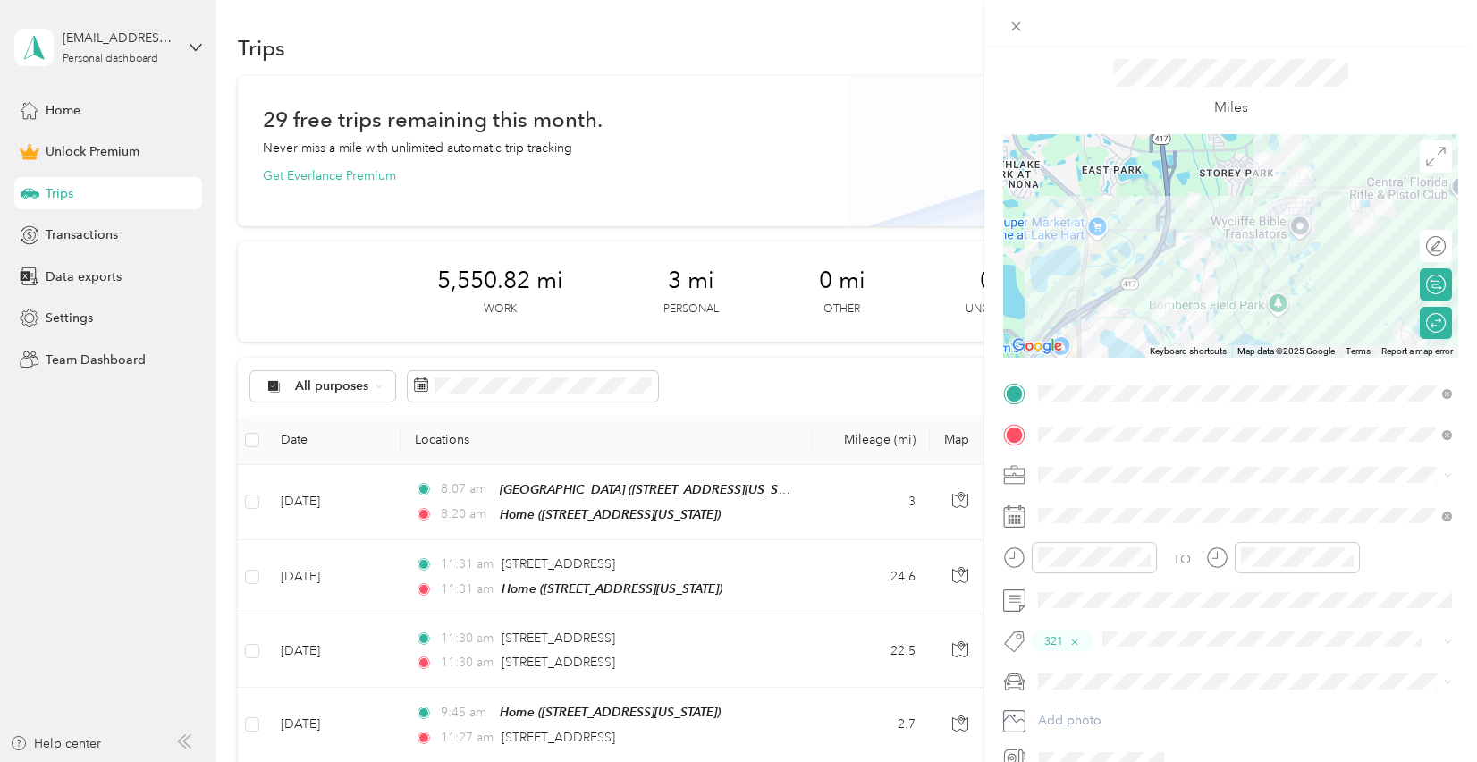
scroll to position [0, 0]
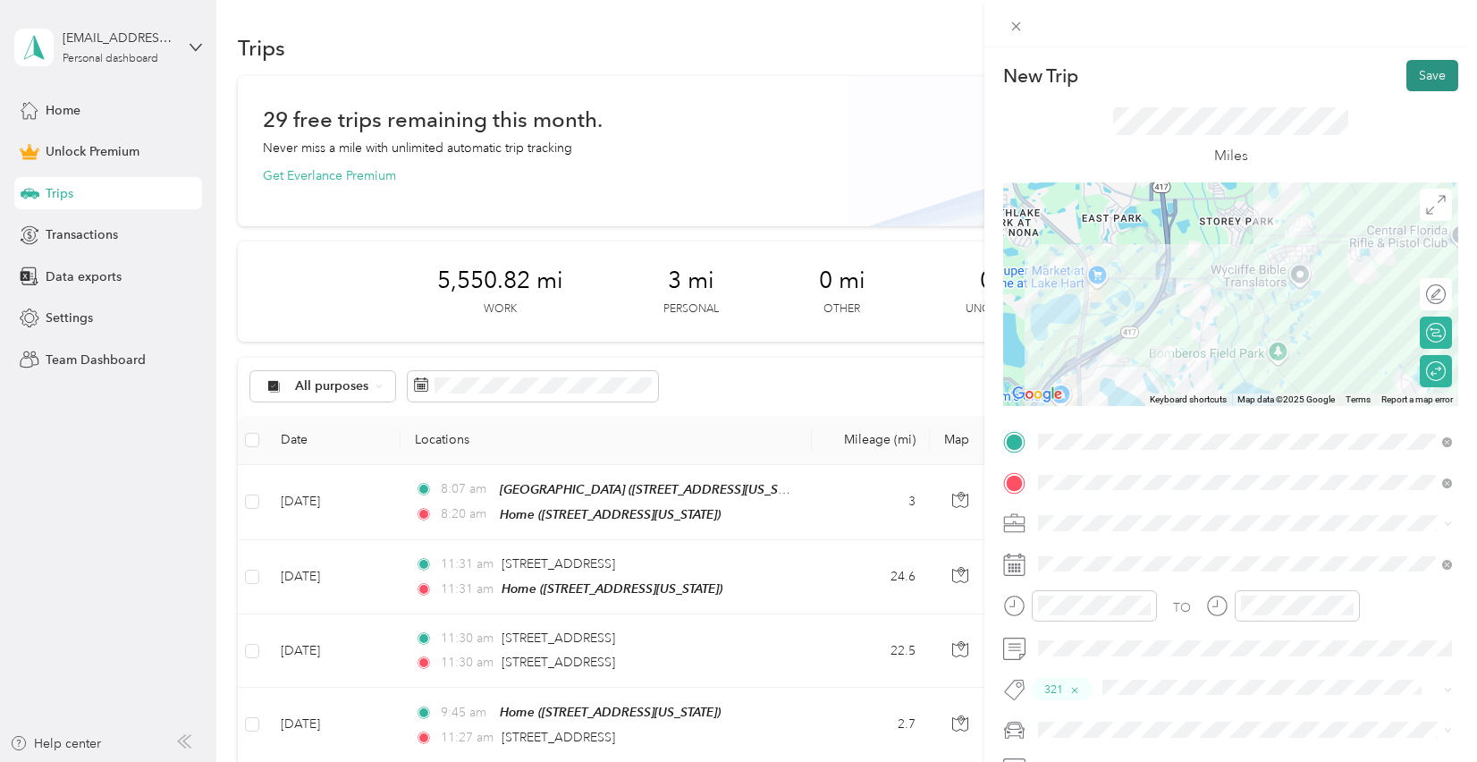
click at [1428, 81] on button "Save" at bounding box center [1432, 75] width 52 height 31
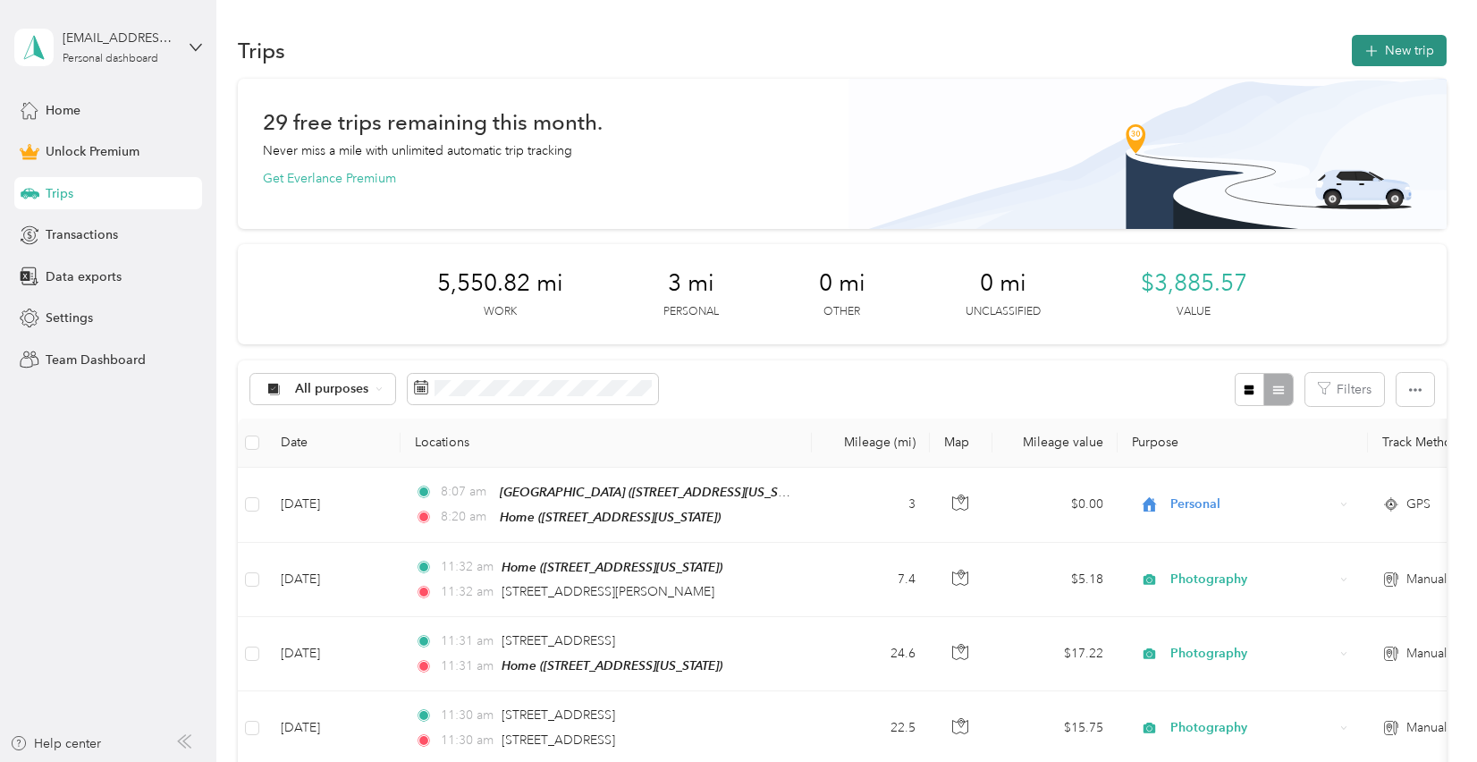
click at [1435, 49] on button "New trip" at bounding box center [1399, 50] width 95 height 31
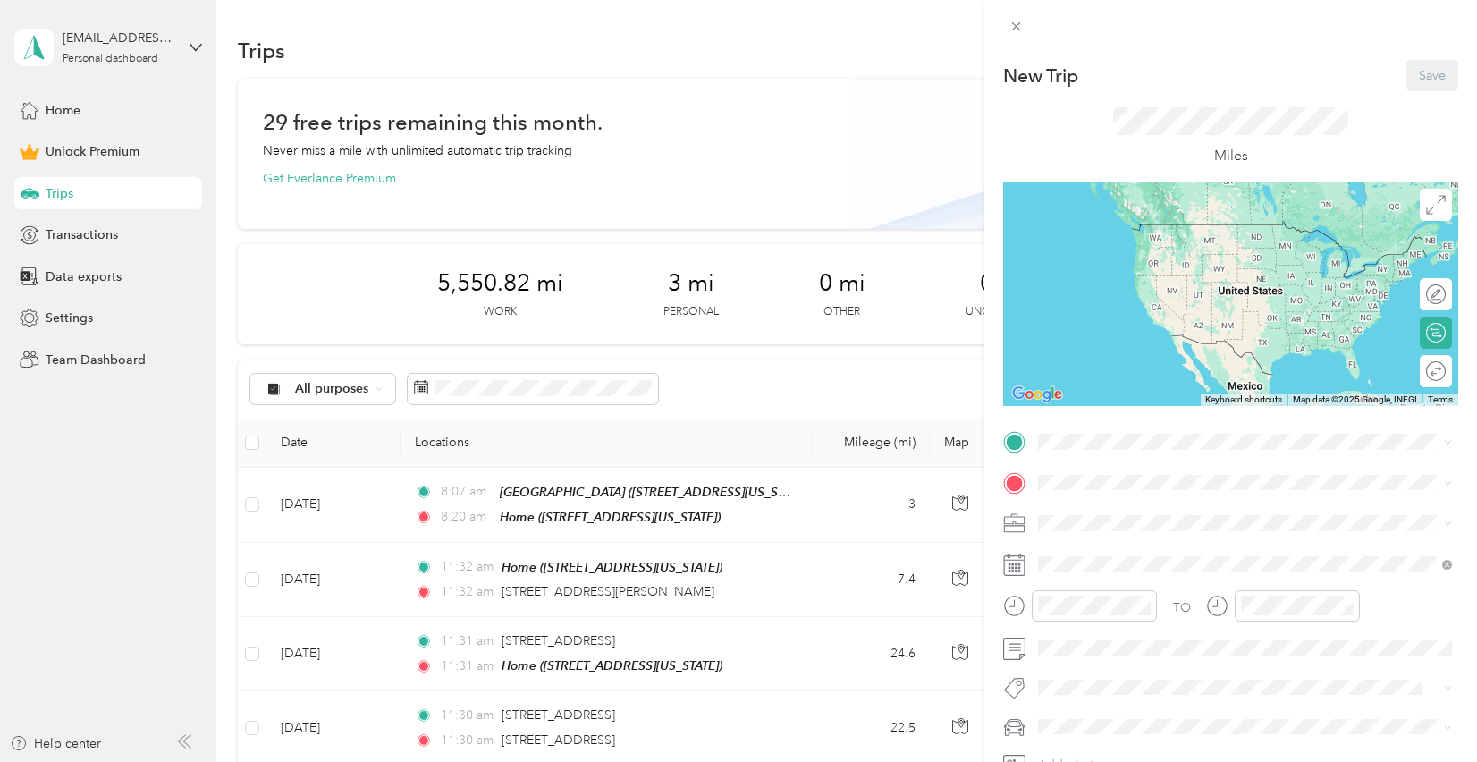
click at [1109, 536] on li "Home [STREET_ADDRESS][US_STATE]" at bounding box center [1245, 521] width 426 height 56
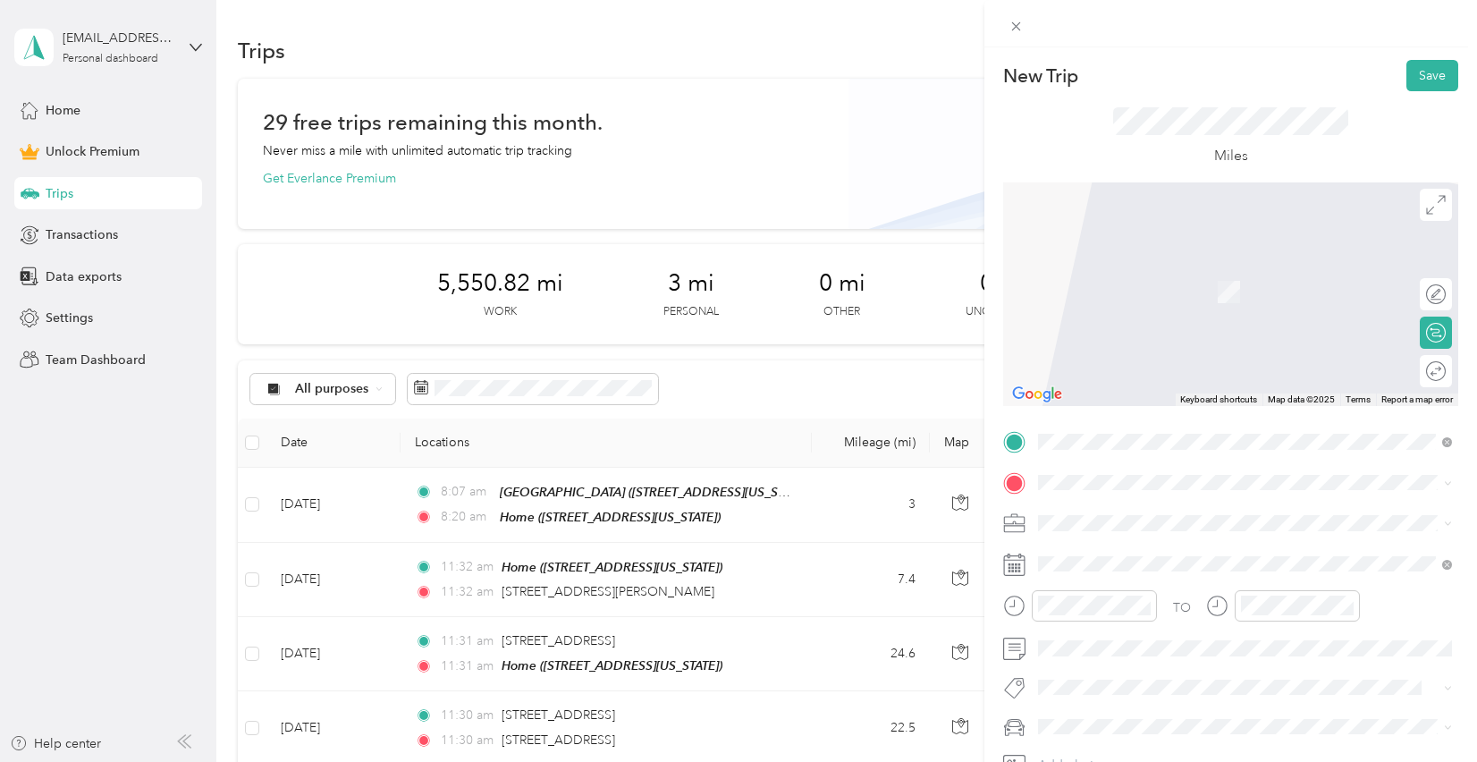
click at [1094, 140] on div "Miles" at bounding box center [1230, 136] width 455 height 91
click at [1127, 568] on span "[STREET_ADDRESS][US_STATE]" at bounding box center [1161, 573] width 179 height 15
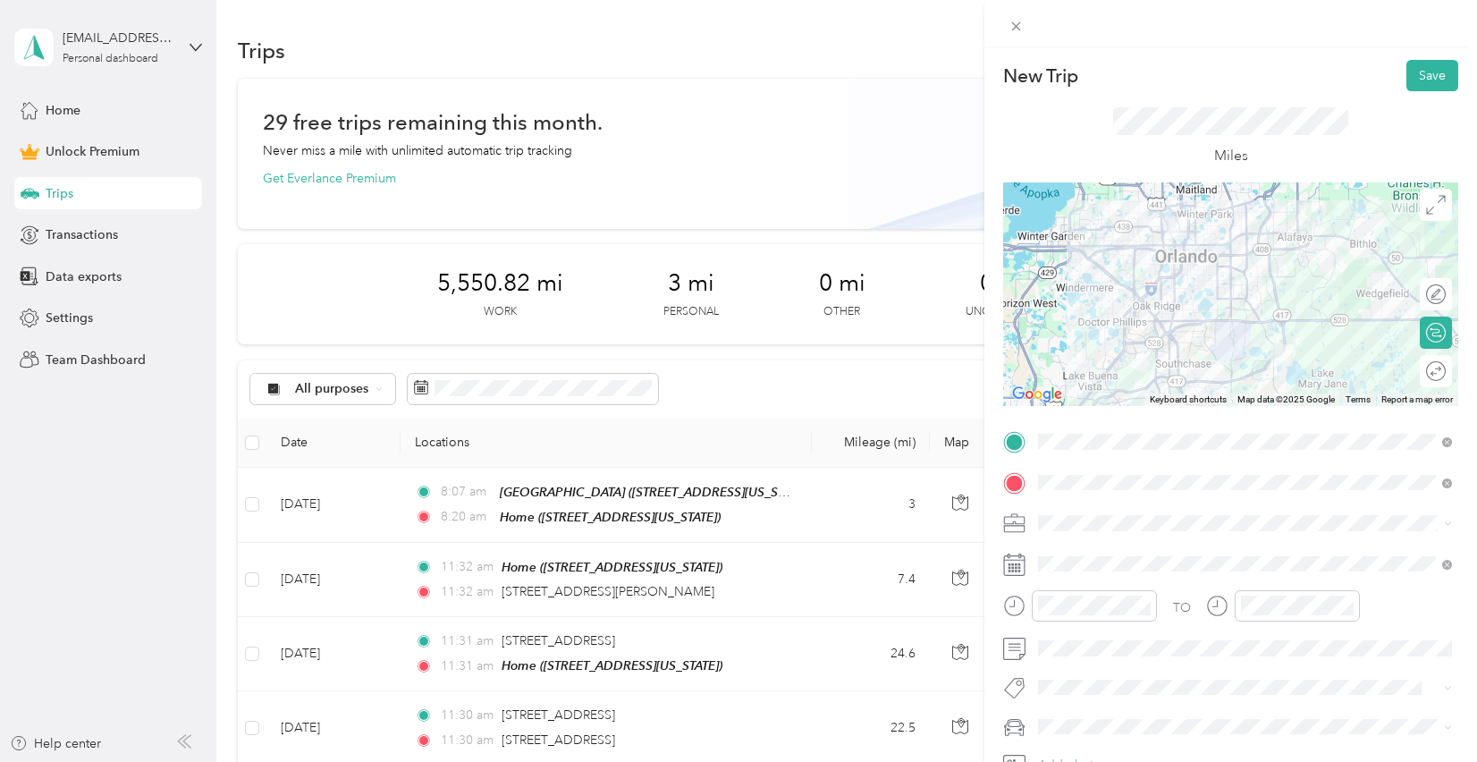
click at [1114, 328] on span "Photography" at bounding box center [1081, 327] width 74 height 15
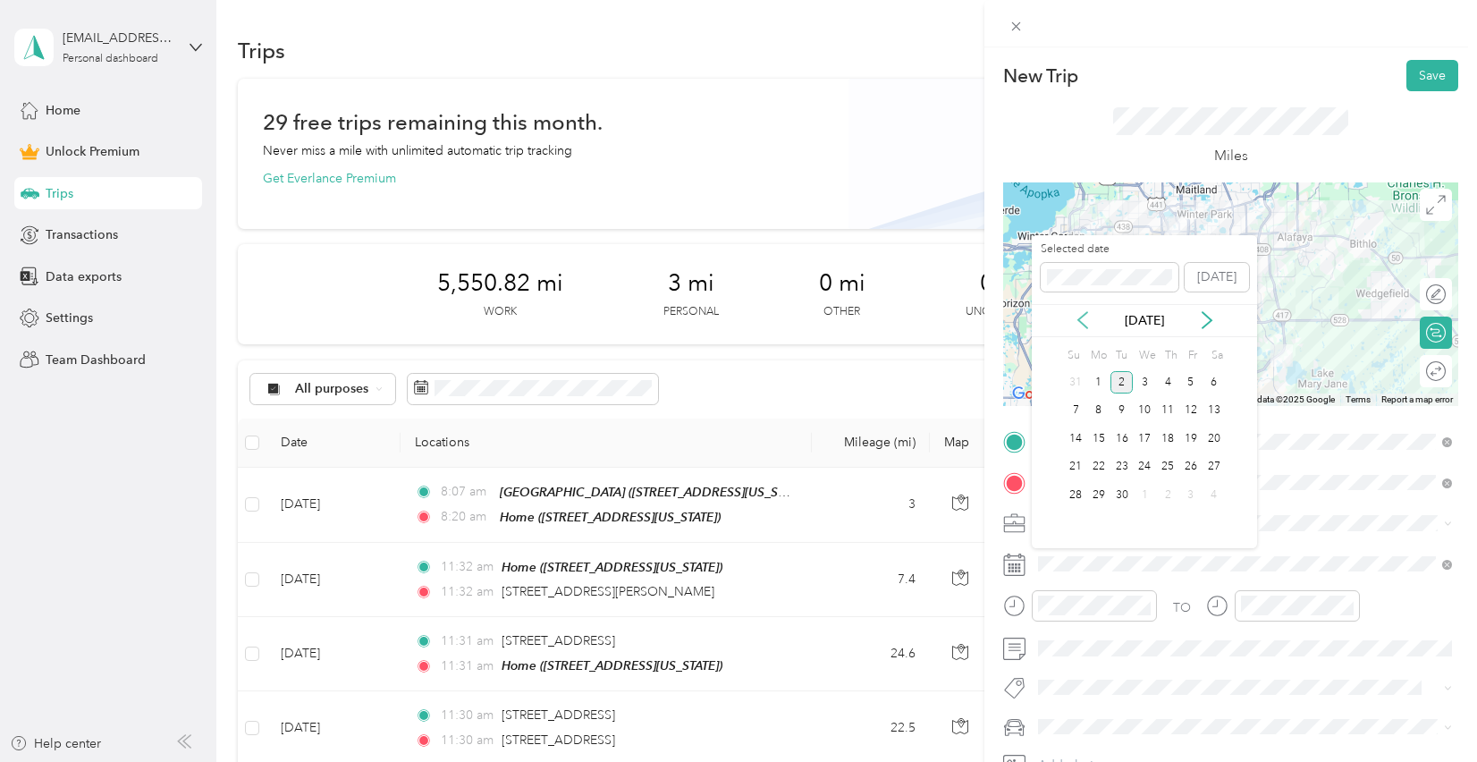
click at [1080, 324] on icon at bounding box center [1083, 320] width 18 height 18
click at [1186, 500] on div "29" at bounding box center [1190, 495] width 23 height 22
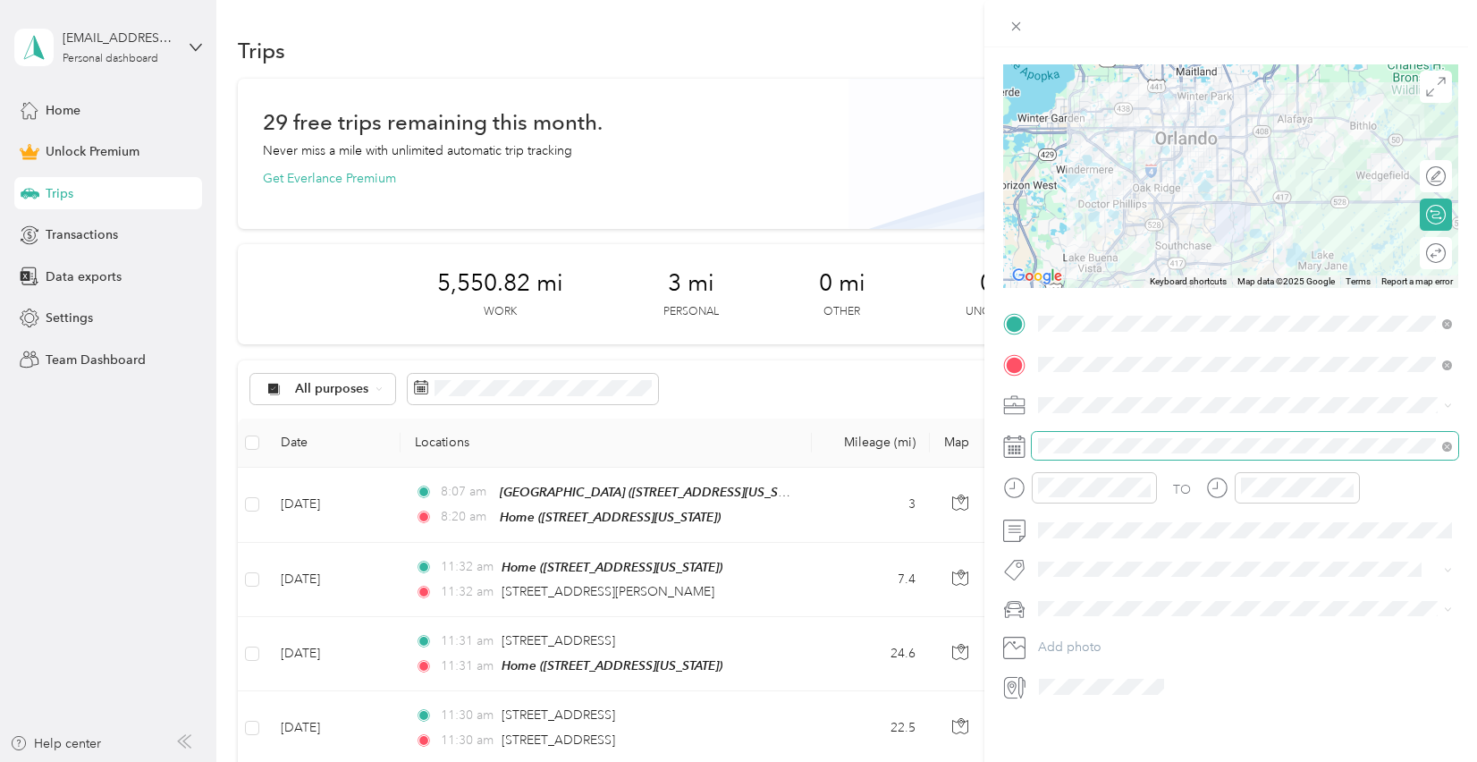
scroll to position [122, 0]
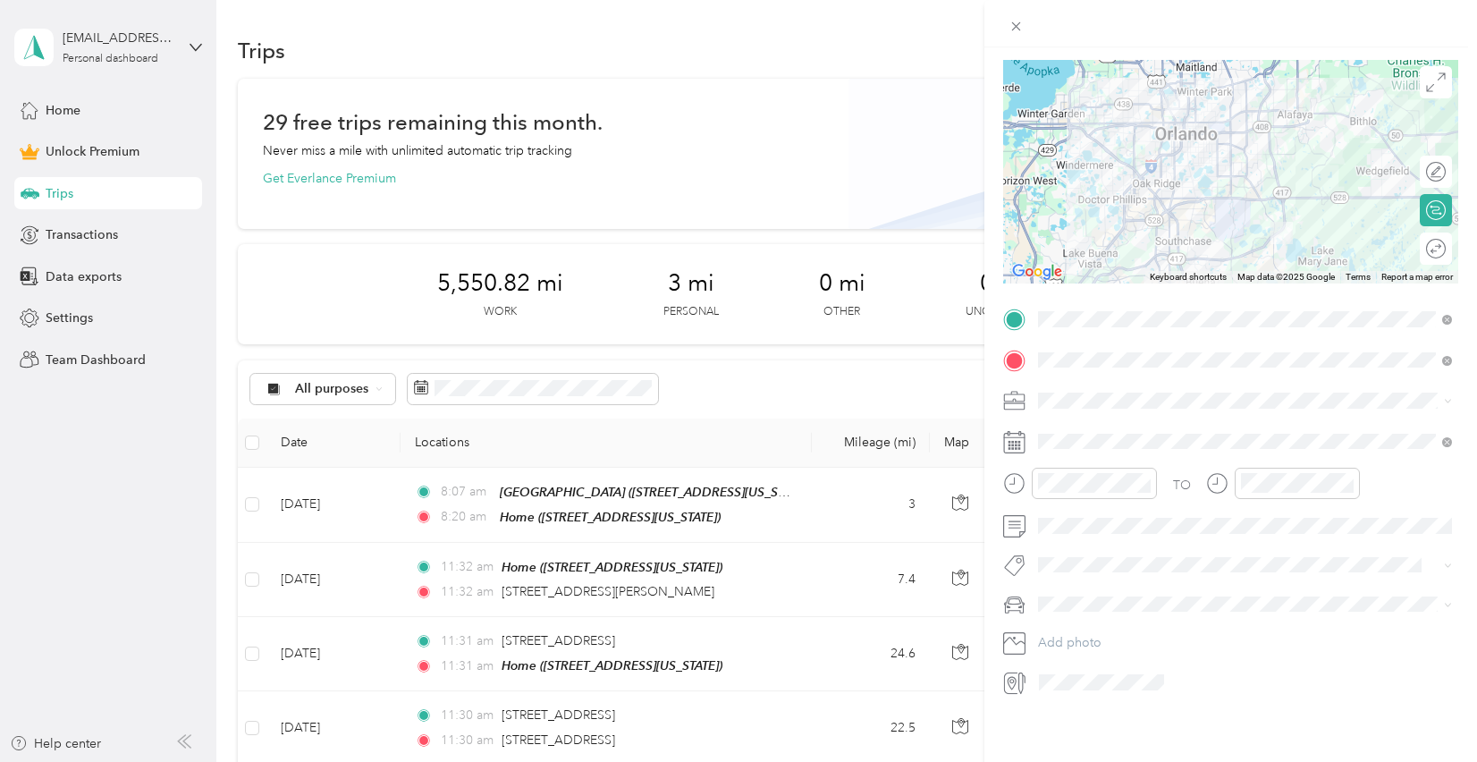
click at [1099, 631] on button "Edgewater Family Wealth" at bounding box center [1120, 630] width 153 height 22
click at [1110, 662] on span "Subaru Forester" at bounding box center [1089, 659] width 90 height 15
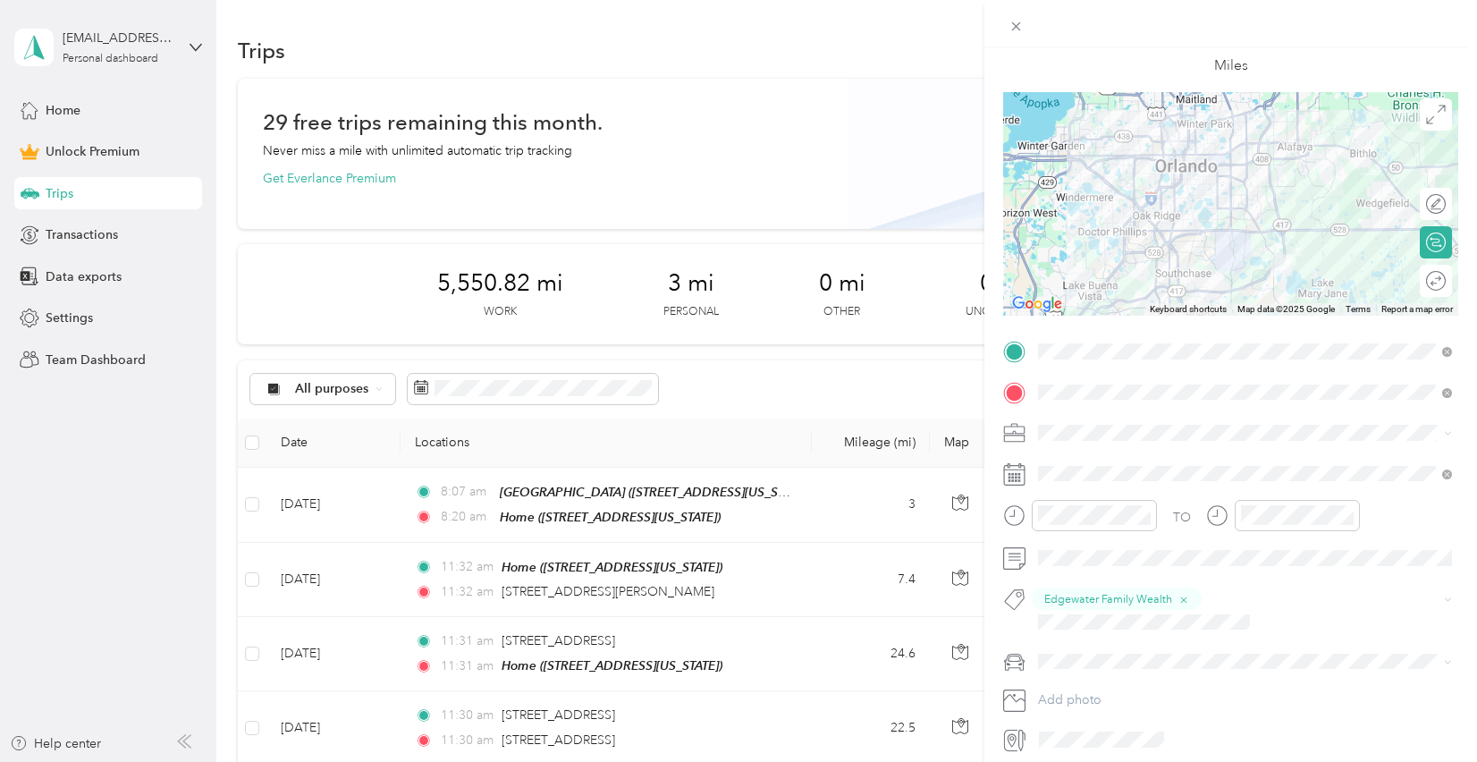
scroll to position [87, 0]
click at [1436, 283] on div "Round trip" at bounding box center [1383, 283] width 123 height 19
click at [1427, 283] on div at bounding box center [1427, 283] width 38 height 19
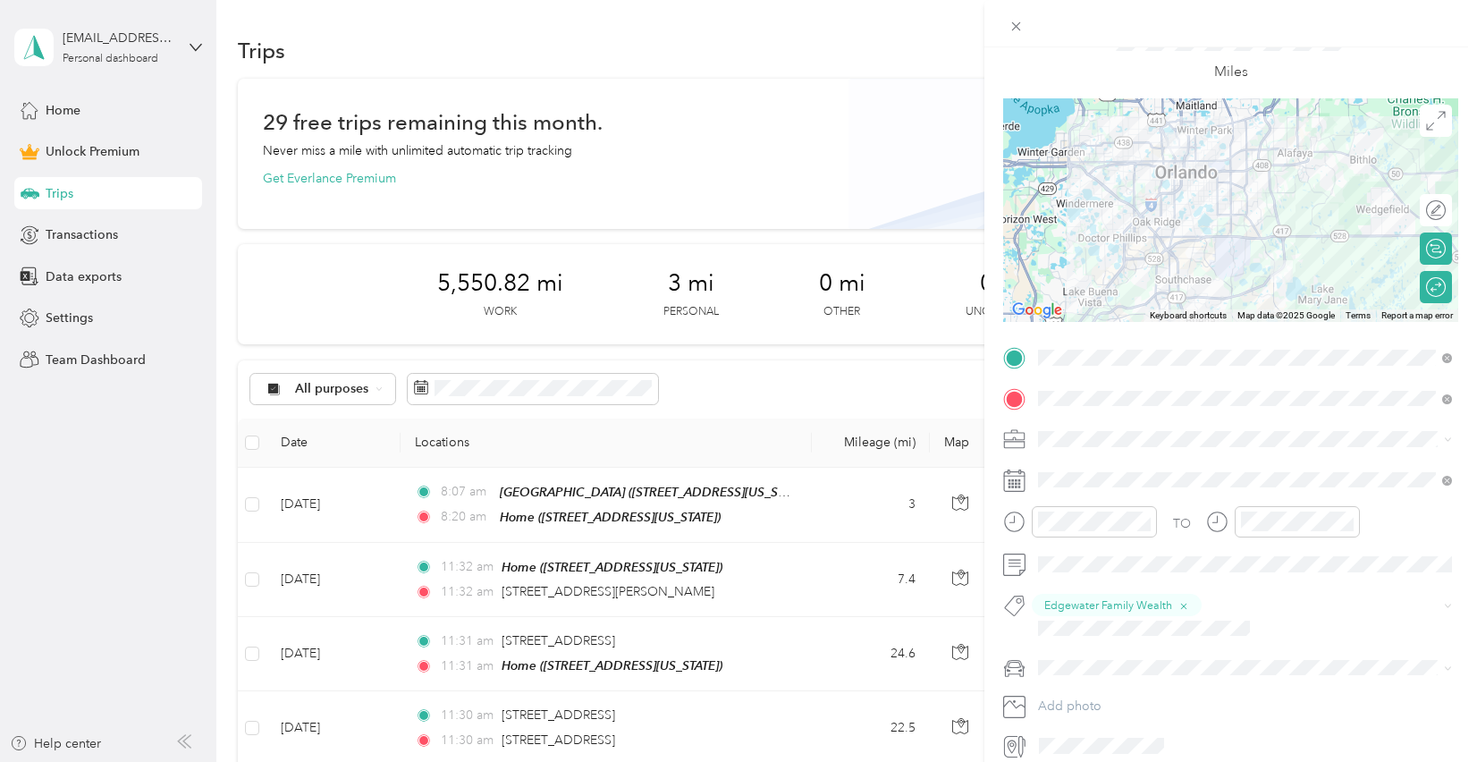
scroll to position [0, 0]
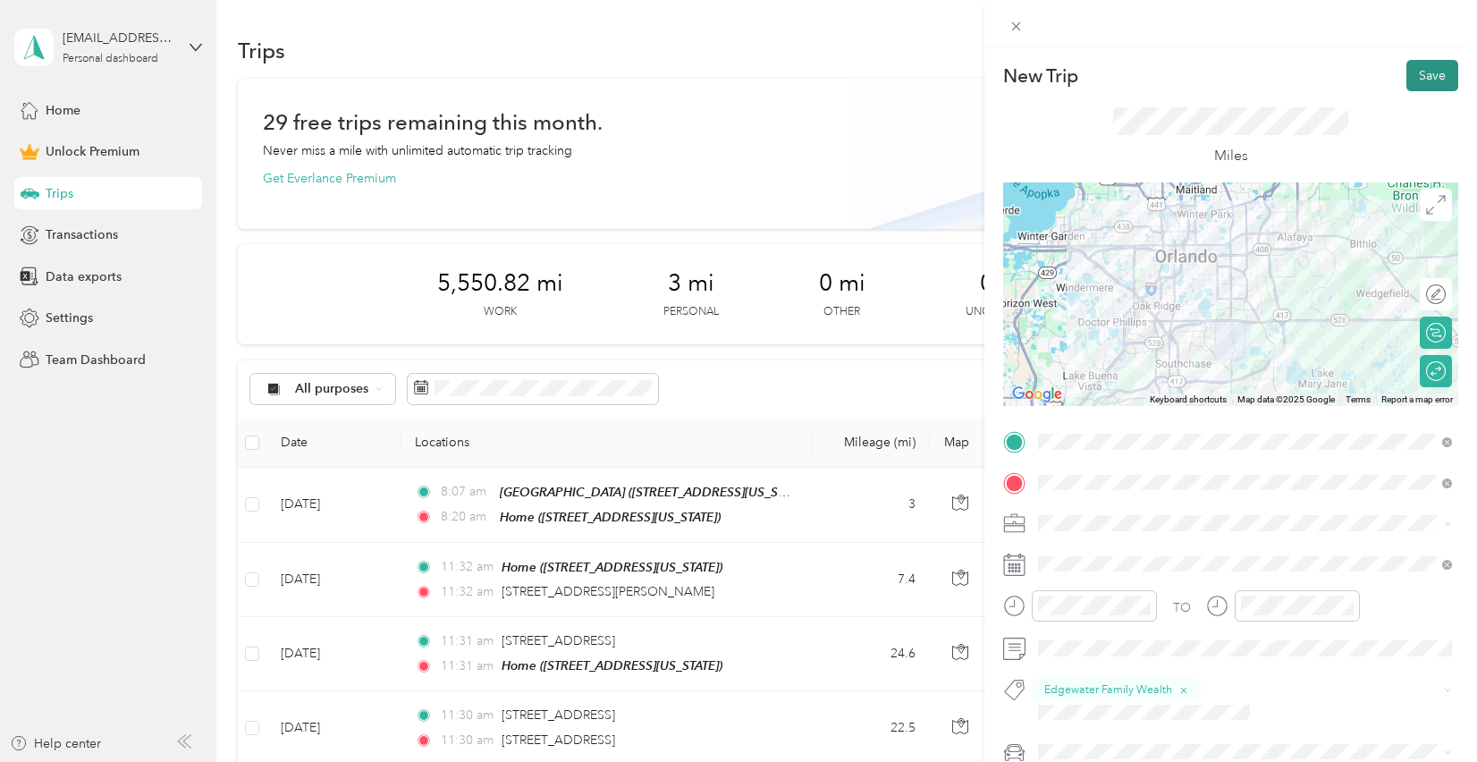
click at [1454, 75] on button "Save" at bounding box center [1432, 75] width 52 height 31
